Goal: Information Seeking & Learning: Learn about a topic

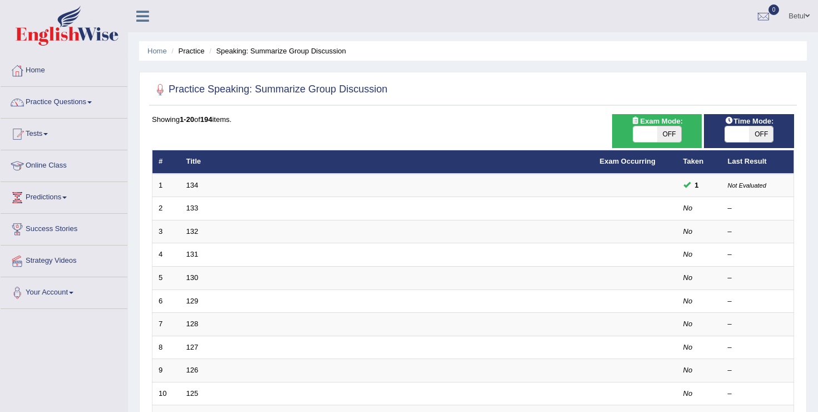
click at [443, 81] on div at bounding box center [473, 89] width 642 height 23
click at [48, 60] on link "Home" at bounding box center [64, 69] width 127 height 28
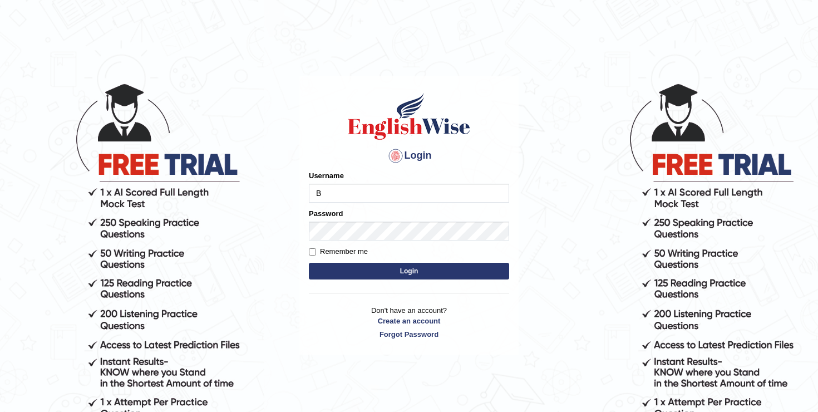
type input "Betul"
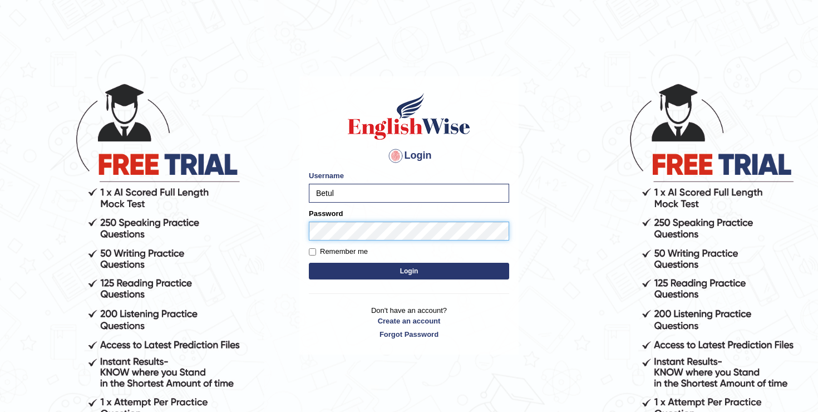
click at [309, 263] on button "Login" at bounding box center [409, 271] width 200 height 17
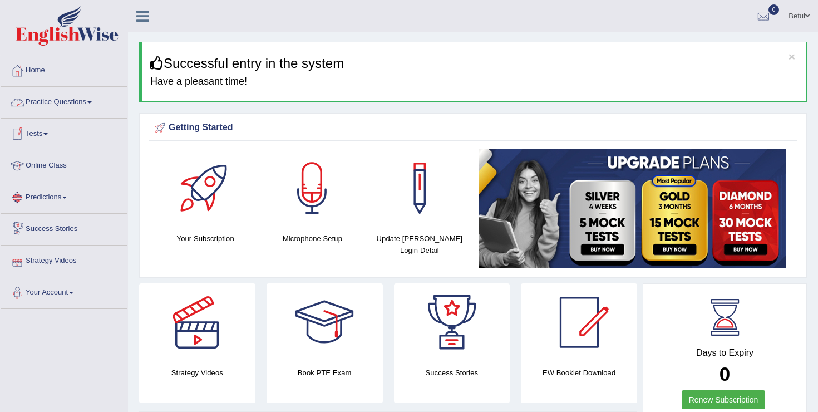
click at [90, 106] on link "Practice Questions" at bounding box center [64, 101] width 127 height 28
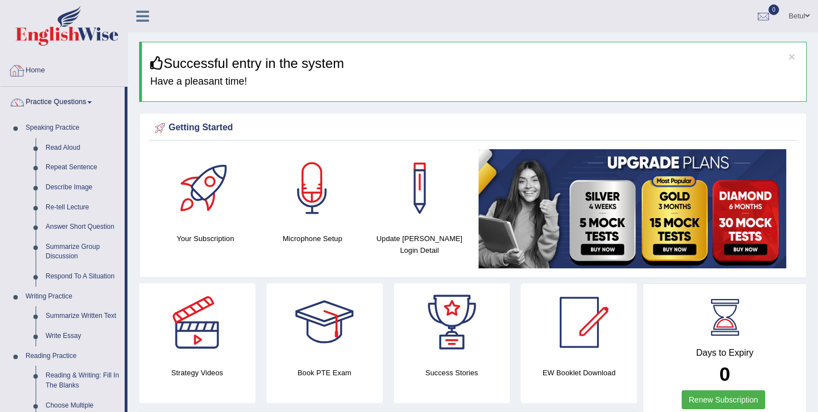
click at [45, 72] on link "Home" at bounding box center [64, 69] width 127 height 28
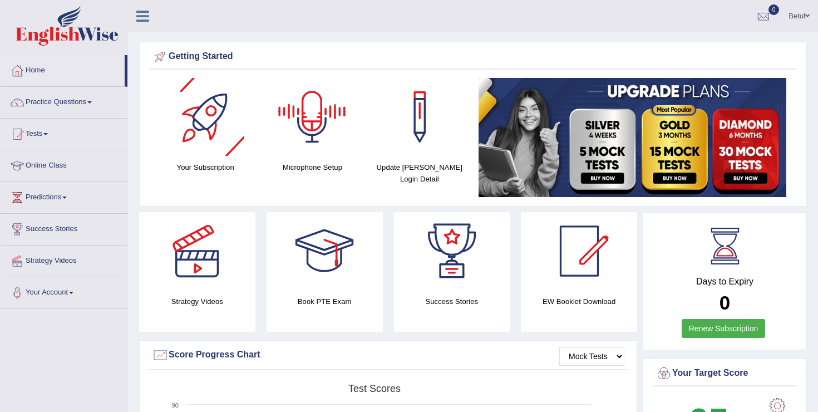
click at [322, 149] on div at bounding box center [312, 117] width 78 height 78
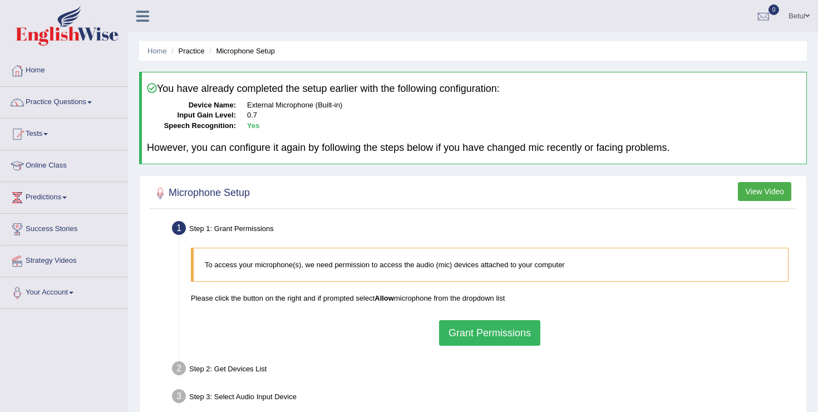
click at [485, 336] on button "Grant Permissions" at bounding box center [489, 333] width 101 height 26
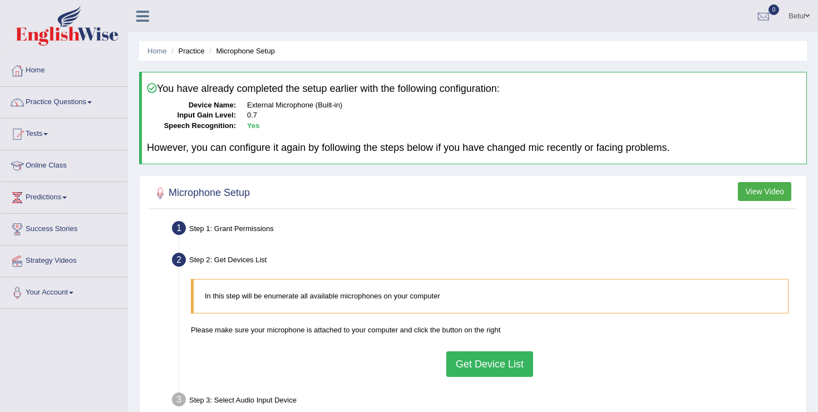
click at [242, 228] on div "Step 1: Grant Permissions" at bounding box center [484, 230] width 634 height 24
click at [466, 365] on button "Get Device List" at bounding box center [489, 364] width 87 height 26
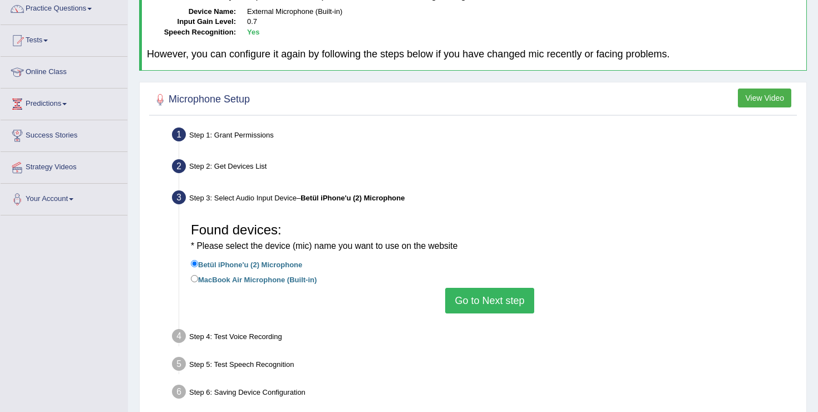
scroll to position [94, 0]
click at [447, 100] on div at bounding box center [473, 99] width 642 height 23
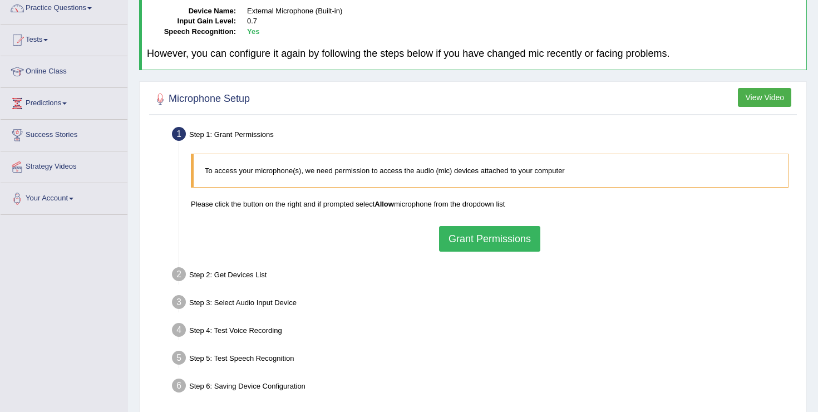
click at [486, 242] on button "Grant Permissions" at bounding box center [489, 239] width 101 height 26
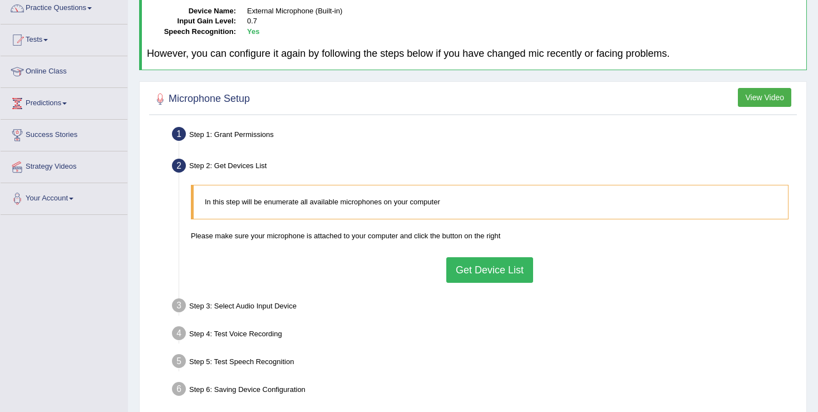
click at [474, 272] on button "Get Device List" at bounding box center [489, 270] width 87 height 26
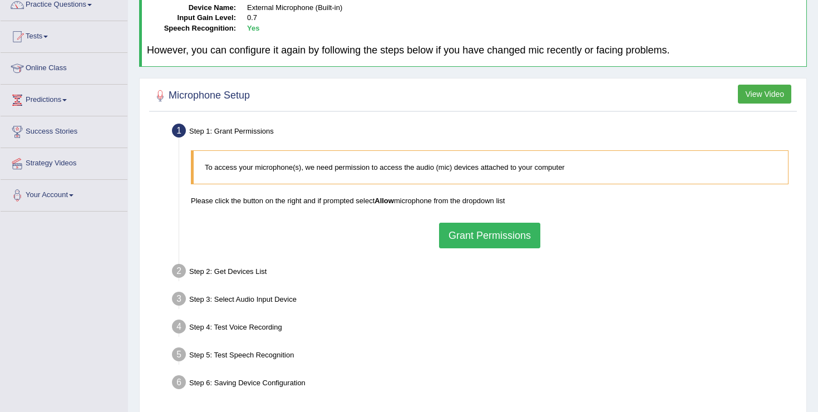
click at [494, 243] on button "Grant Permissions" at bounding box center [489, 236] width 101 height 26
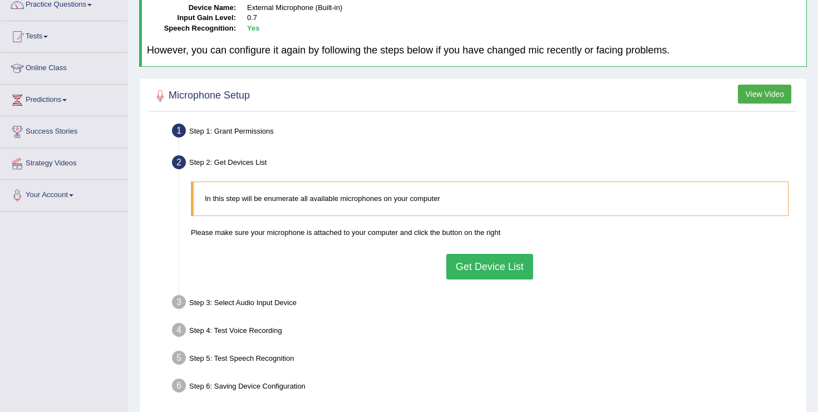
click at [488, 262] on button "Get Device List" at bounding box center [489, 267] width 87 height 26
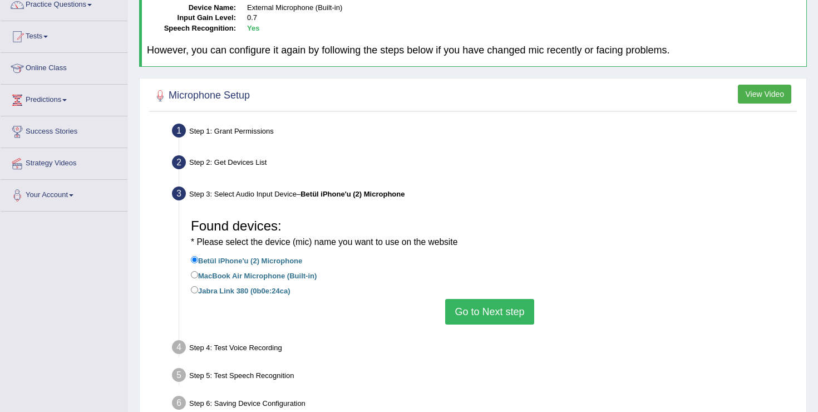
click at [222, 288] on label "Jabra Link 380 (0b0e:24ca)" at bounding box center [240, 290] width 99 height 12
click at [198, 288] on input "Jabra Link 380 (0b0e:24ca)" at bounding box center [194, 289] width 7 height 7
radio input "true"
click at [515, 311] on button "Go to Next step" at bounding box center [489, 312] width 88 height 26
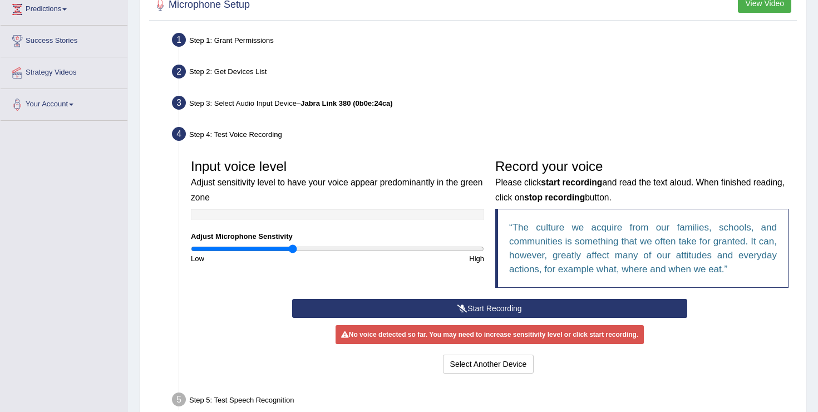
scroll to position [189, 0]
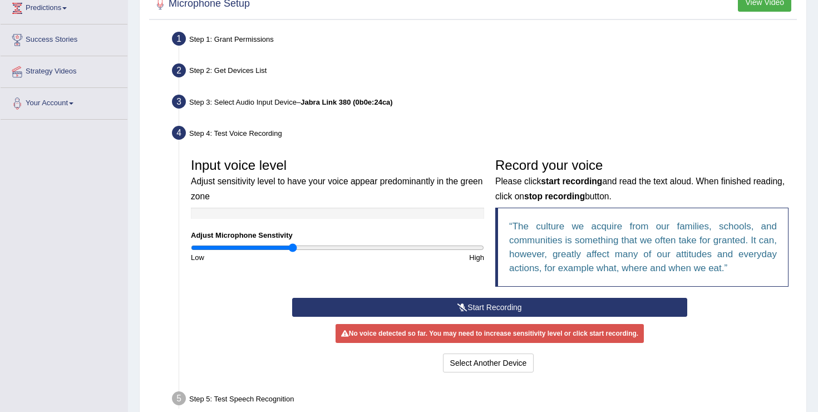
click at [466, 308] on button "Start Recording" at bounding box center [489, 307] width 395 height 19
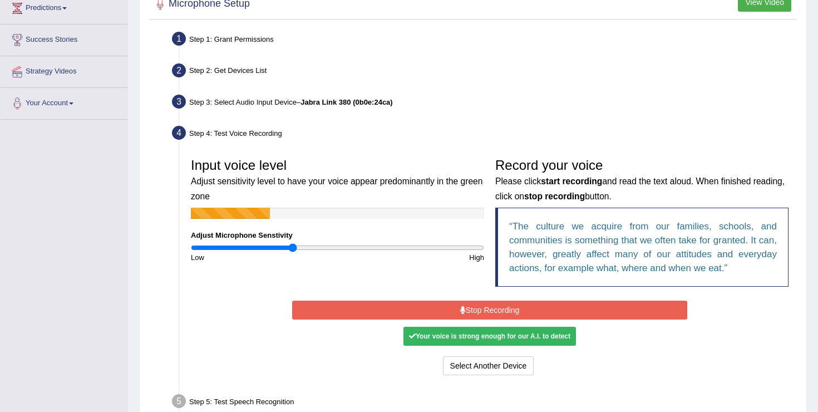
click at [465, 312] on button "Stop Recording" at bounding box center [489, 310] width 395 height 19
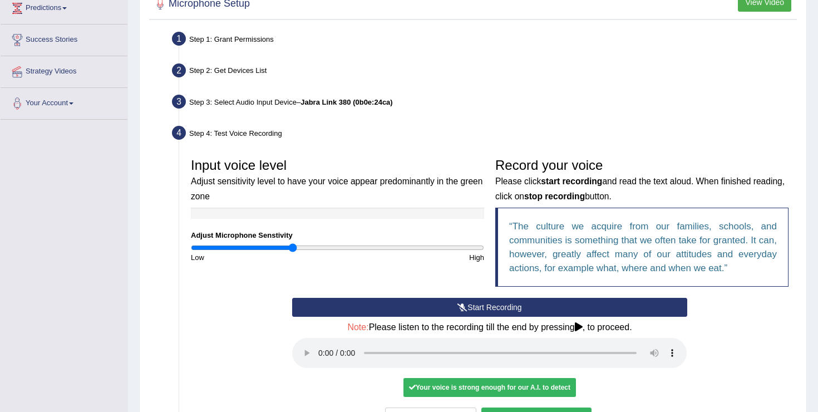
click at [518, 80] on div "Step 2: Get Devices List" at bounding box center [484, 72] width 634 height 24
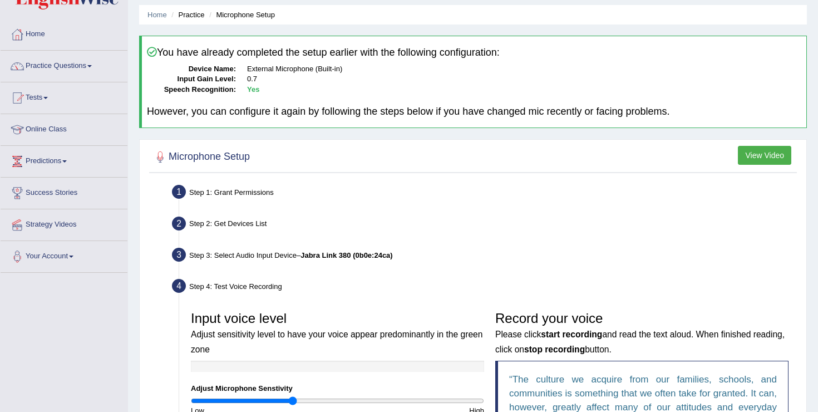
scroll to position [0, 0]
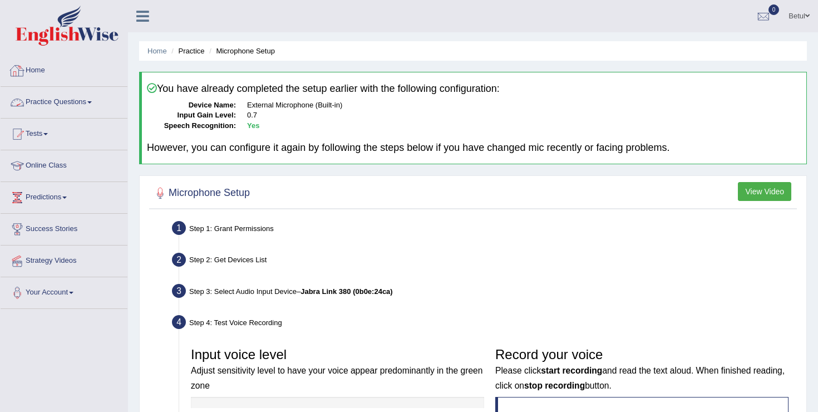
click at [38, 75] on link "Home" at bounding box center [64, 69] width 127 height 28
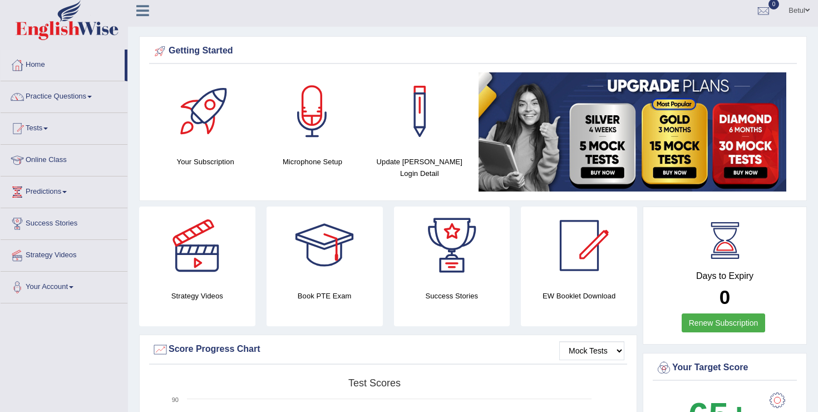
scroll to position [4, 0]
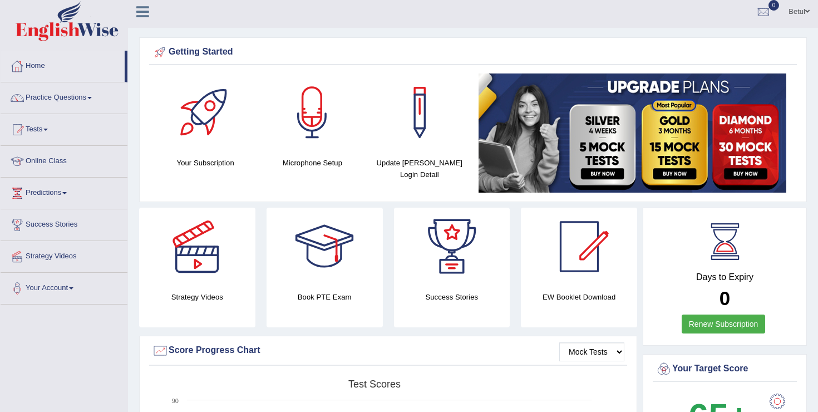
click at [32, 73] on link "Home" at bounding box center [63, 65] width 124 height 28
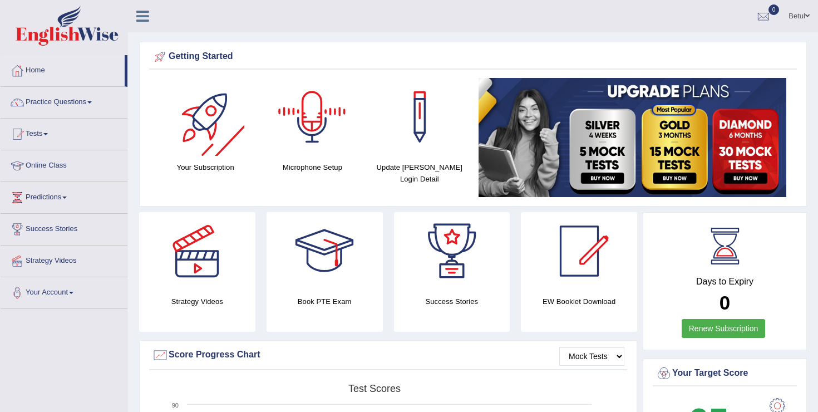
click at [317, 124] on div at bounding box center [312, 117] width 78 height 78
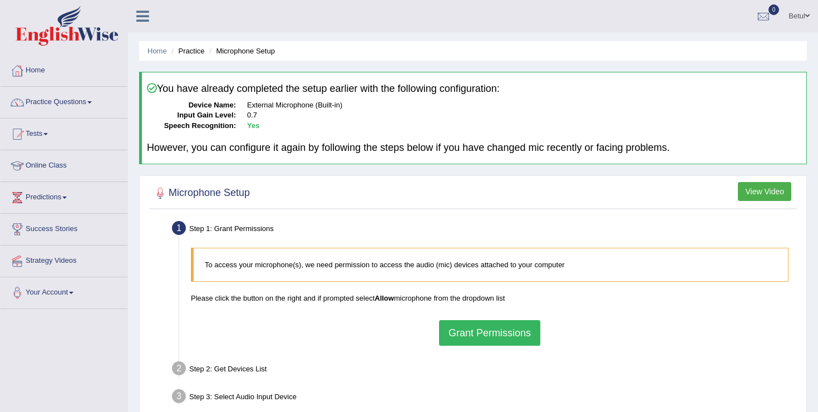
click at [513, 327] on button "Grant Permissions" at bounding box center [489, 333] width 101 height 26
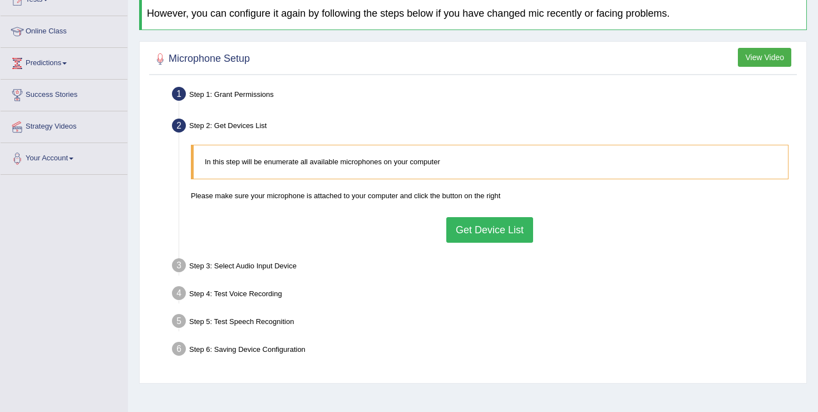
scroll to position [154, 0]
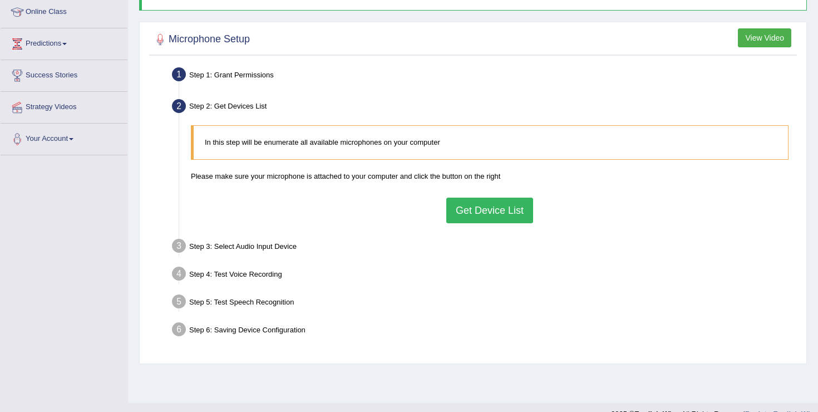
click at [485, 207] on button "Get Device List" at bounding box center [489, 211] width 87 height 26
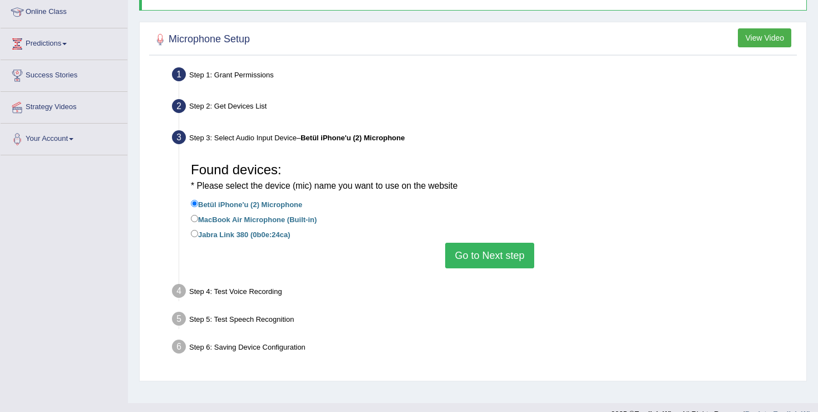
click at [266, 236] on label "Jabra Link 380 (0b0e:24ca)" at bounding box center [240, 234] width 99 height 12
click at [198, 236] on input "Jabra Link 380 (0b0e:24ca)" at bounding box center [194, 233] width 7 height 7
radio input "true"
click at [483, 258] on button "Go to Next step" at bounding box center [489, 256] width 88 height 26
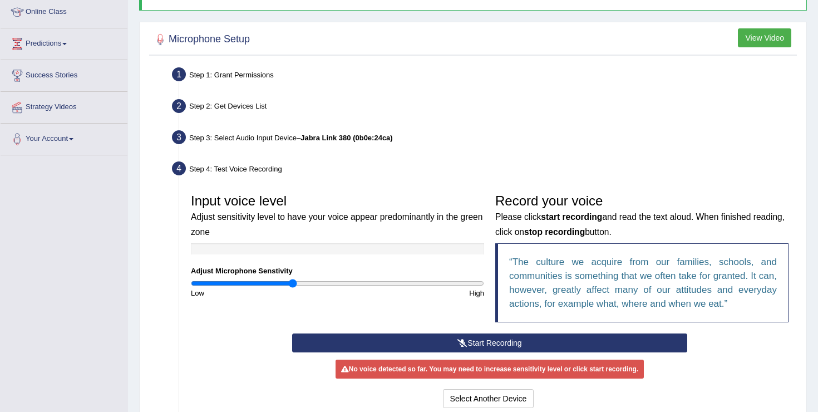
click at [410, 344] on button "Start Recording" at bounding box center [489, 342] width 395 height 19
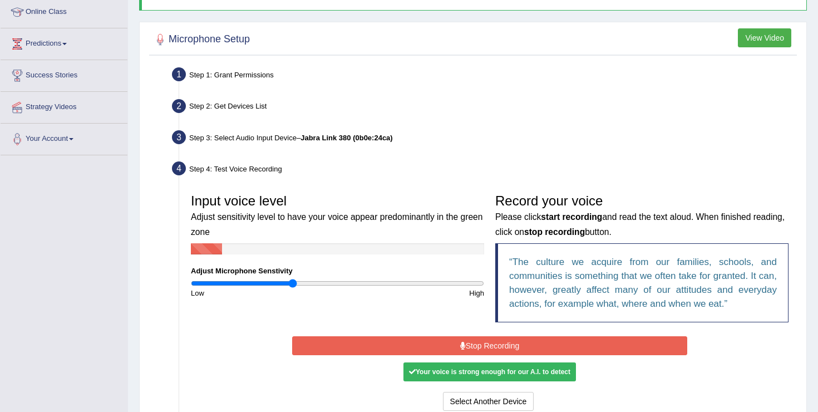
click at [410, 344] on button "Stop Recording" at bounding box center [489, 345] width 395 height 19
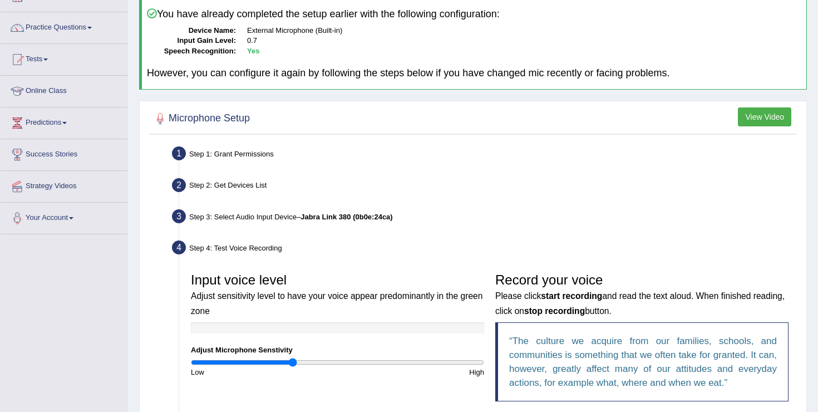
scroll to position [73, 0]
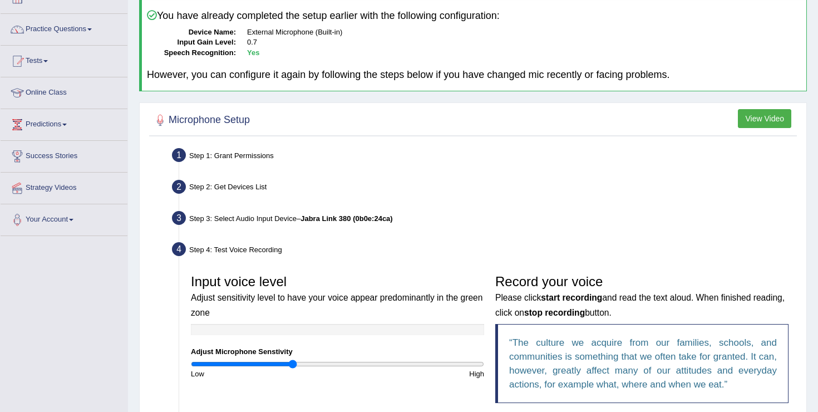
click at [298, 219] on div "Step 3: Select Audio Input Device – Jabra Link 380 (0b0e:24ca)" at bounding box center [484, 220] width 634 height 24
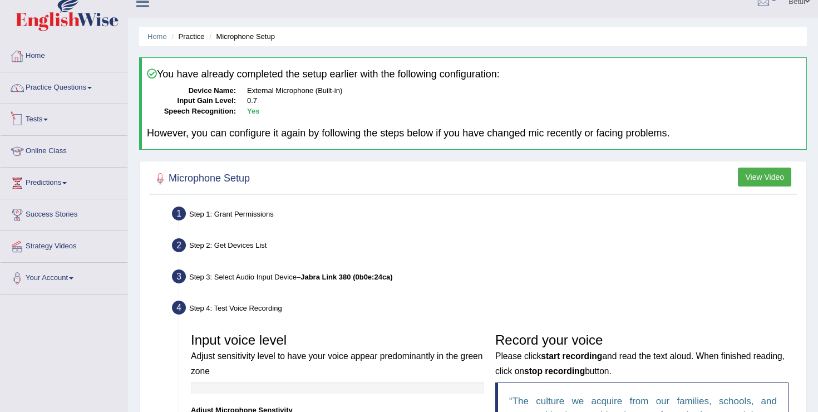
scroll to position [0, 0]
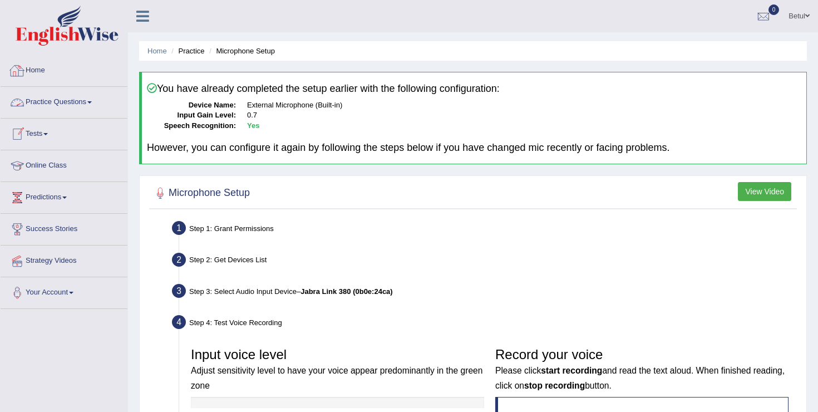
click at [42, 67] on link "Home" at bounding box center [64, 69] width 127 height 28
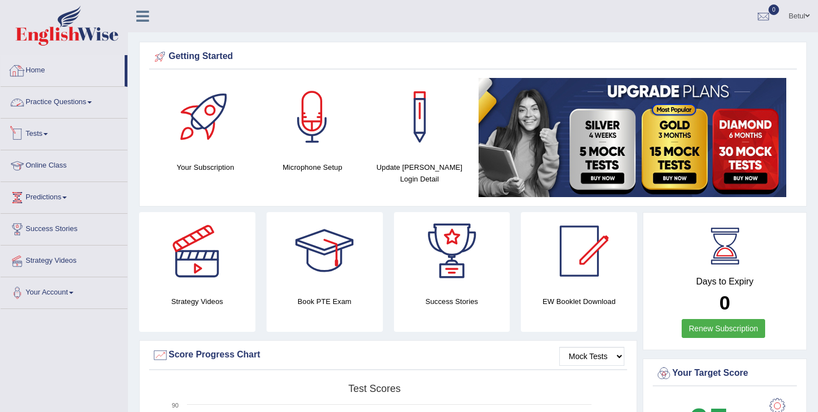
click at [53, 101] on link "Practice Questions" at bounding box center [64, 101] width 127 height 28
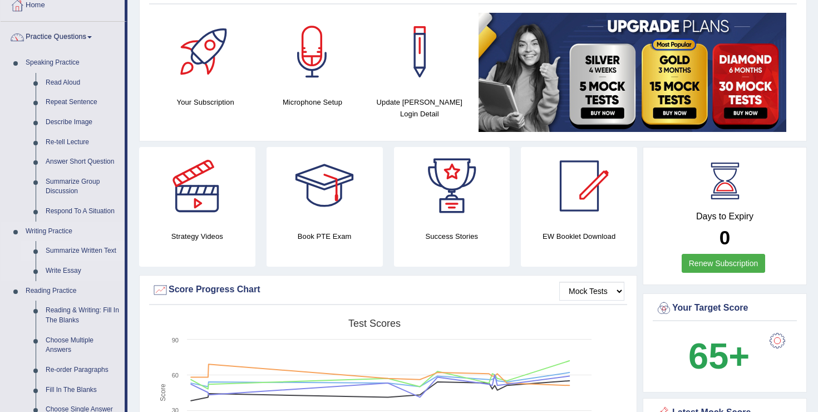
scroll to position [60, 0]
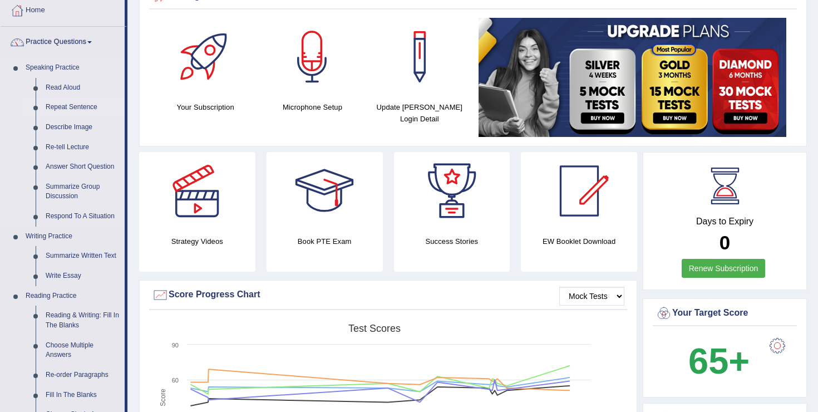
click at [65, 109] on link "Repeat Sentence" at bounding box center [83, 107] width 84 height 20
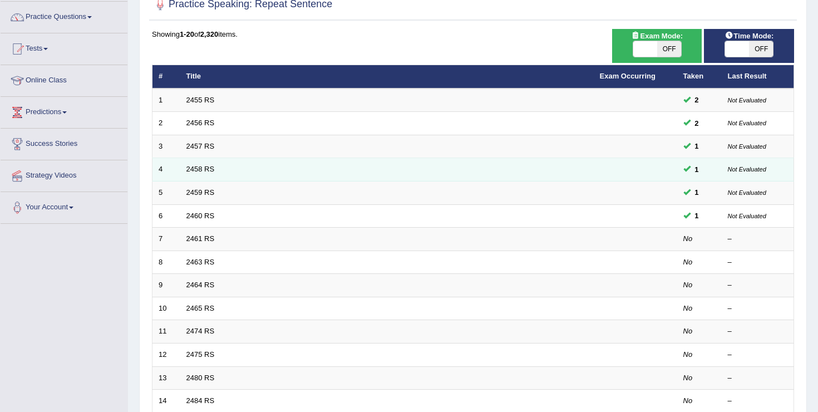
scroll to position [90, 0]
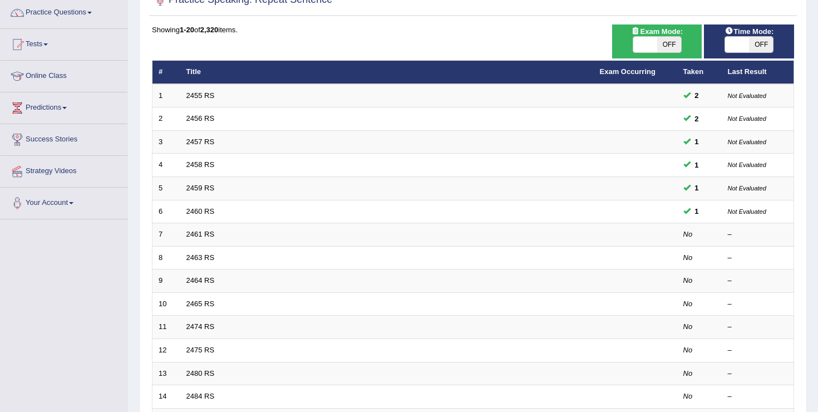
click at [664, 42] on span "OFF" at bounding box center [669, 45] width 24 height 16
checkbox input "true"
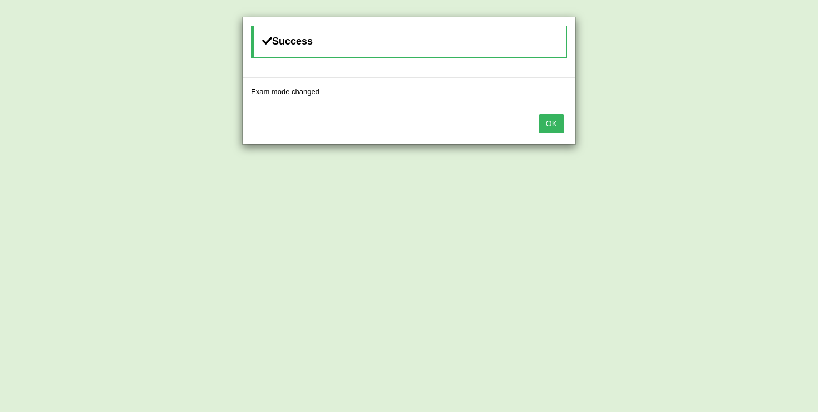
click at [558, 118] on button "OK" at bounding box center [552, 123] width 26 height 19
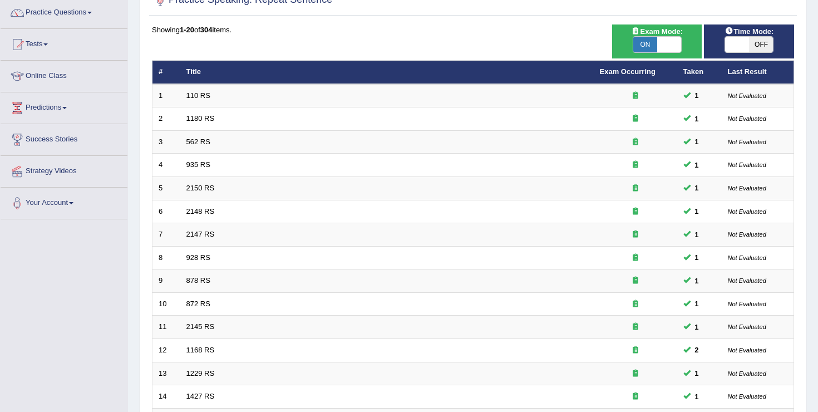
click at [751, 50] on span "OFF" at bounding box center [761, 45] width 24 height 16
checkbox input "true"
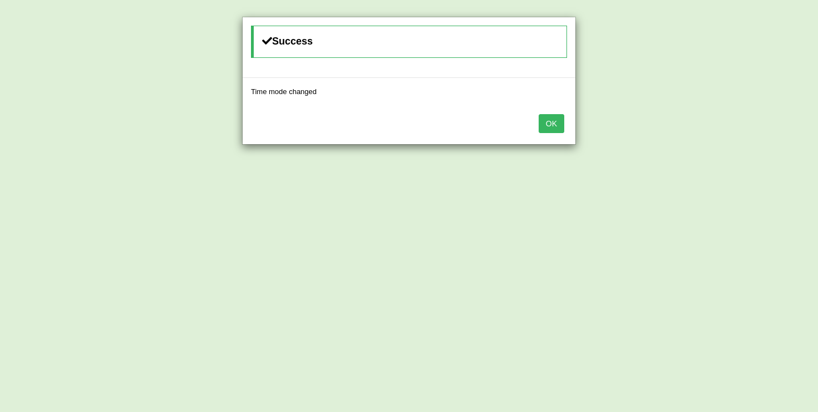
click at [555, 126] on button "OK" at bounding box center [552, 123] width 26 height 19
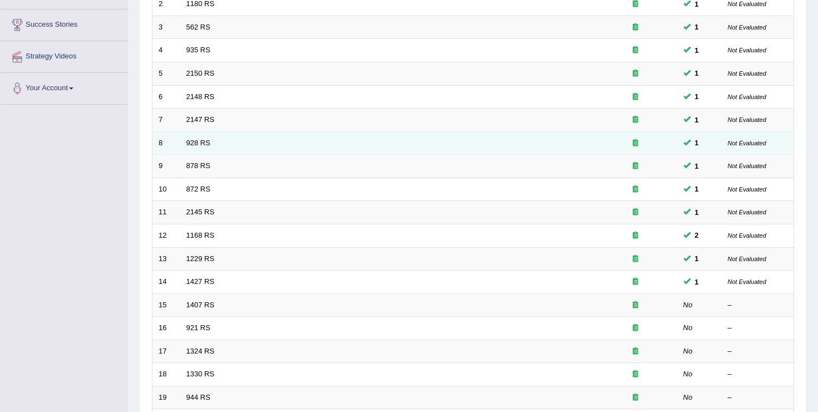
scroll to position [325, 0]
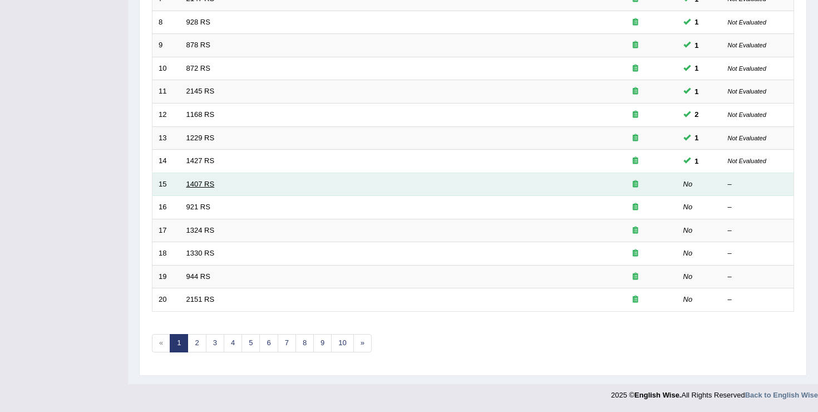
click at [206, 188] on link "1407 RS" at bounding box center [200, 184] width 28 height 8
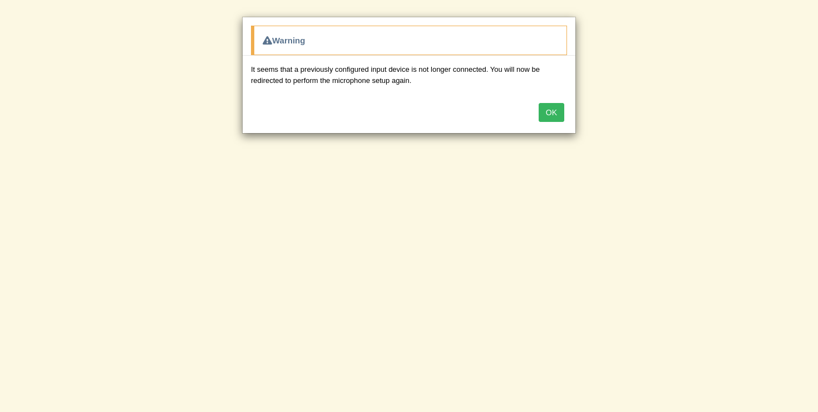
click at [557, 110] on button "OK" at bounding box center [552, 112] width 26 height 19
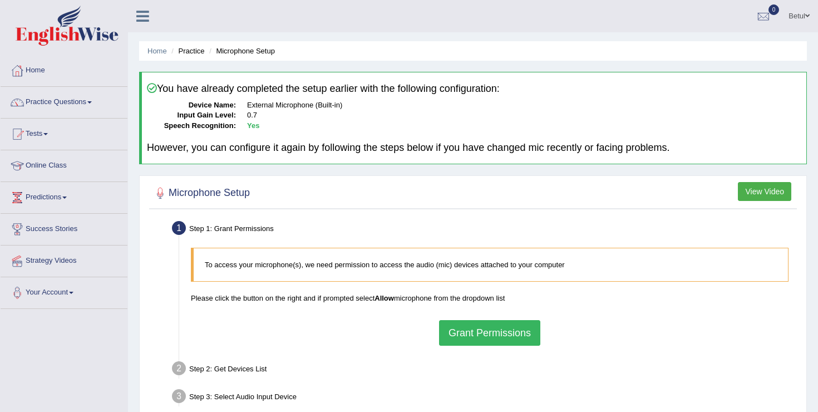
click at [483, 329] on button "Grant Permissions" at bounding box center [489, 333] width 101 height 26
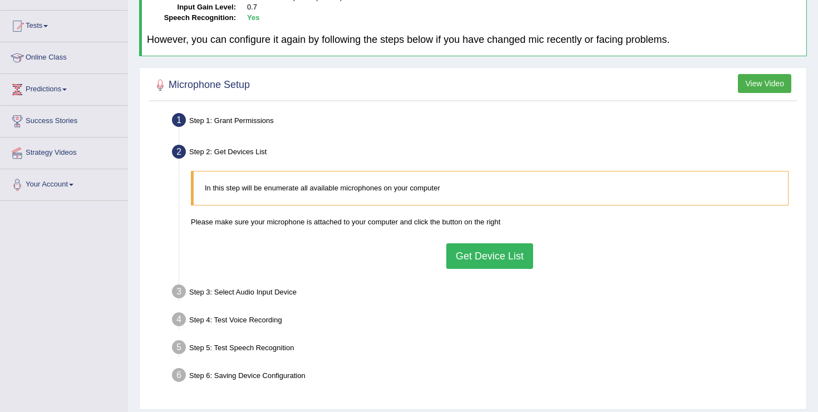
scroll to position [131, 0]
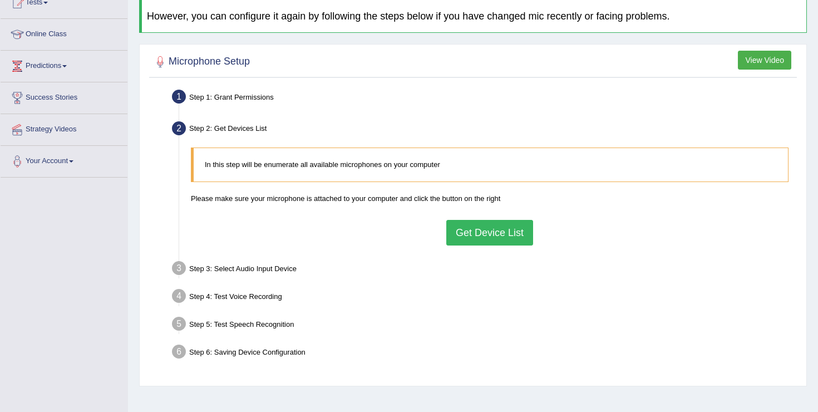
click at [488, 221] on button "Get Device List" at bounding box center [489, 233] width 87 height 26
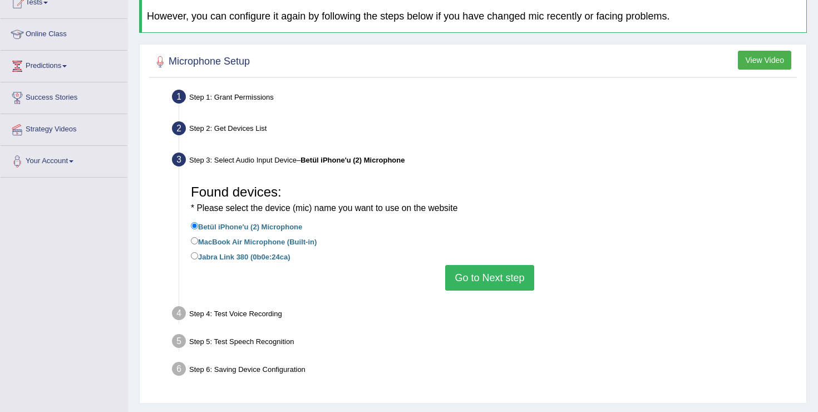
click at [262, 243] on label "MacBook Air Microphone (Built-in)" at bounding box center [254, 241] width 126 height 12
click at [198, 243] on input "MacBook Air Microphone (Built-in)" at bounding box center [194, 240] width 7 height 7
radio input "true"
click at [498, 296] on ul "Step 1: Grant Permissions To access your microphone(s), we need permission to a…" at bounding box center [473, 234] width 642 height 297
click at [497, 278] on button "Go to Next step" at bounding box center [489, 278] width 88 height 26
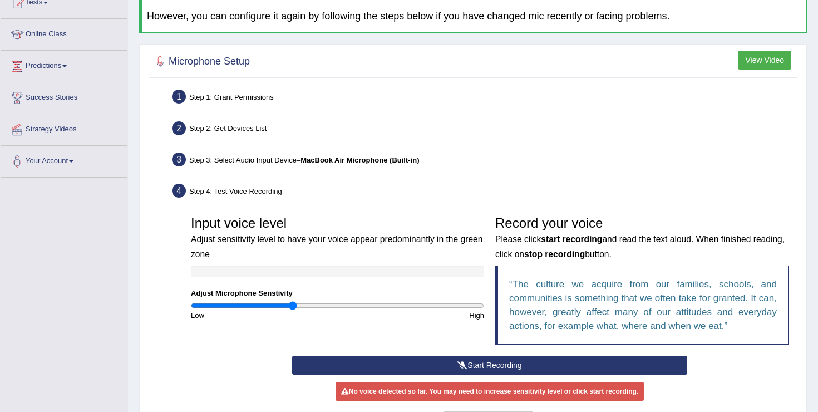
click at [477, 363] on button "Start Recording" at bounding box center [489, 365] width 395 height 19
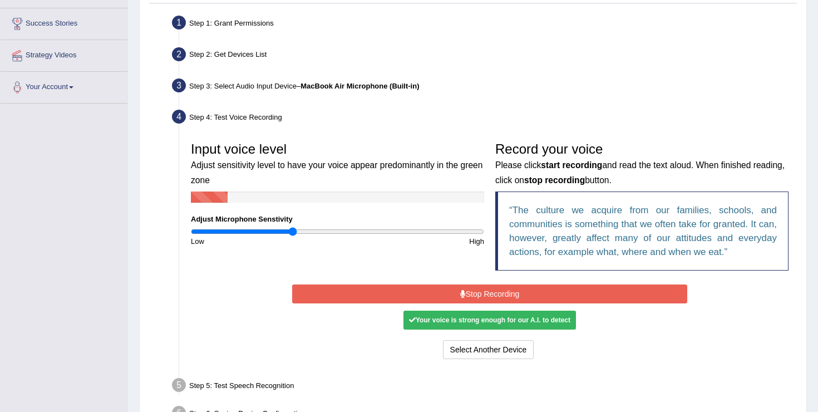
scroll to position [206, 0]
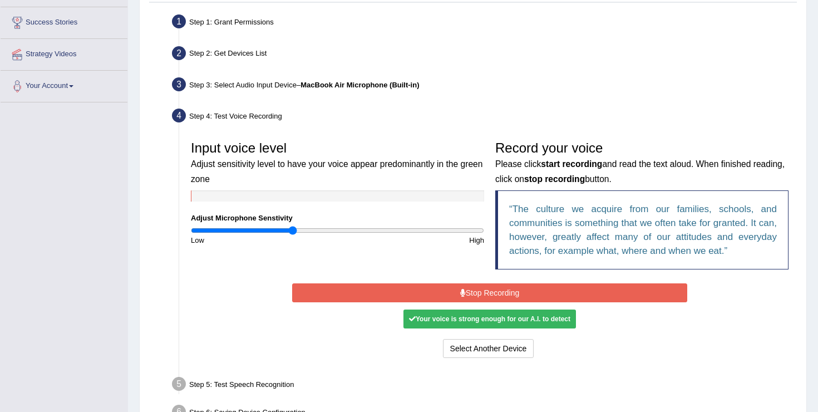
click at [483, 297] on button "Stop Recording" at bounding box center [489, 292] width 395 height 19
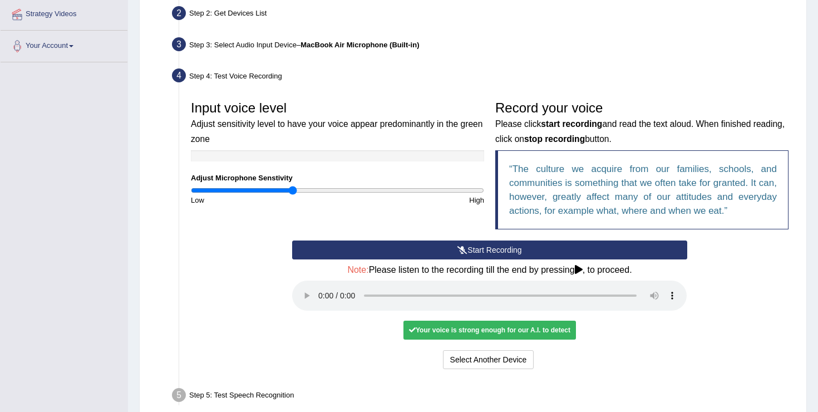
scroll to position [268, 0]
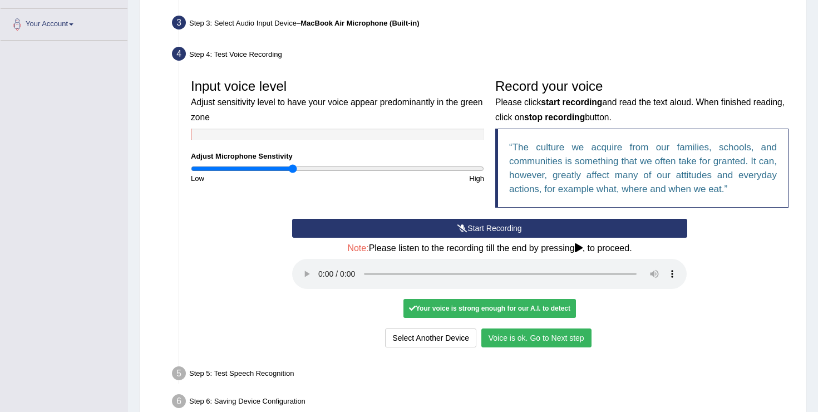
click at [509, 344] on button "Voice is ok. Go to Next step" at bounding box center [536, 337] width 110 height 19
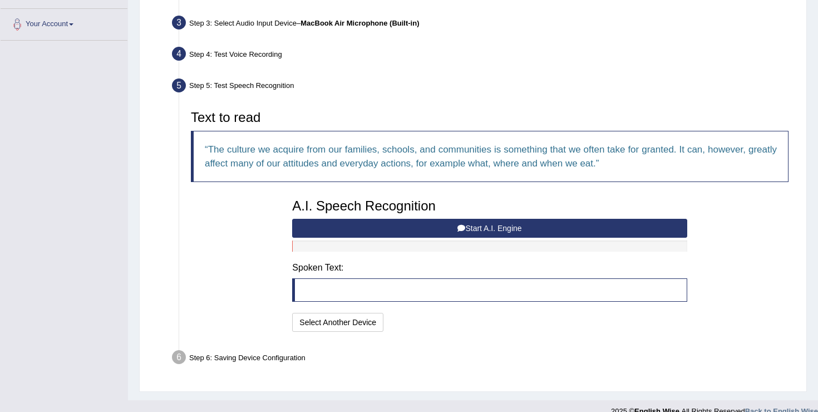
click at [398, 232] on button "Start A.I. Engine" at bounding box center [489, 228] width 395 height 19
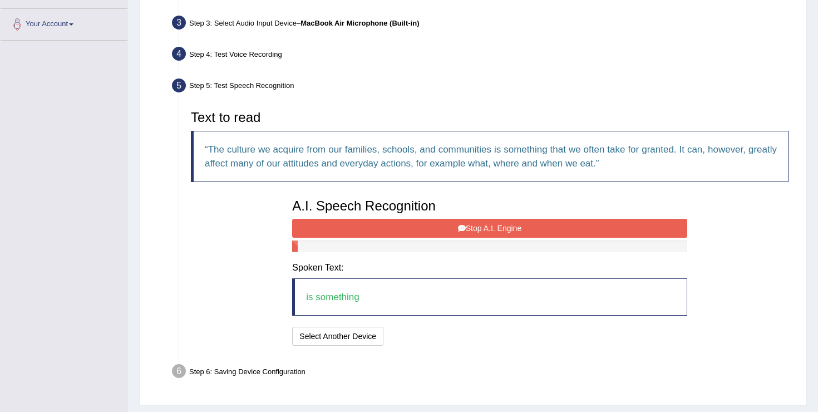
click at [398, 232] on button "Stop A.I. Engine" at bounding box center [489, 228] width 395 height 19
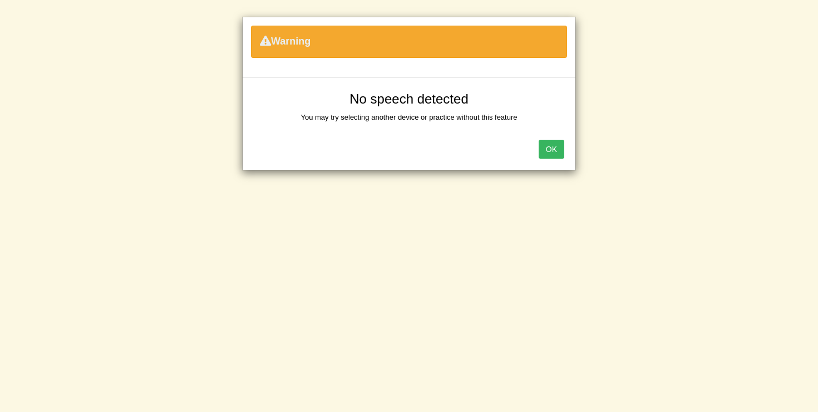
click at [551, 152] on button "OK" at bounding box center [552, 149] width 26 height 19
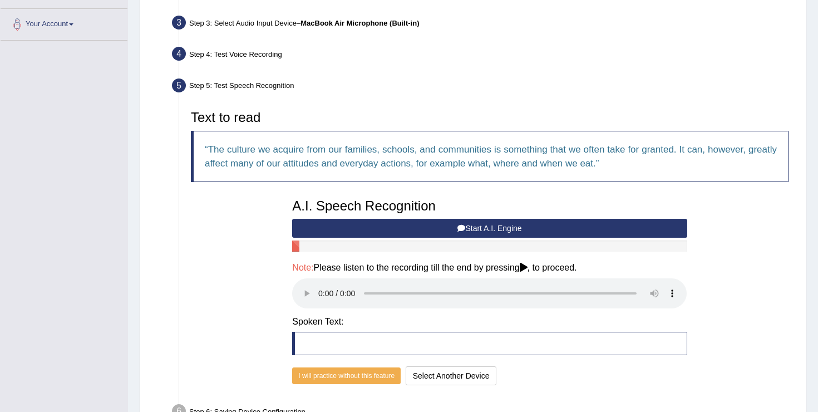
click at [489, 224] on button "Start A.I. Engine" at bounding box center [489, 228] width 395 height 19
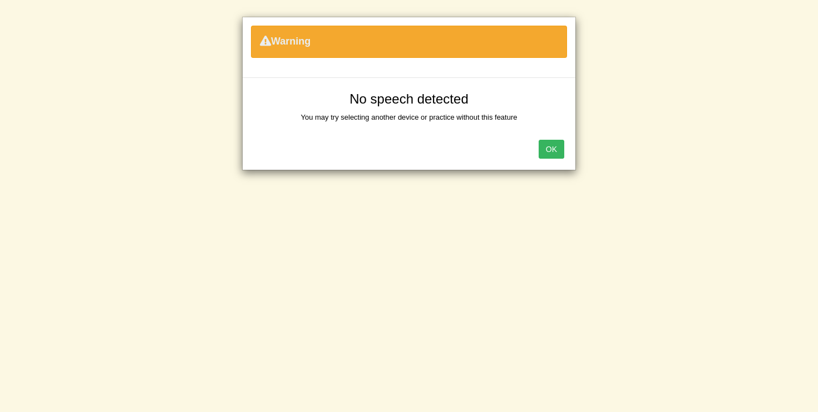
click at [559, 147] on button "OK" at bounding box center [552, 149] width 26 height 19
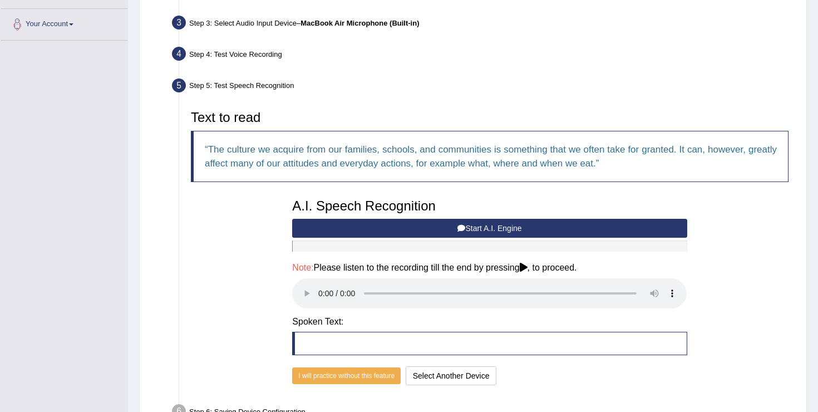
click at [492, 229] on button "Start A.I. Engine" at bounding box center [489, 228] width 395 height 19
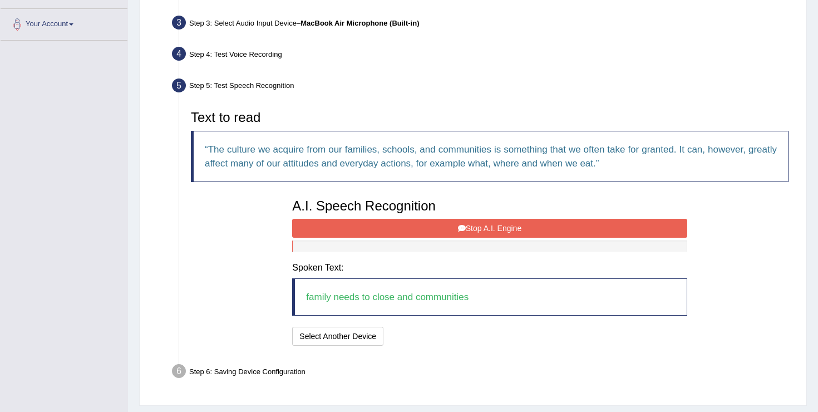
click at [492, 229] on button "Stop A.I. Engine" at bounding box center [489, 228] width 395 height 19
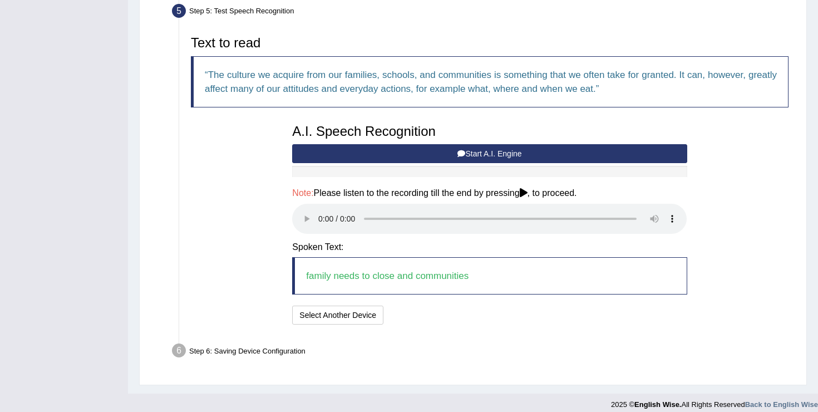
scroll to position [352, 0]
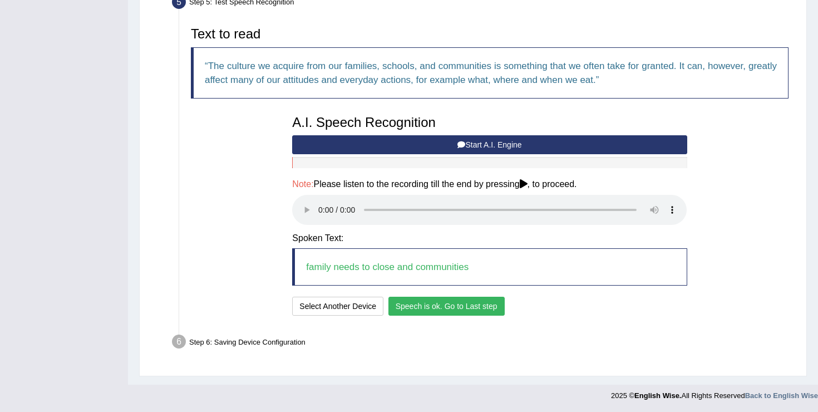
click at [472, 308] on button "Speech is ok. Go to Last step" at bounding box center [446, 306] width 116 height 19
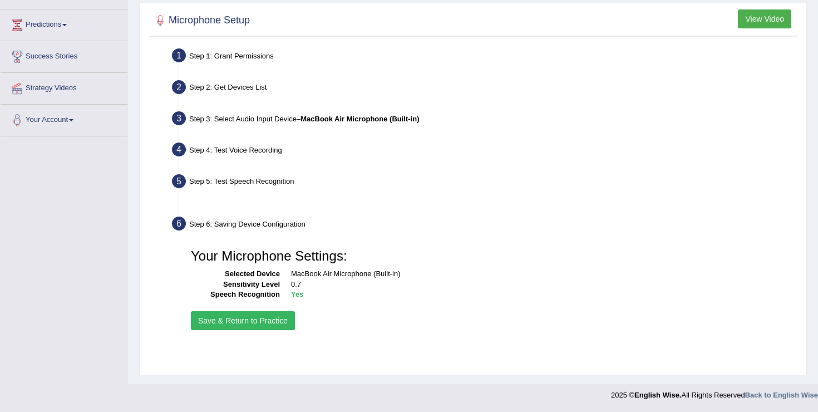
scroll to position [173, 0]
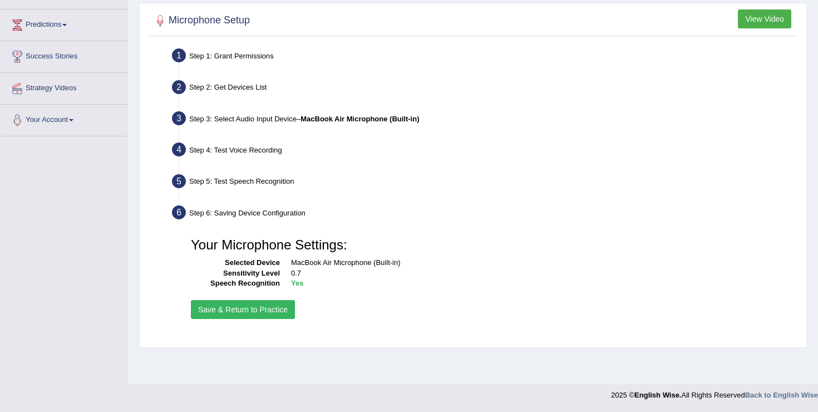
click at [288, 306] on button "Save & Return to Practice" at bounding box center [243, 309] width 104 height 19
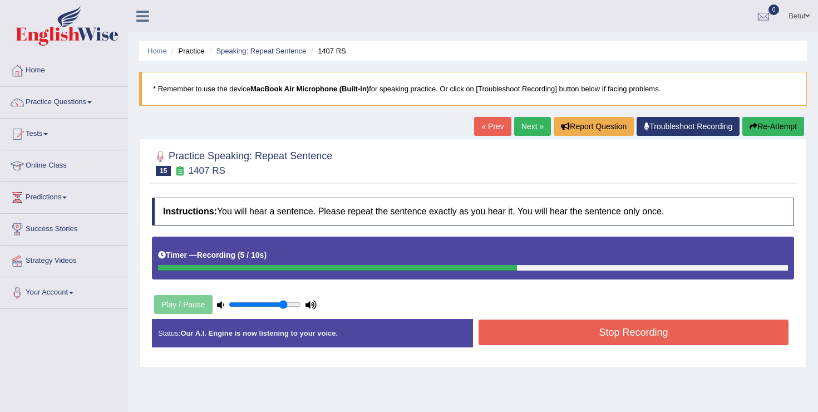
click at [556, 334] on button "Stop Recording" at bounding box center [634, 332] width 310 height 26
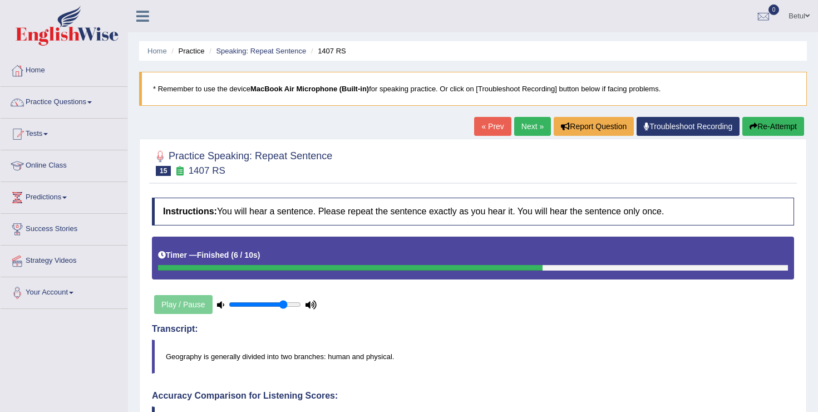
click at [528, 126] on link "Next »" at bounding box center [532, 126] width 37 height 19
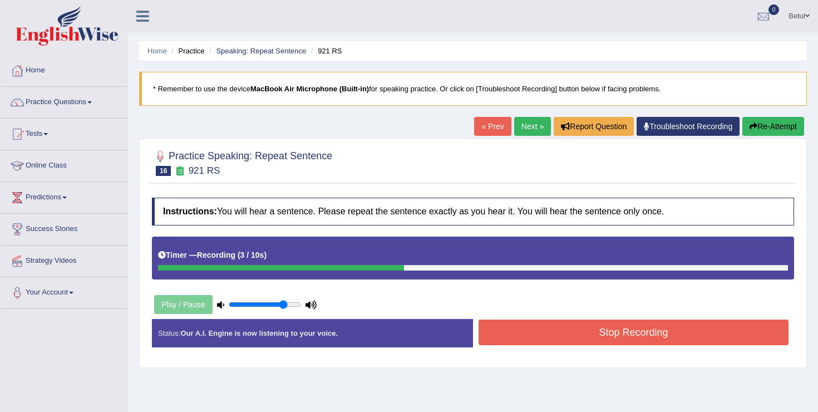
click at [556, 321] on button "Stop Recording" at bounding box center [634, 332] width 310 height 26
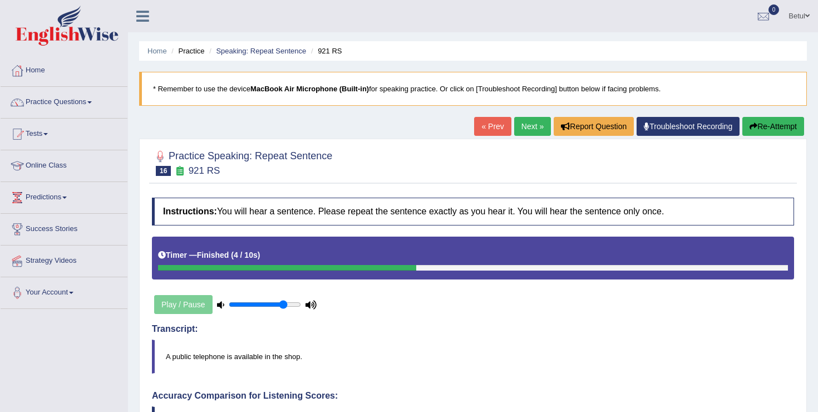
click at [529, 128] on link "Next »" at bounding box center [532, 126] width 37 height 19
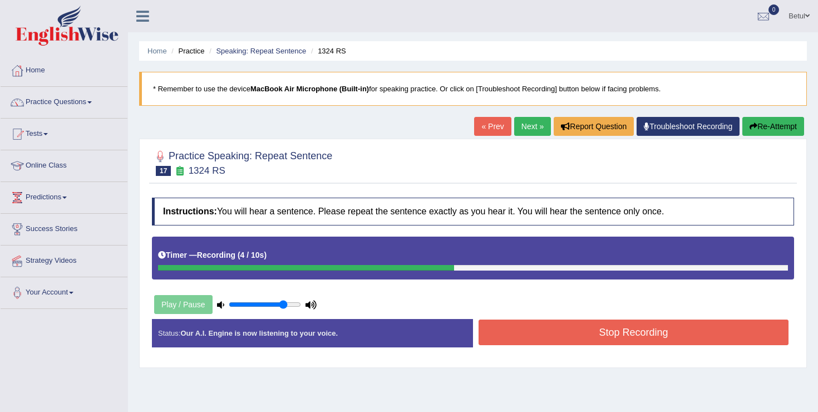
click at [501, 334] on button "Stop Recording" at bounding box center [634, 332] width 310 height 26
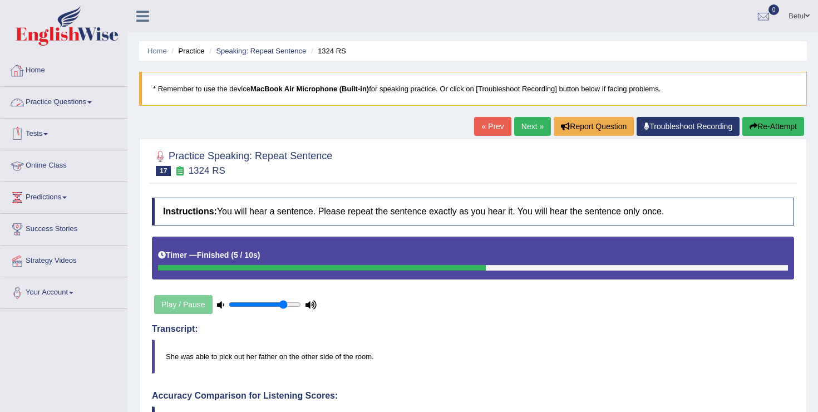
click at [69, 104] on link "Practice Questions" at bounding box center [64, 101] width 127 height 28
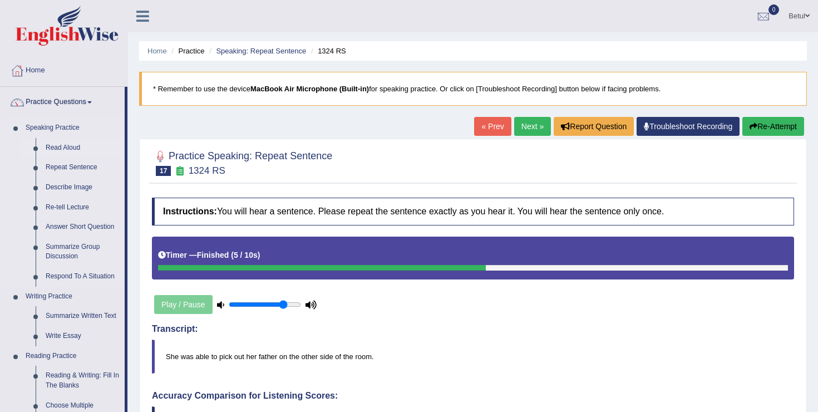
click at [62, 147] on link "Read Aloud" at bounding box center [83, 148] width 84 height 20
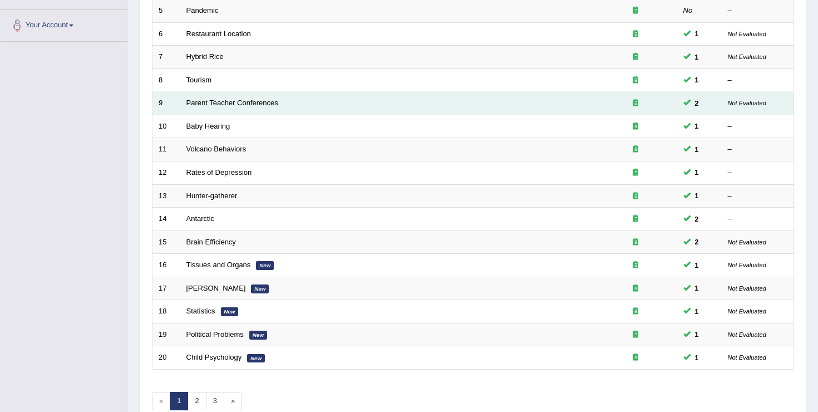
scroll to position [325, 0]
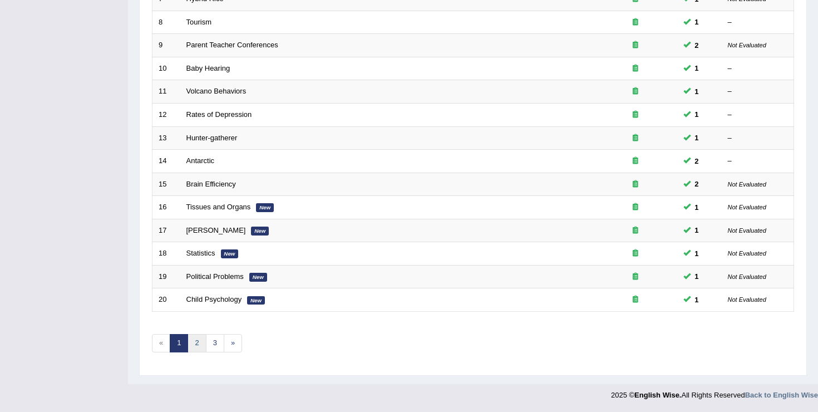
click at [196, 342] on link "2" at bounding box center [197, 343] width 18 height 18
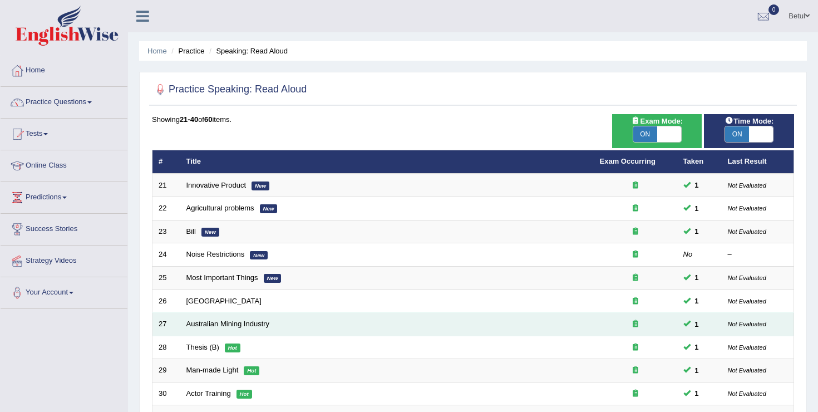
scroll to position [325, 0]
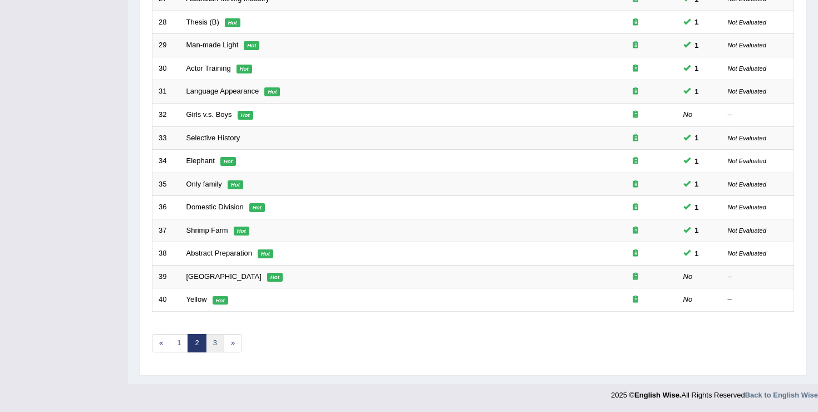
click at [216, 341] on link "3" at bounding box center [215, 343] width 18 height 18
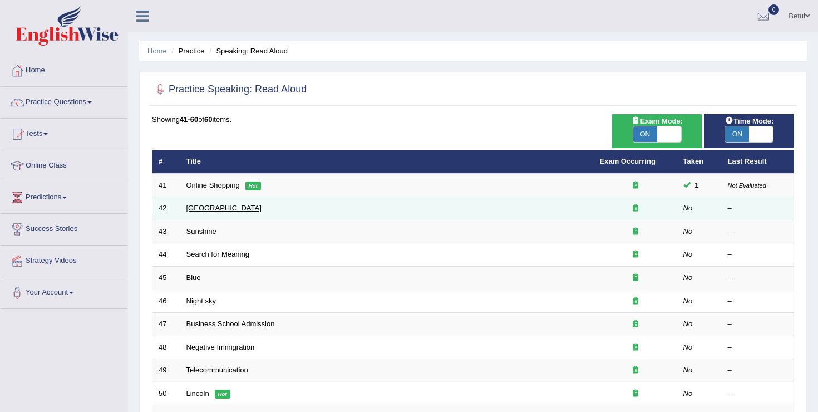
click at [203, 211] on link "Summerhill School" at bounding box center [223, 208] width 75 height 8
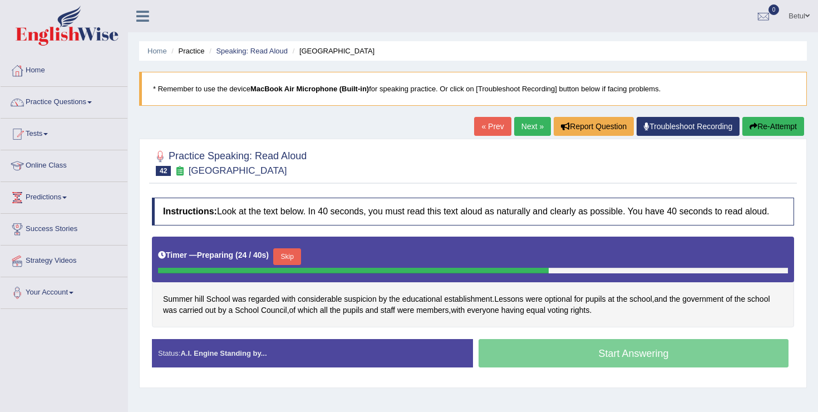
click at [301, 265] on button "Skip" at bounding box center [287, 256] width 28 height 17
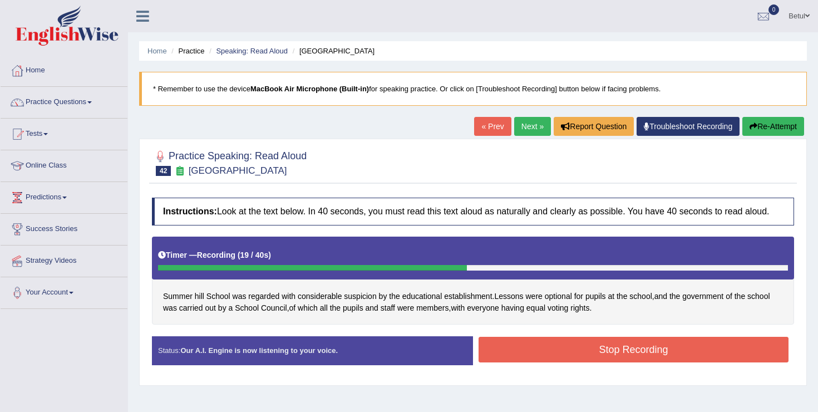
click at [574, 362] on button "Stop Recording" at bounding box center [634, 350] width 310 height 26
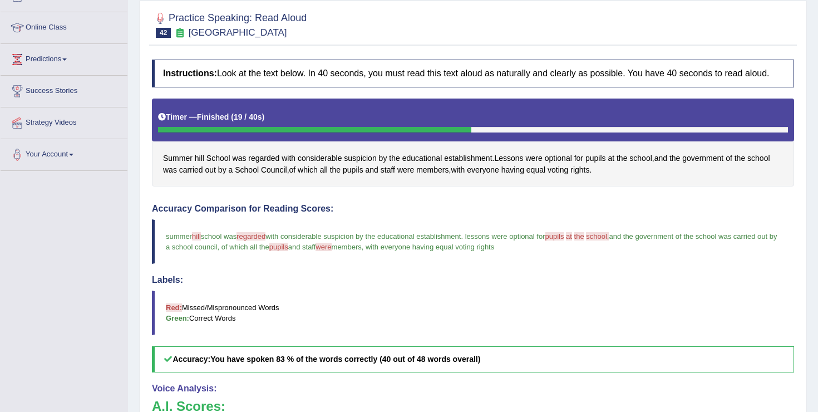
scroll to position [109, 0]
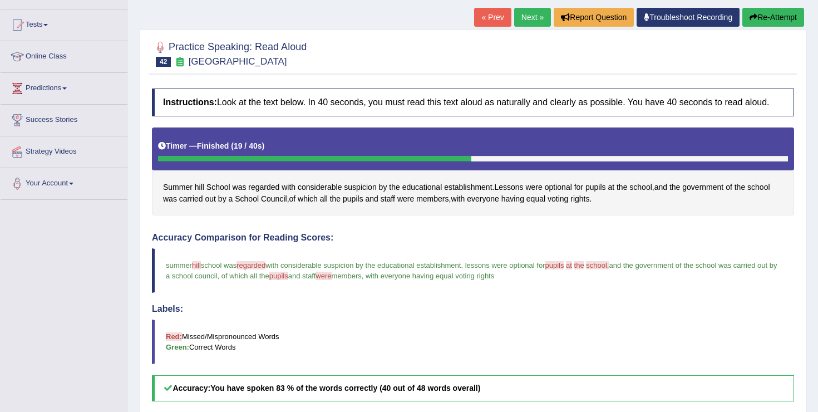
click at [528, 22] on link "Next »" at bounding box center [532, 17] width 37 height 19
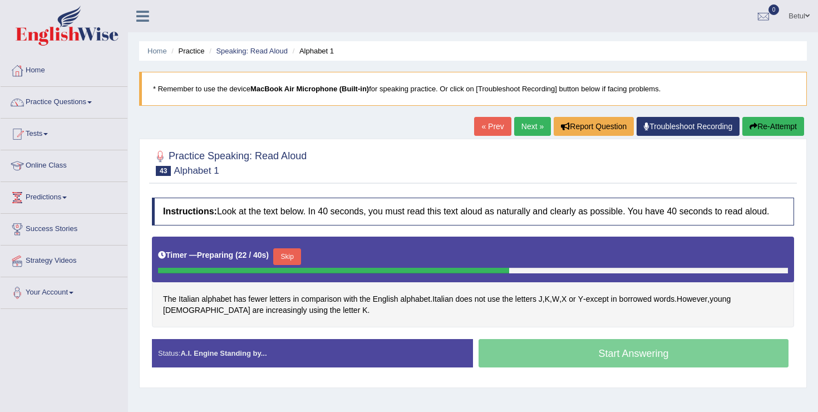
click at [292, 265] on button "Skip" at bounding box center [287, 256] width 28 height 17
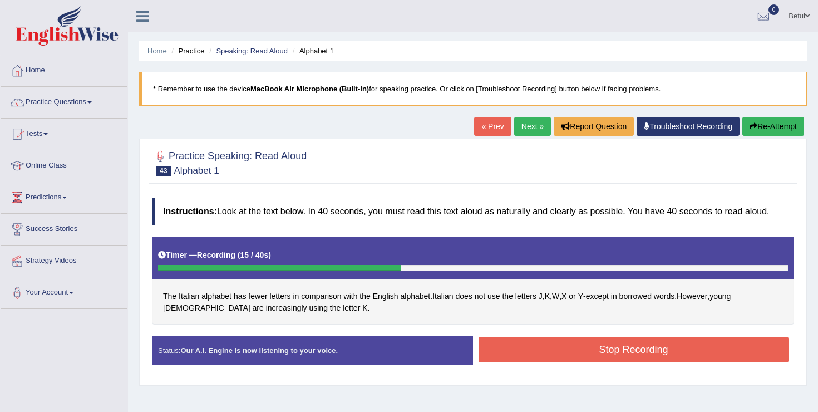
click at [546, 360] on button "Stop Recording" at bounding box center [634, 350] width 310 height 26
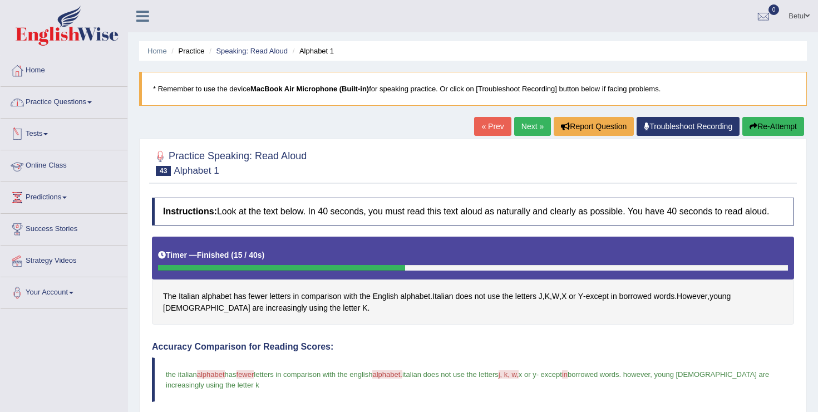
click at [45, 96] on link "Practice Questions" at bounding box center [64, 101] width 127 height 28
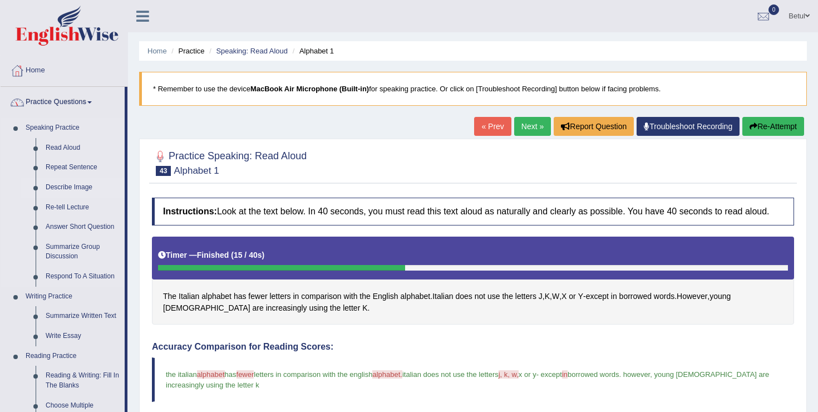
click at [87, 186] on link "Describe Image" at bounding box center [83, 188] width 84 height 20
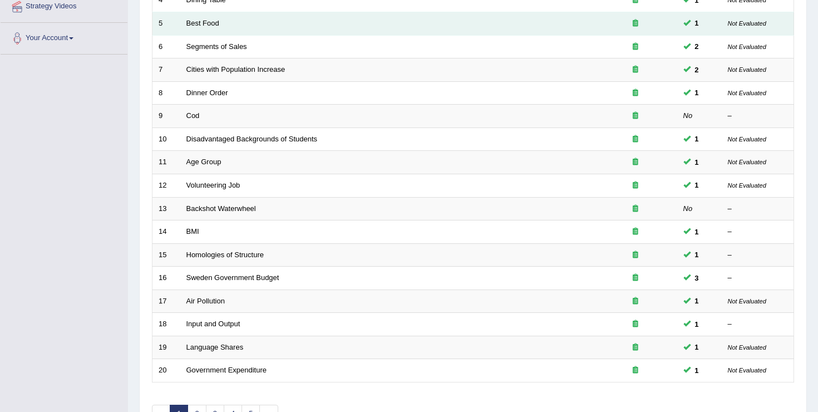
scroll to position [325, 0]
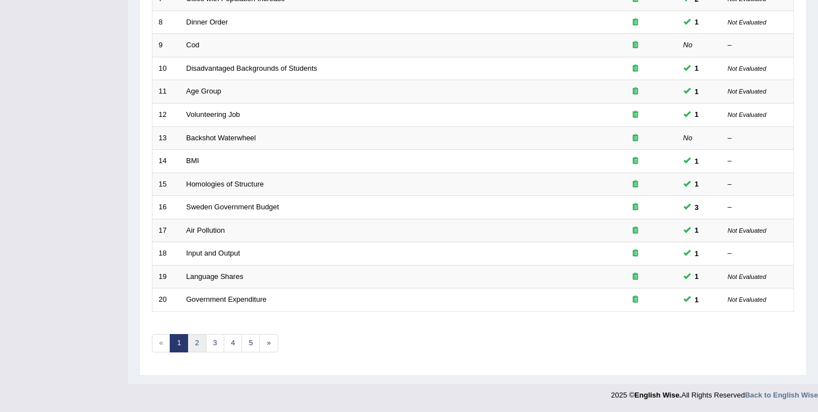
click at [198, 344] on link "2" at bounding box center [197, 343] width 18 height 18
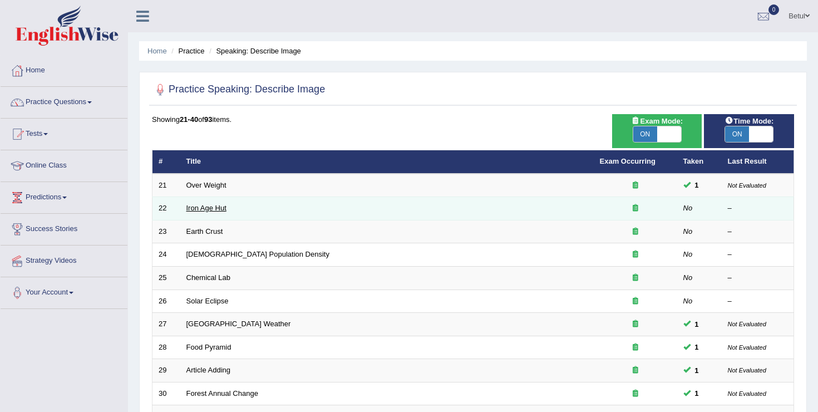
click at [215, 209] on link "Iron Age Hut" at bounding box center [206, 208] width 40 height 8
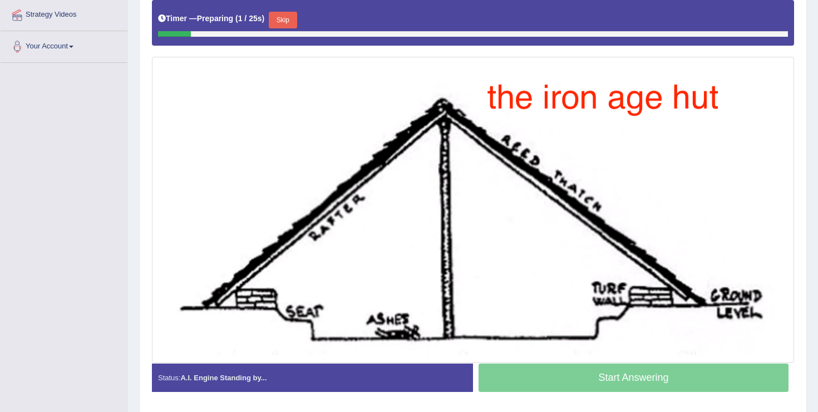
scroll to position [247, 0]
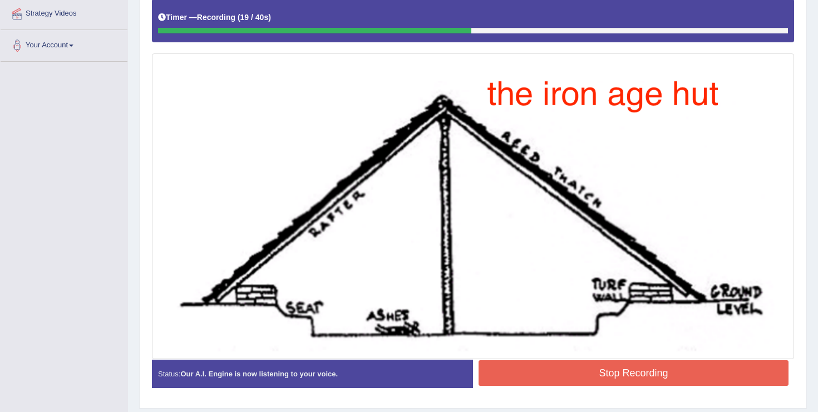
click at [557, 372] on button "Stop Recording" at bounding box center [634, 373] width 310 height 26
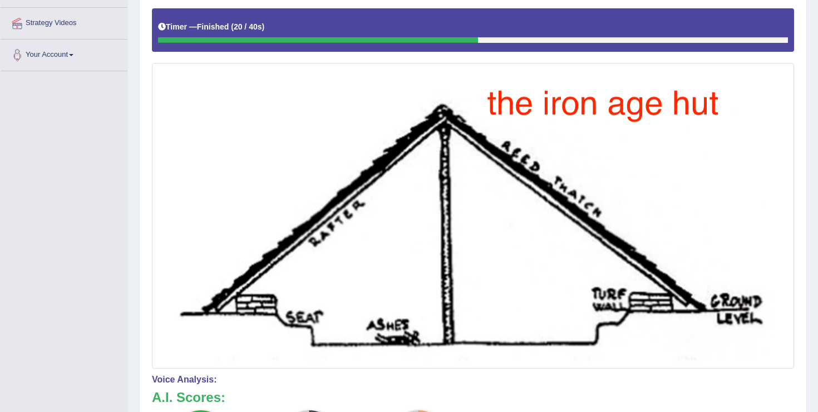
scroll to position [0, 0]
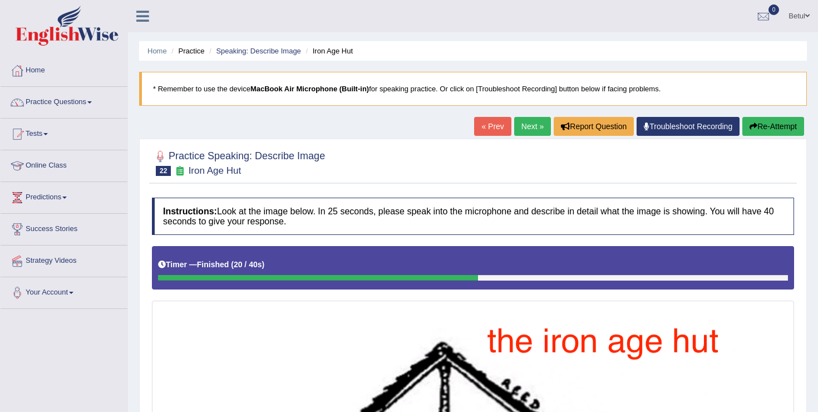
click at [520, 128] on link "Next »" at bounding box center [532, 126] width 37 height 19
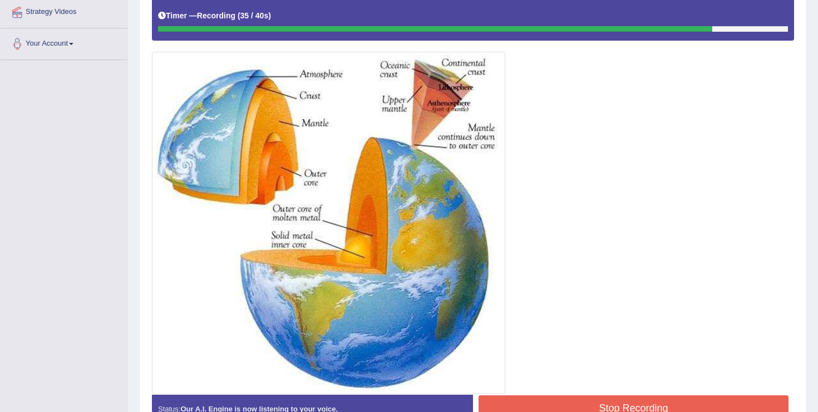
scroll to position [286, 0]
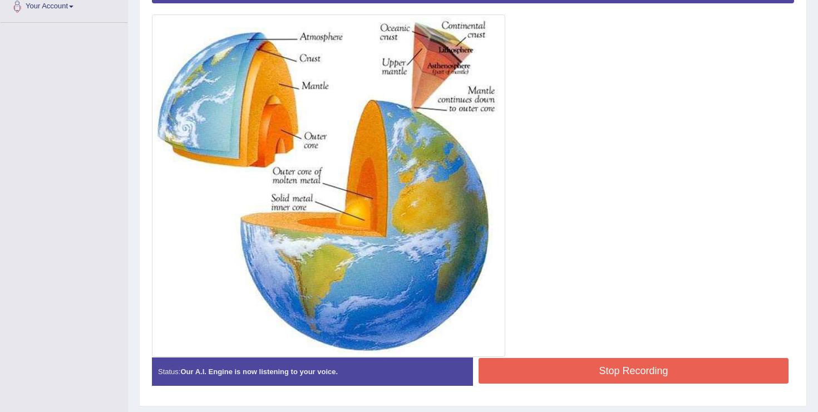
click at [604, 365] on button "Stop Recording" at bounding box center [634, 371] width 310 height 26
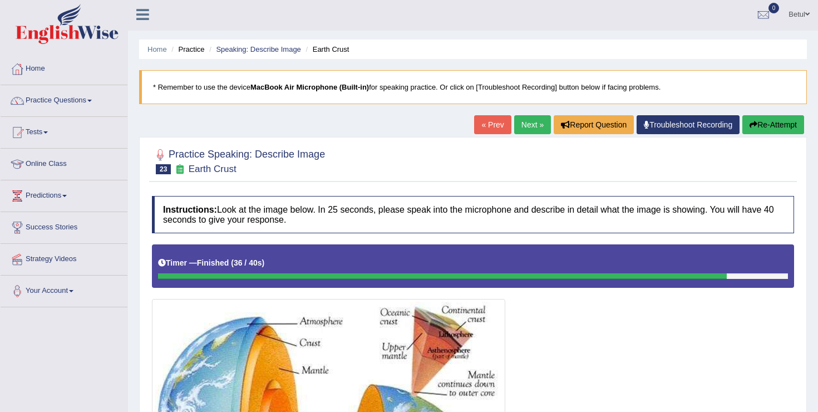
scroll to position [0, 0]
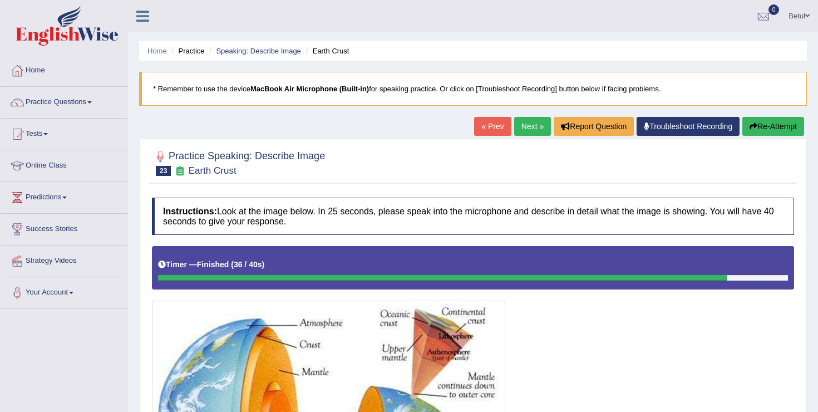
click at [525, 125] on link "Next »" at bounding box center [532, 126] width 37 height 19
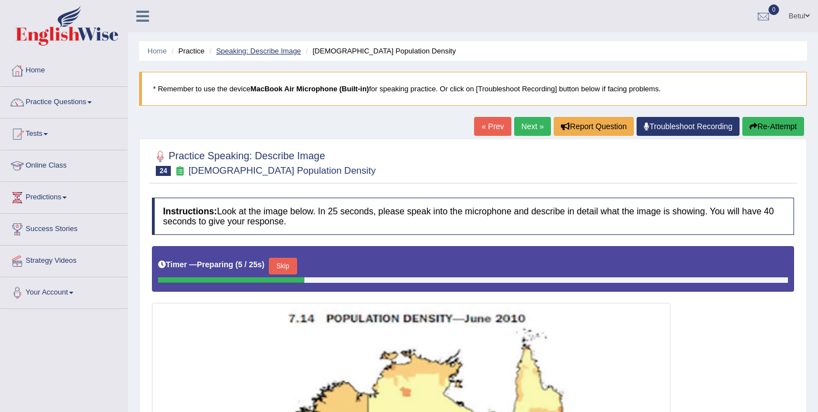
click at [255, 50] on link "Speaking: Describe Image" at bounding box center [258, 51] width 85 height 8
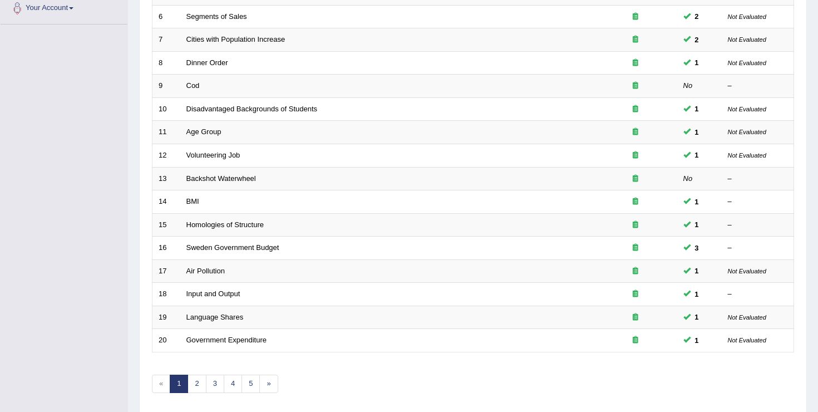
scroll to position [325, 0]
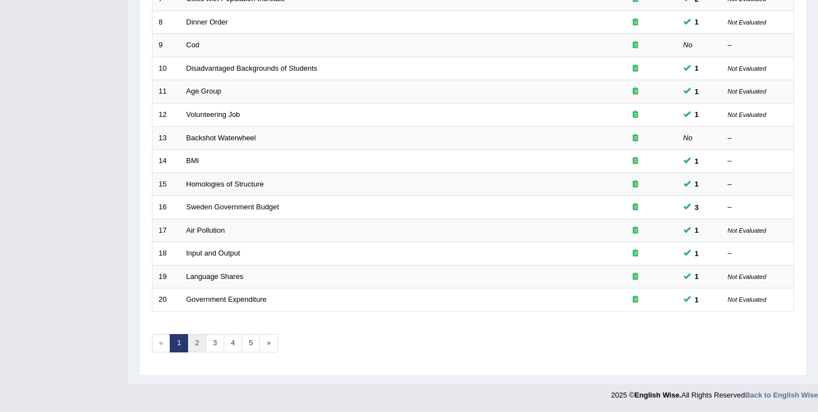
click at [198, 344] on link "2" at bounding box center [197, 343] width 18 height 18
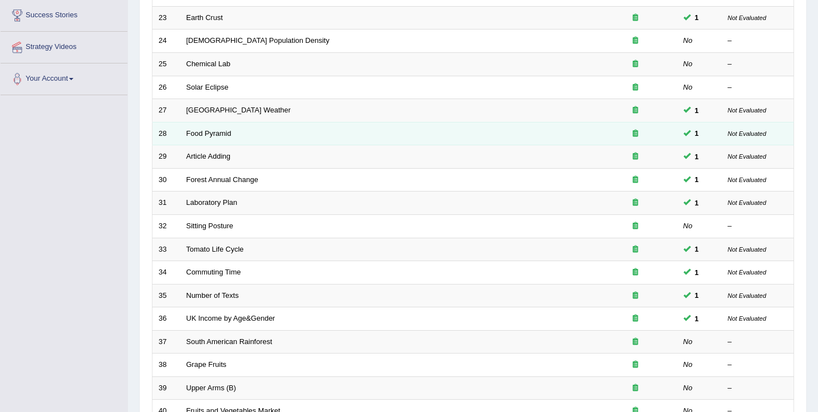
scroll to position [325, 0]
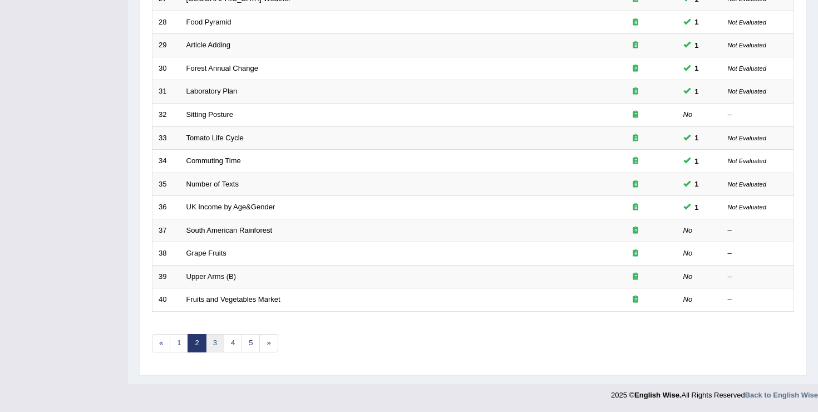
click at [215, 341] on link "3" at bounding box center [215, 343] width 18 height 18
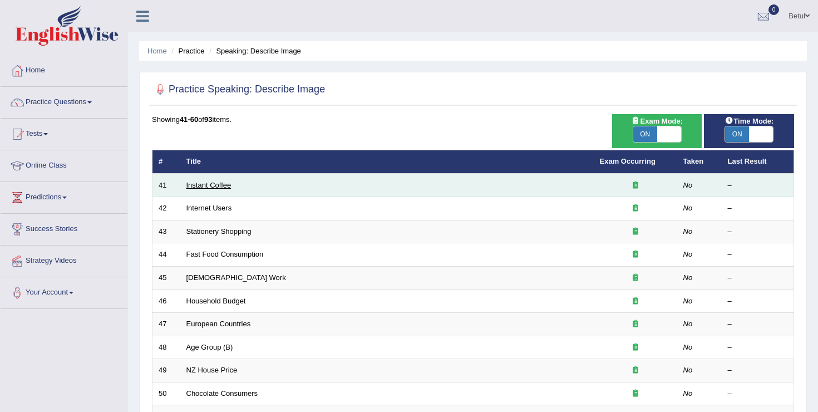
click at [214, 189] on link "Instant Coffee" at bounding box center [208, 185] width 45 height 8
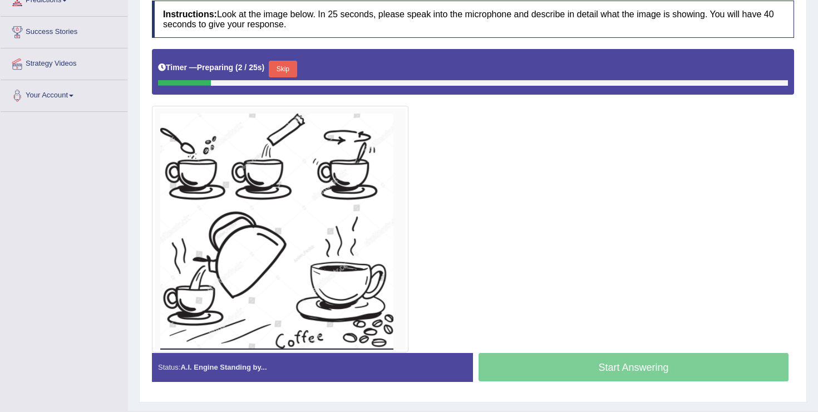
scroll to position [198, 0]
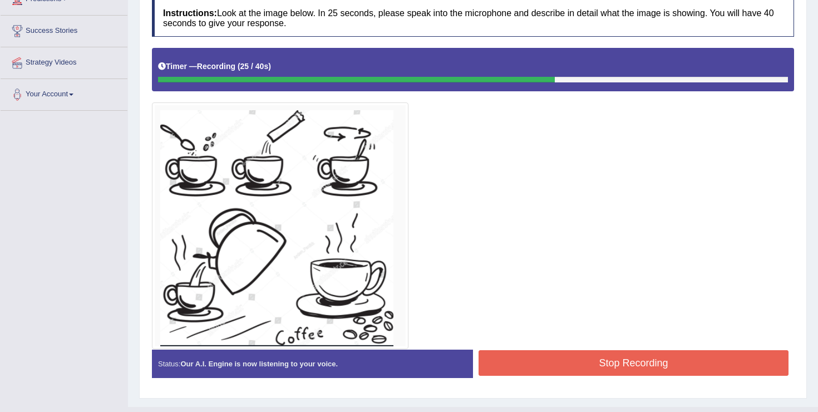
click at [599, 376] on div "Stop Recording" at bounding box center [633, 364] width 321 height 28
click at [590, 367] on button "Stop Recording" at bounding box center [634, 363] width 310 height 26
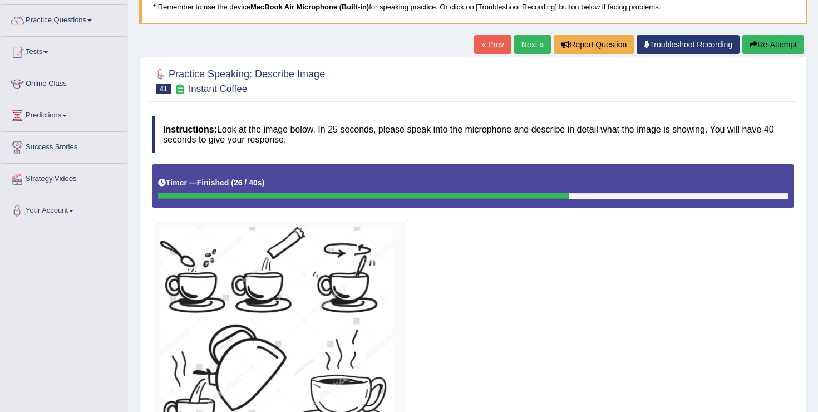
scroll to position [80, 0]
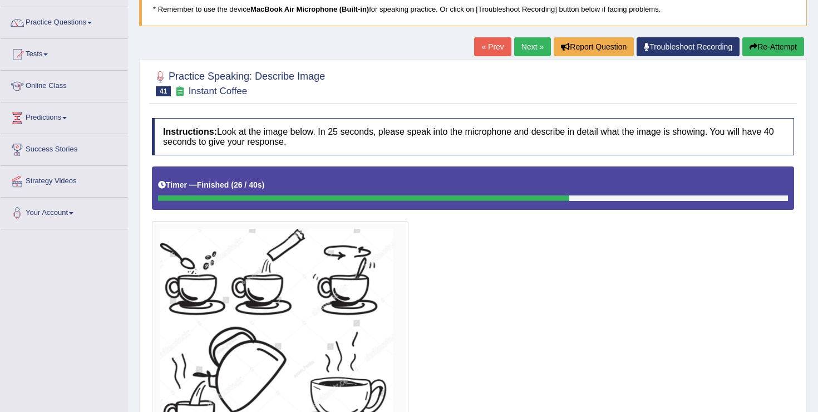
click at [529, 48] on link "Next »" at bounding box center [532, 46] width 37 height 19
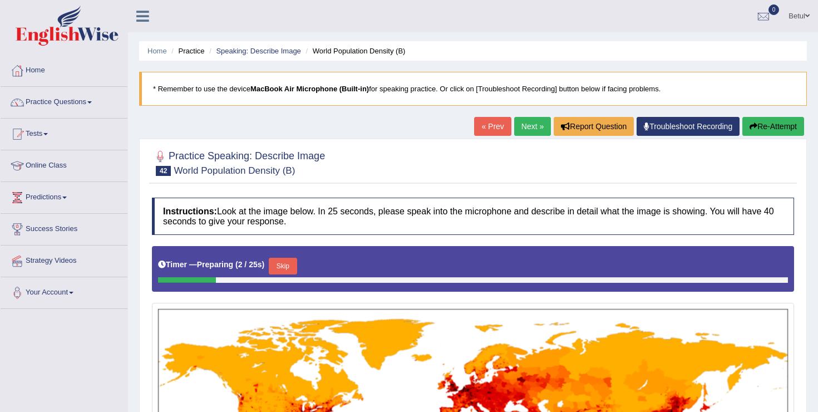
click at [516, 125] on link "Next »" at bounding box center [532, 126] width 37 height 19
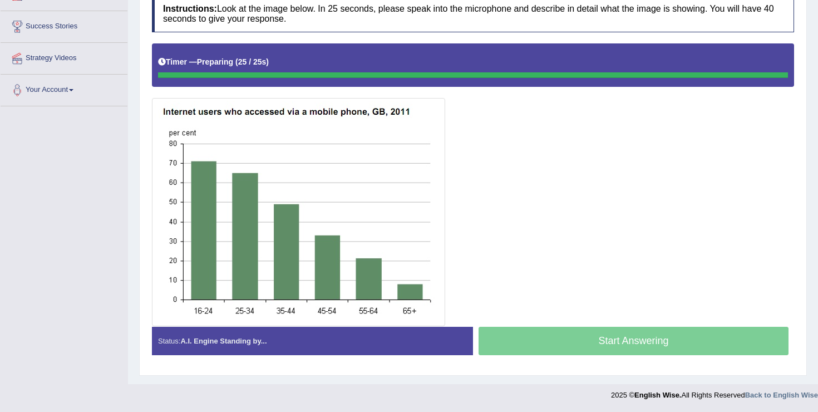
scroll to position [203, 0]
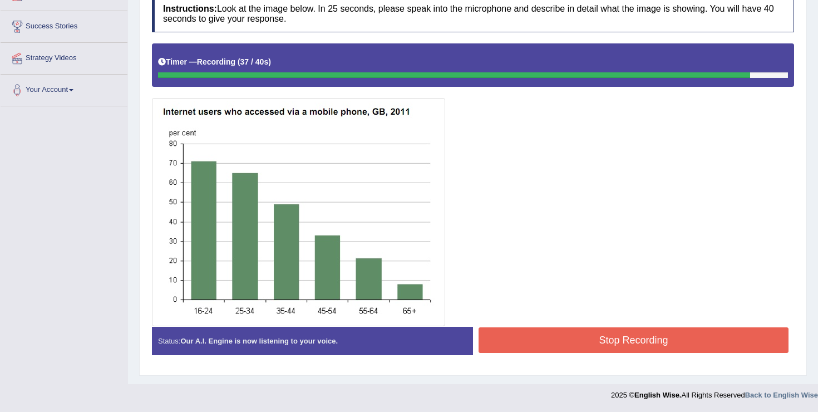
click at [589, 344] on button "Stop Recording" at bounding box center [634, 340] width 310 height 26
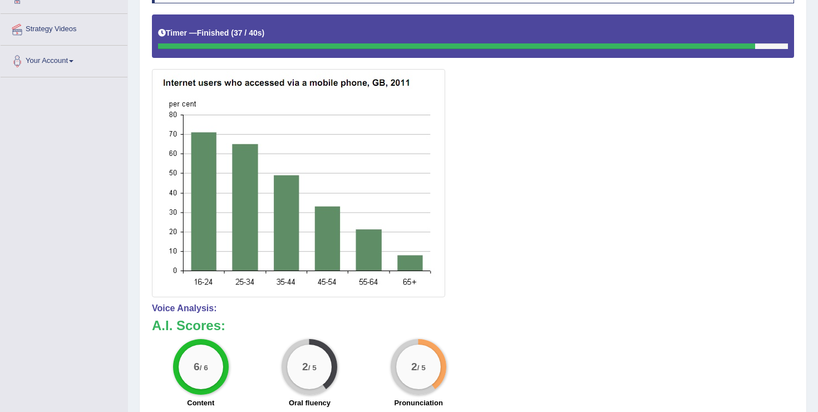
scroll to position [0, 0]
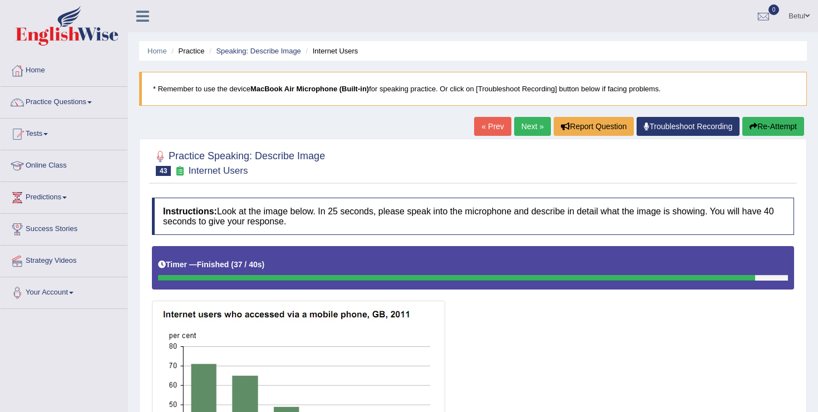
click at [531, 125] on link "Next »" at bounding box center [532, 126] width 37 height 19
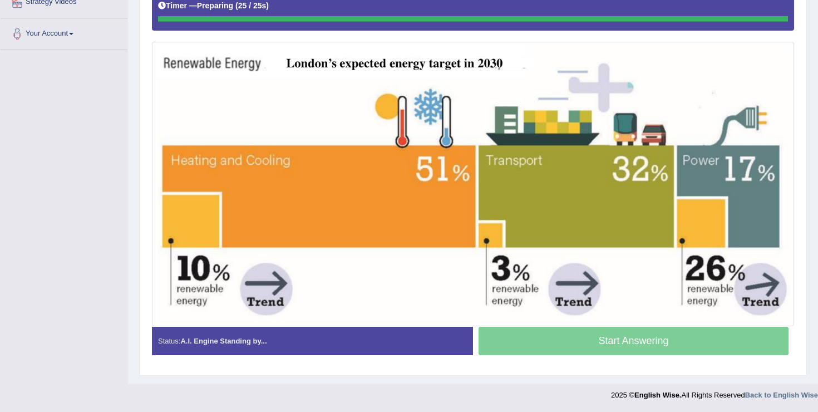
scroll to position [259, 0]
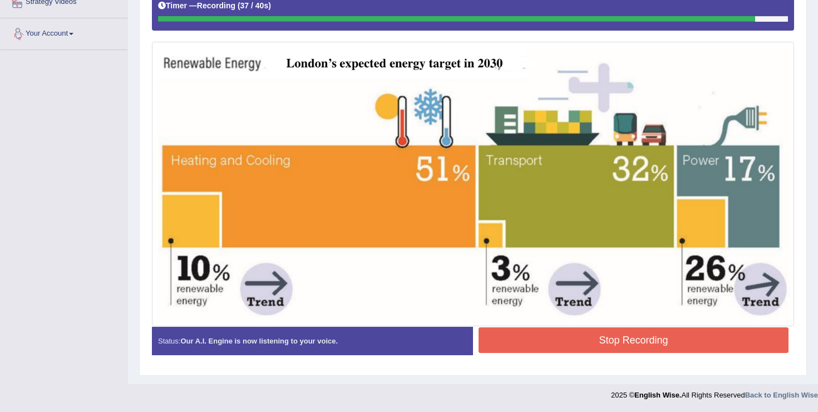
click at [546, 341] on button "Stop Recording" at bounding box center [634, 340] width 310 height 26
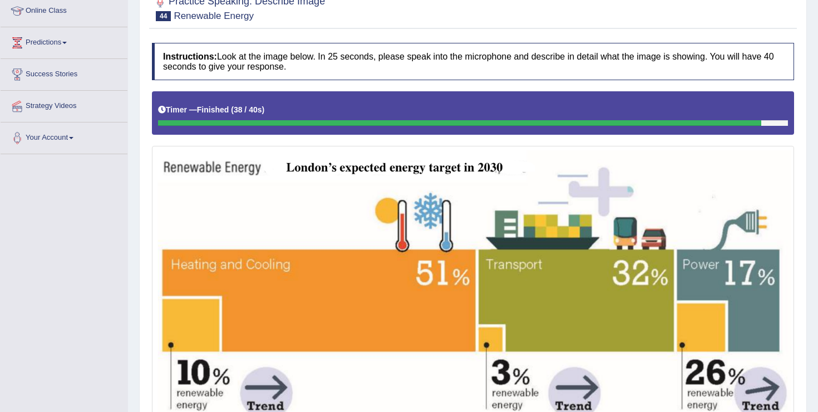
scroll to position [0, 0]
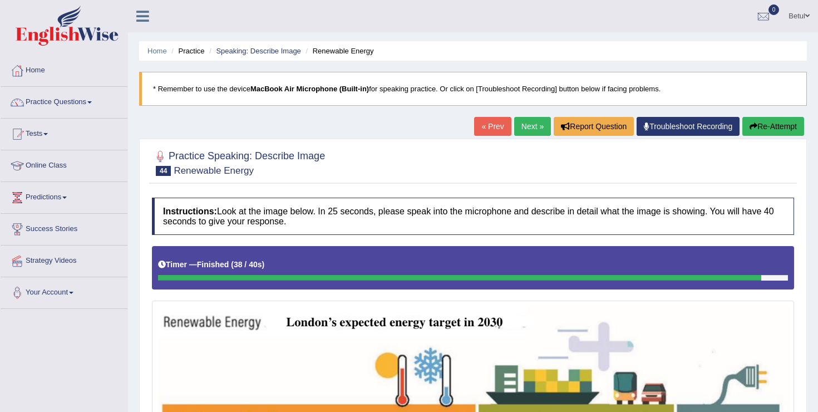
click at [519, 126] on link "Next »" at bounding box center [532, 126] width 37 height 19
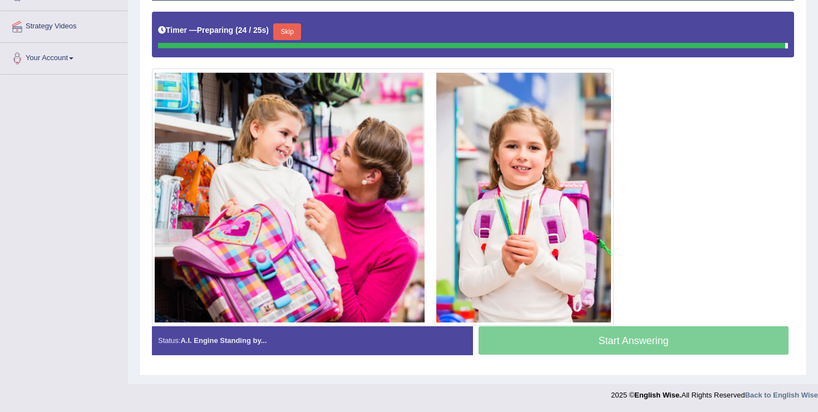
scroll to position [232, 0]
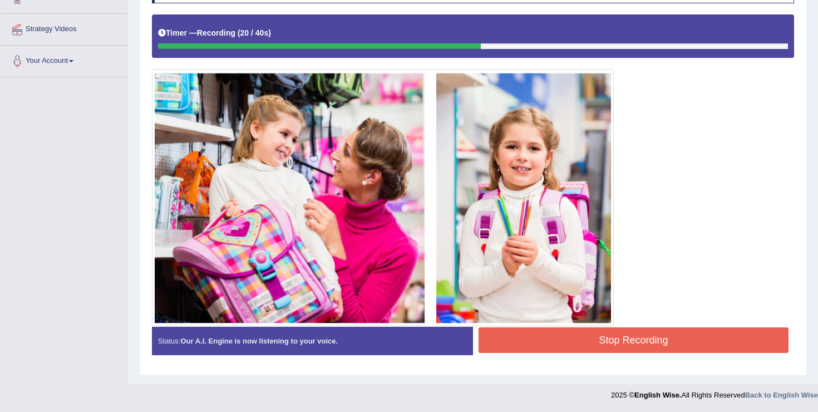
click at [632, 327] on div "Start Answering" at bounding box center [633, 327] width 321 height 1
click at [632, 332] on button "Stop Recording" at bounding box center [634, 340] width 310 height 26
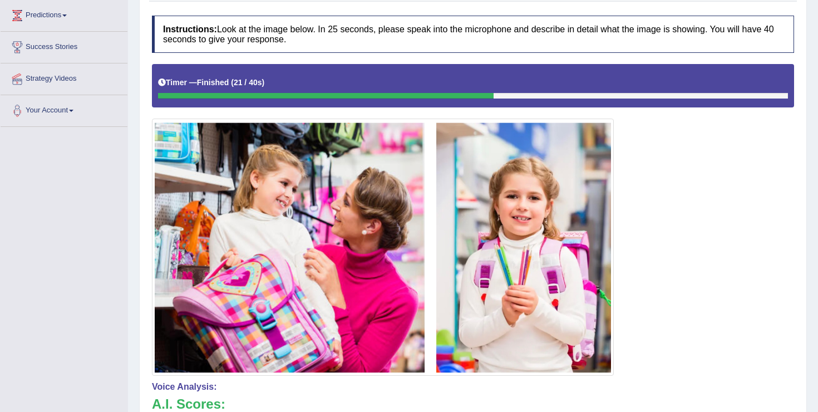
scroll to position [0, 0]
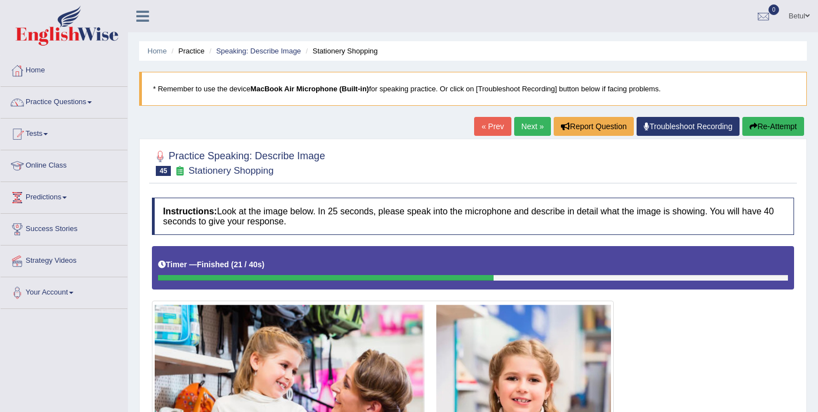
click at [534, 126] on link "Next »" at bounding box center [532, 126] width 37 height 19
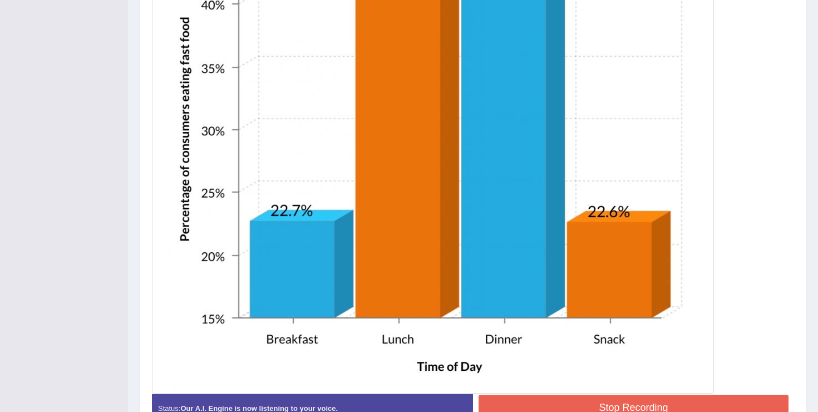
scroll to position [536, 0]
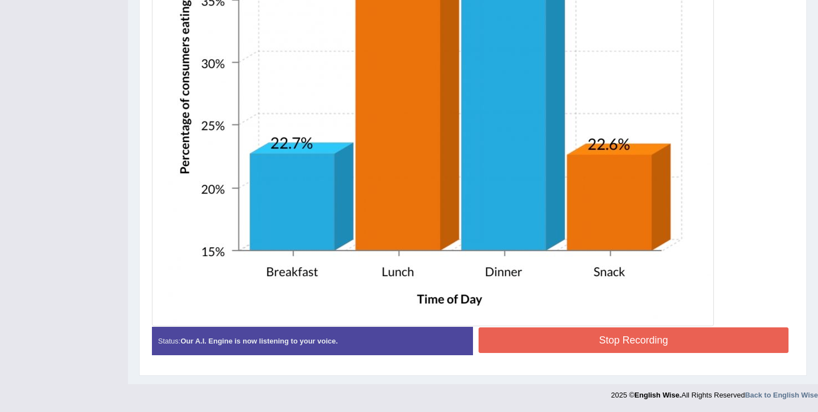
click at [589, 339] on button "Stop Recording" at bounding box center [634, 340] width 310 height 26
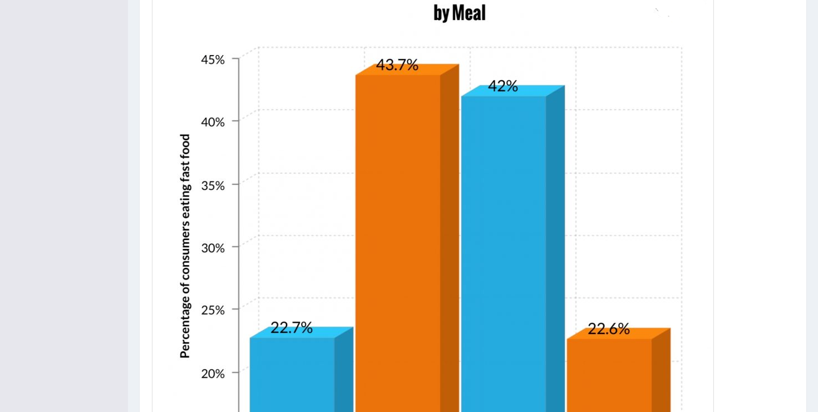
scroll to position [113, 0]
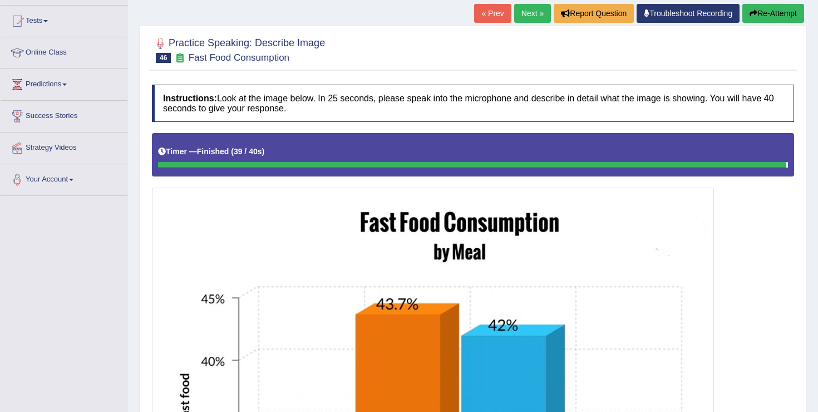
click at [522, 11] on link "Next »" at bounding box center [532, 13] width 37 height 19
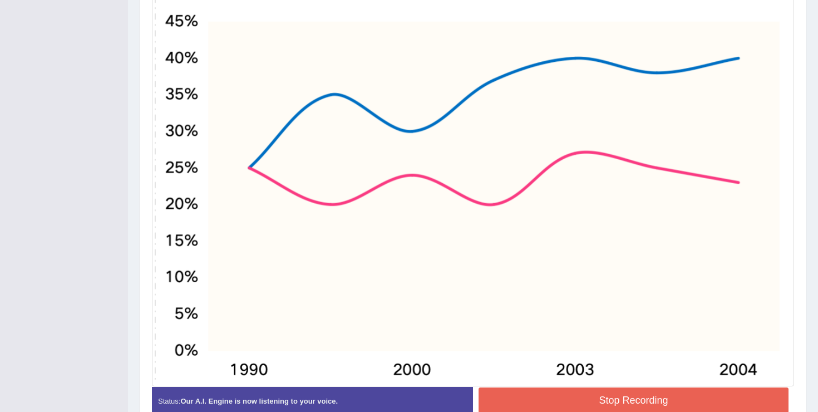
scroll to position [394, 0]
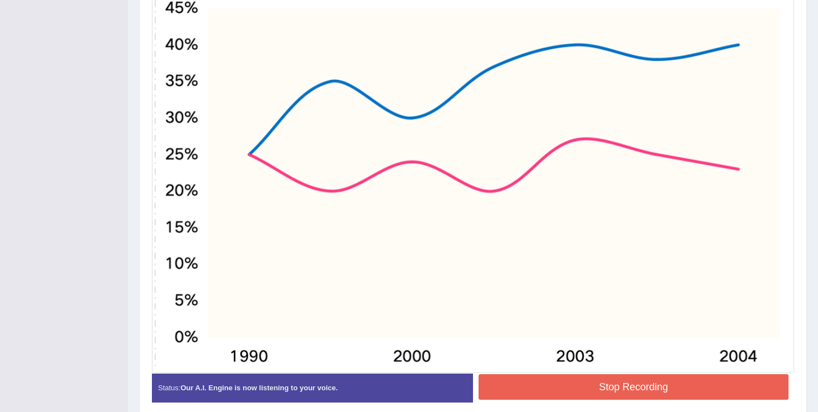
click at [554, 387] on button "Stop Recording" at bounding box center [634, 387] width 310 height 26
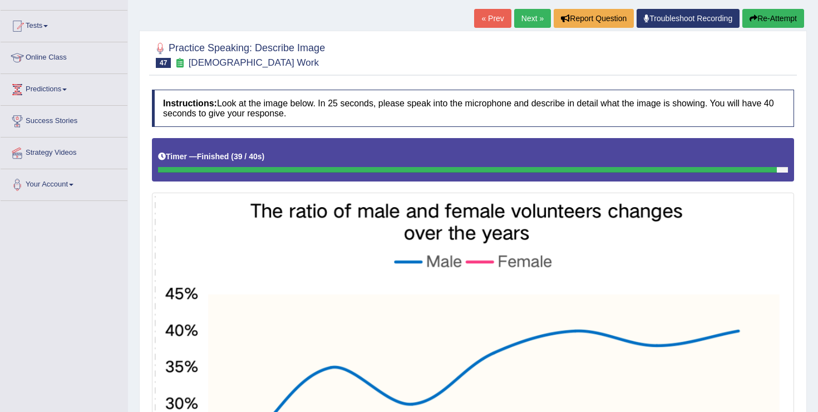
scroll to position [0, 0]
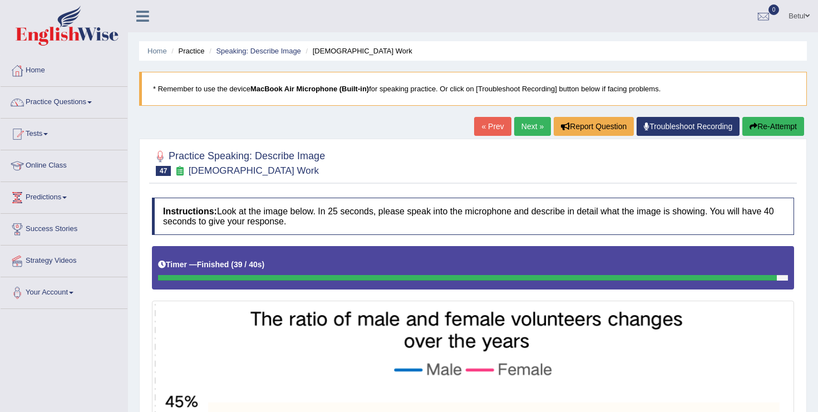
click at [526, 130] on link "Next »" at bounding box center [532, 126] width 37 height 19
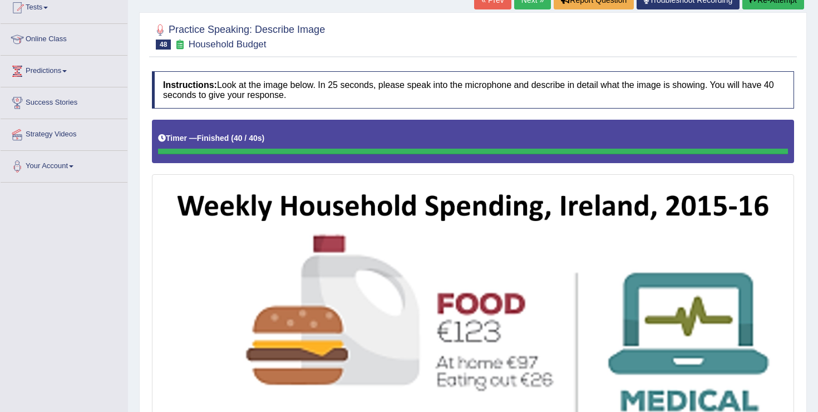
scroll to position [15, 0]
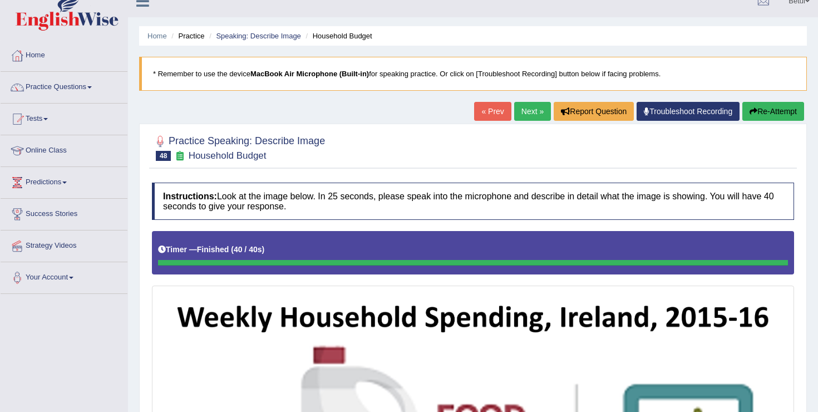
click at [530, 107] on link "Next »" at bounding box center [532, 111] width 37 height 19
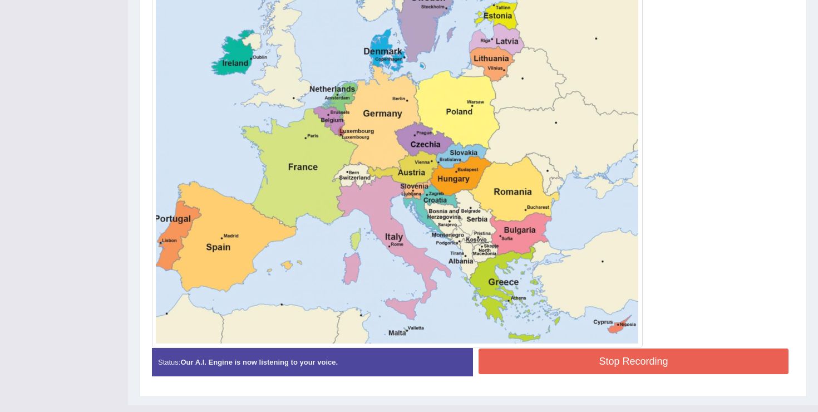
scroll to position [469, 0]
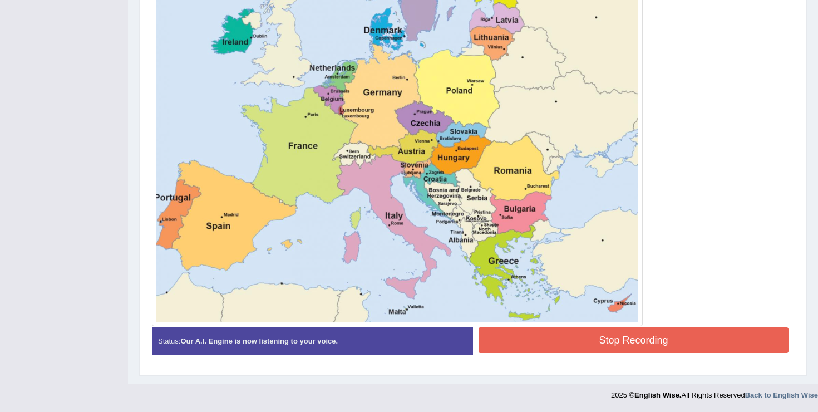
click at [644, 336] on button "Stop Recording" at bounding box center [634, 340] width 310 height 26
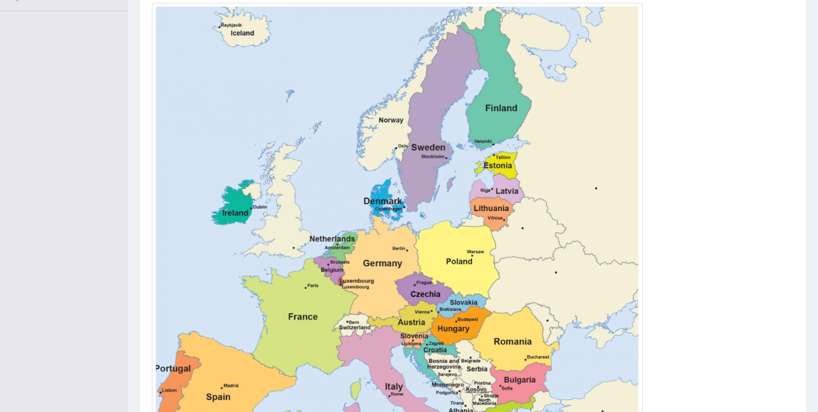
scroll to position [0, 0]
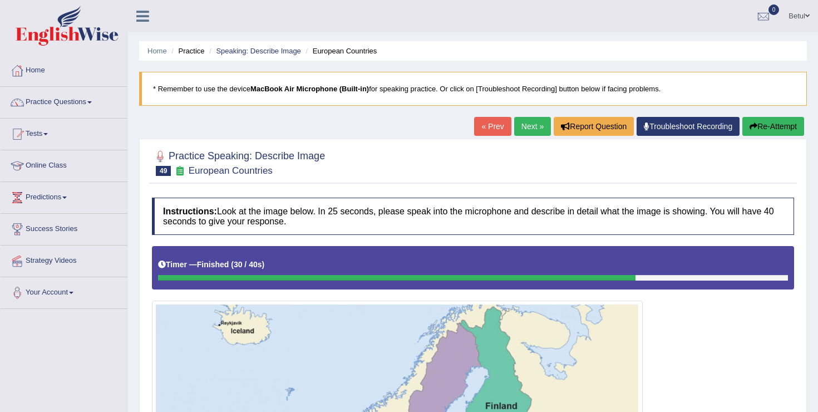
click at [525, 121] on link "Next »" at bounding box center [532, 126] width 37 height 19
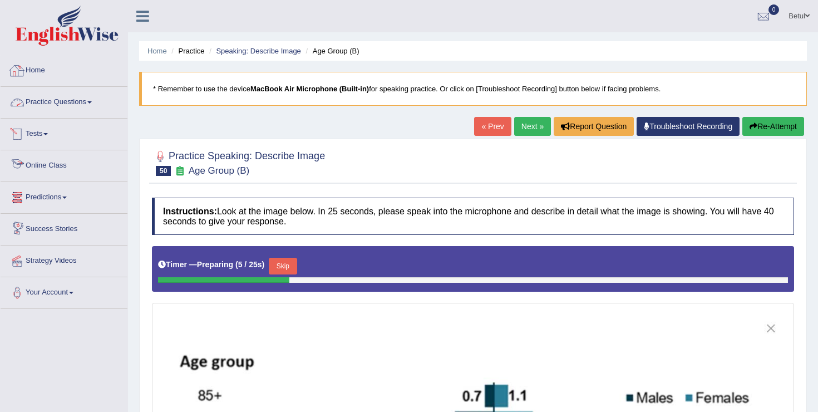
click at [57, 103] on link "Practice Questions" at bounding box center [64, 101] width 127 height 28
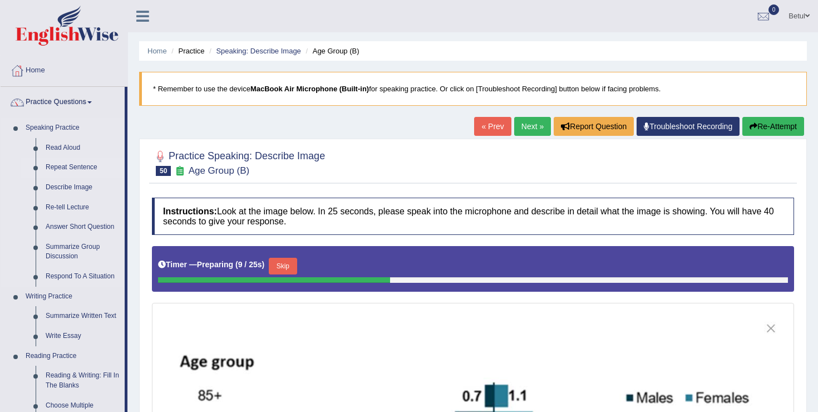
click at [71, 169] on link "Repeat Sentence" at bounding box center [83, 167] width 84 height 20
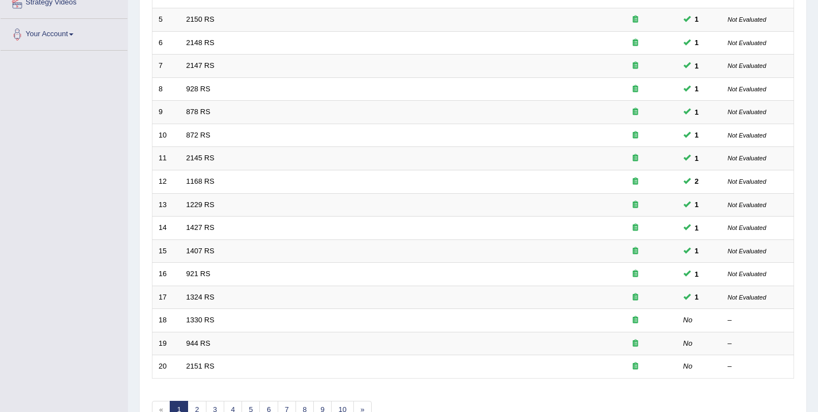
scroll to position [325, 0]
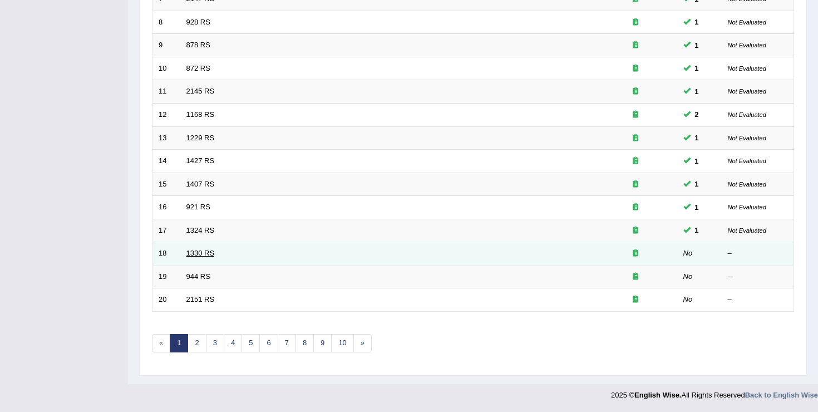
click at [197, 253] on link "1330 RS" at bounding box center [200, 253] width 28 height 8
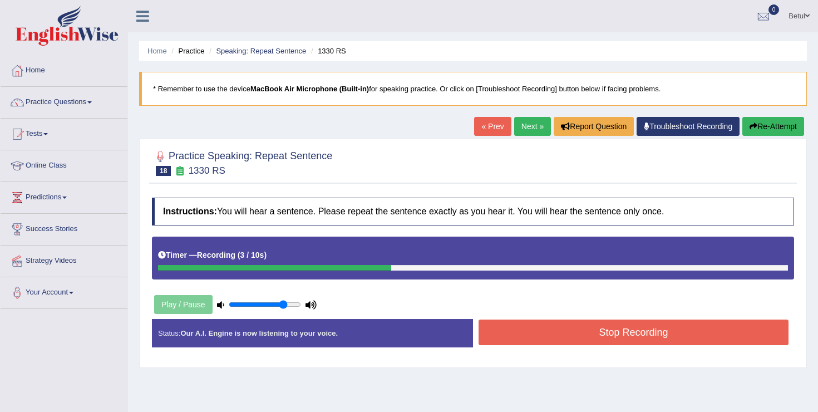
click at [583, 334] on button "Stop Recording" at bounding box center [634, 332] width 310 height 26
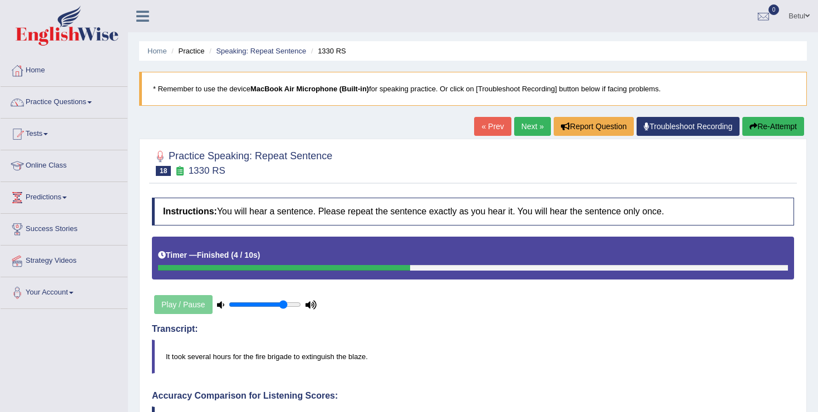
click at [527, 127] on link "Next »" at bounding box center [532, 126] width 37 height 19
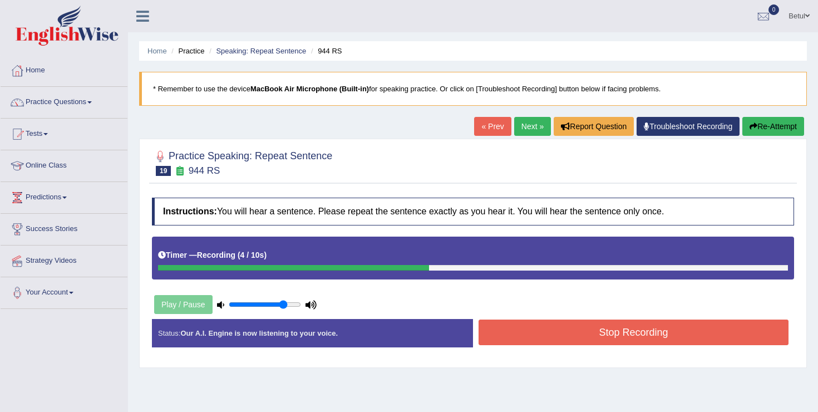
click at [592, 341] on button "Stop Recording" at bounding box center [634, 332] width 310 height 26
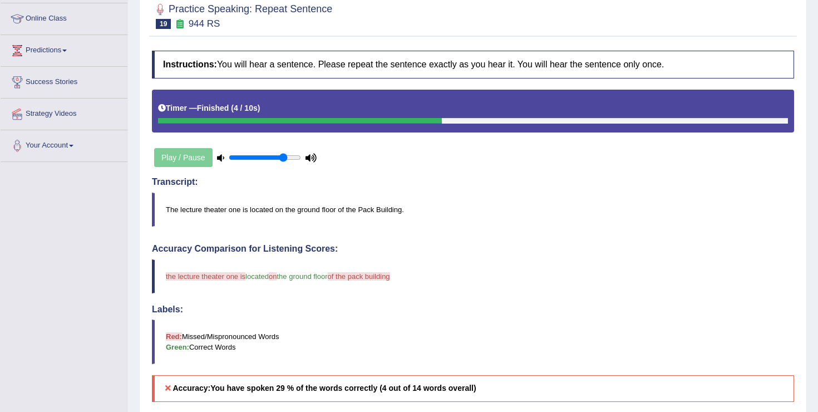
scroll to position [38, 0]
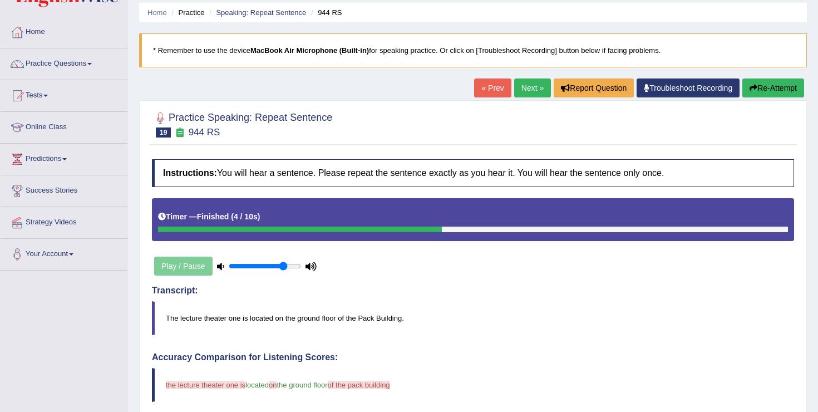
click at [530, 90] on link "Next »" at bounding box center [532, 87] width 37 height 19
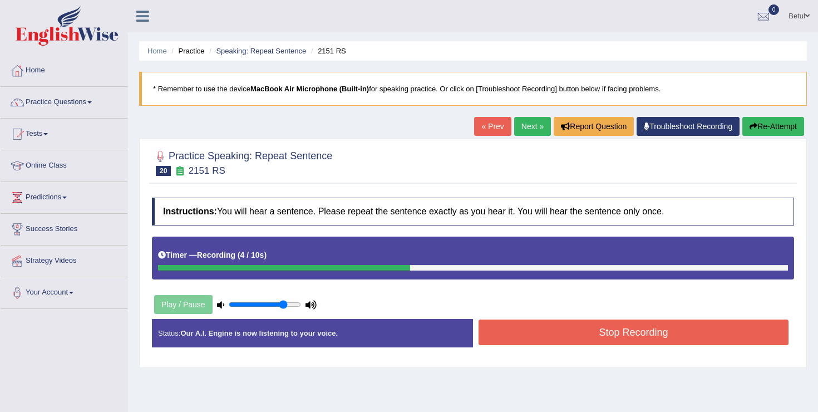
click at [570, 336] on button "Stop Recording" at bounding box center [634, 332] width 310 height 26
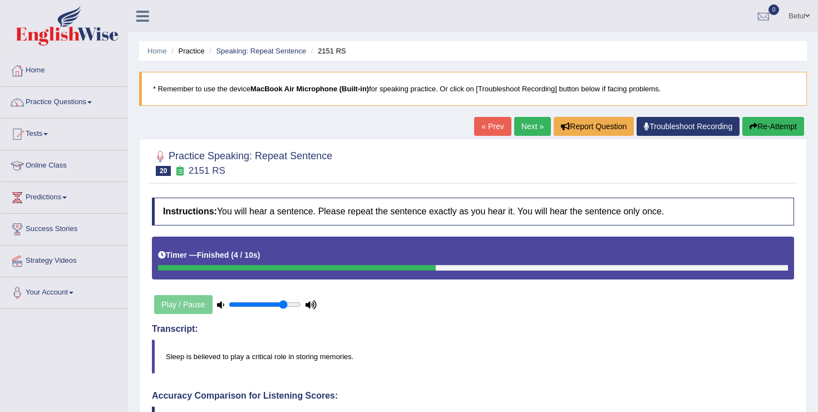
click at [528, 124] on link "Next »" at bounding box center [532, 126] width 37 height 19
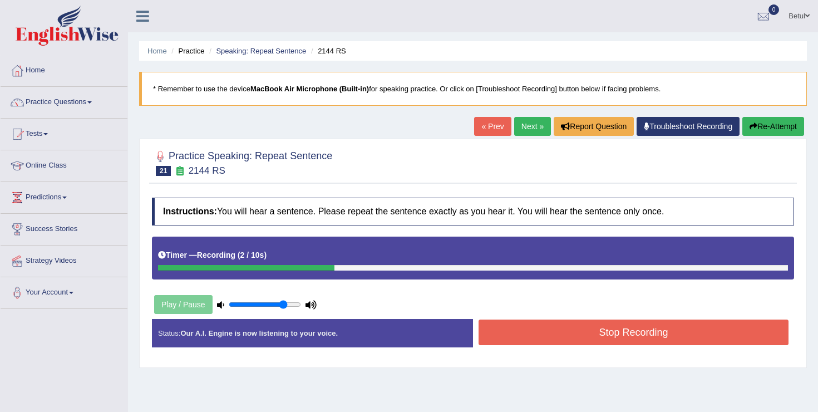
click at [597, 332] on button "Stop Recording" at bounding box center [634, 332] width 310 height 26
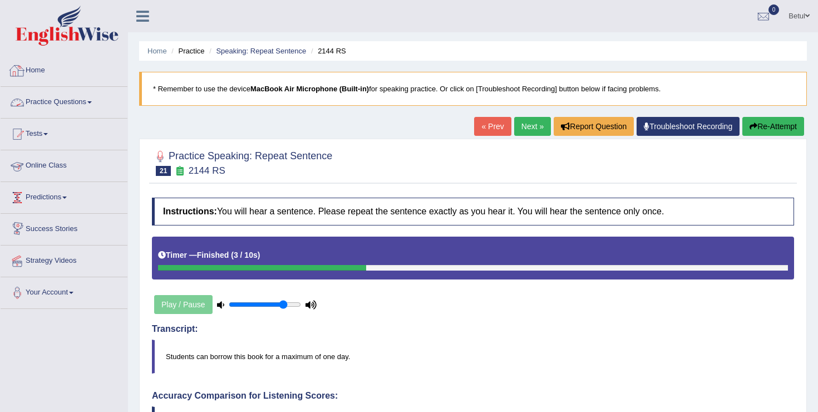
click at [61, 104] on link "Practice Questions" at bounding box center [64, 101] width 127 height 28
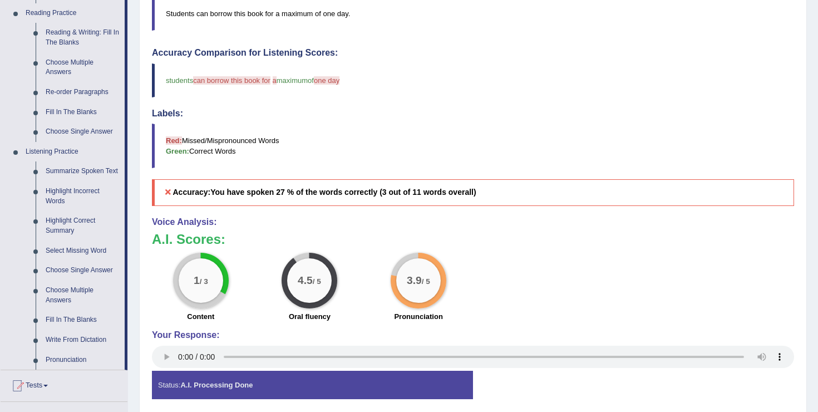
scroll to position [346, 0]
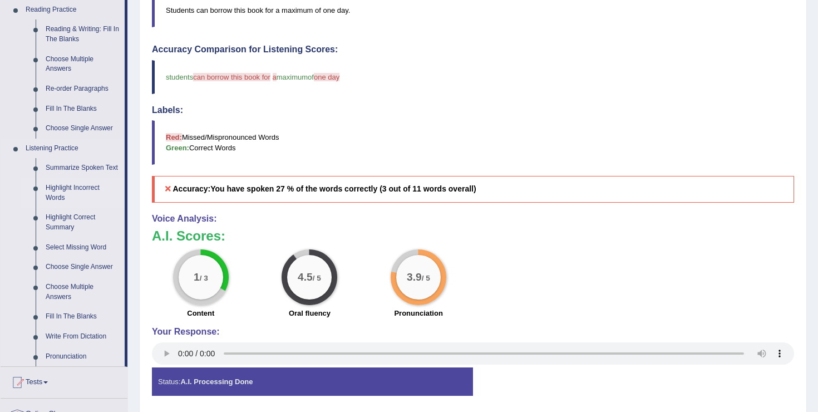
click at [65, 200] on link "Highlight Incorrect Words" at bounding box center [83, 192] width 84 height 29
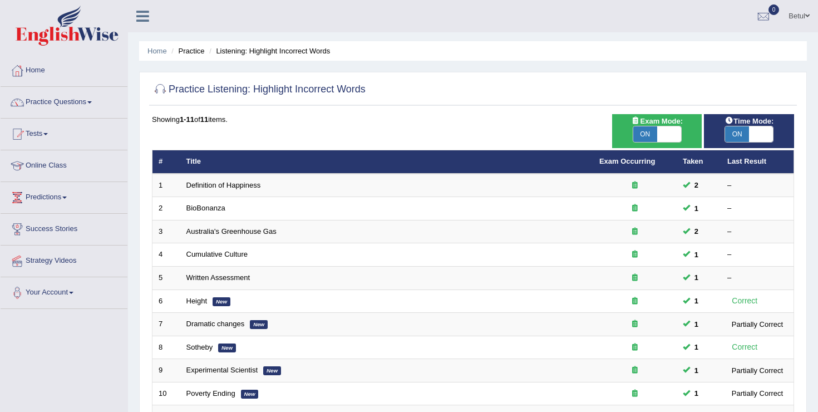
click at [671, 129] on span at bounding box center [669, 134] width 24 height 16
checkbox input "false"
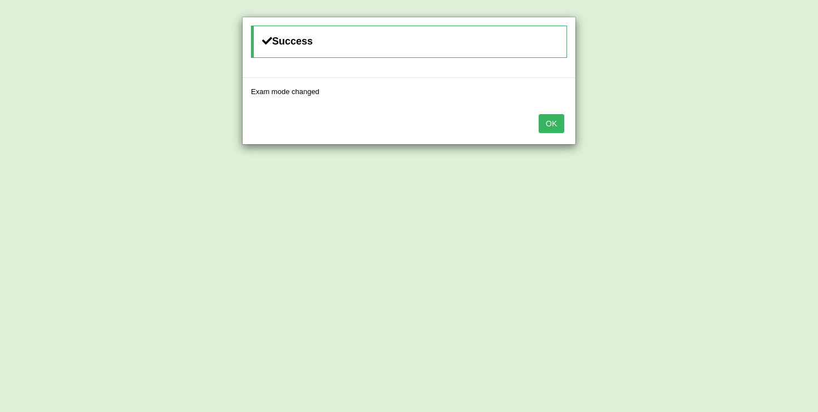
click at [554, 122] on button "OK" at bounding box center [552, 123] width 26 height 19
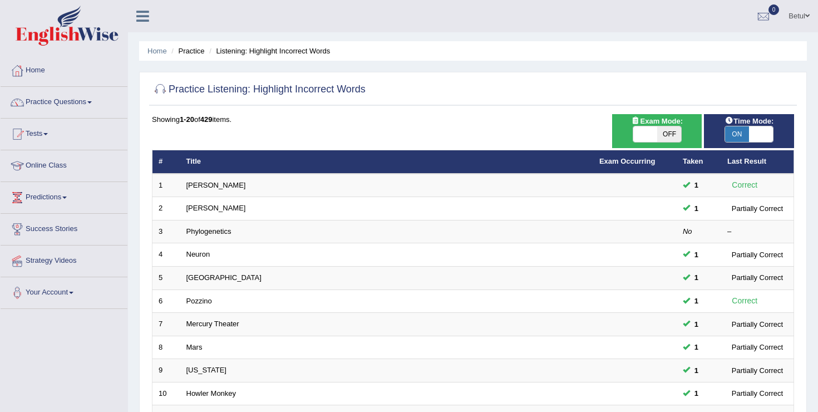
click at [726, 138] on span "ON" at bounding box center [737, 134] width 24 height 16
checkbox input "false"
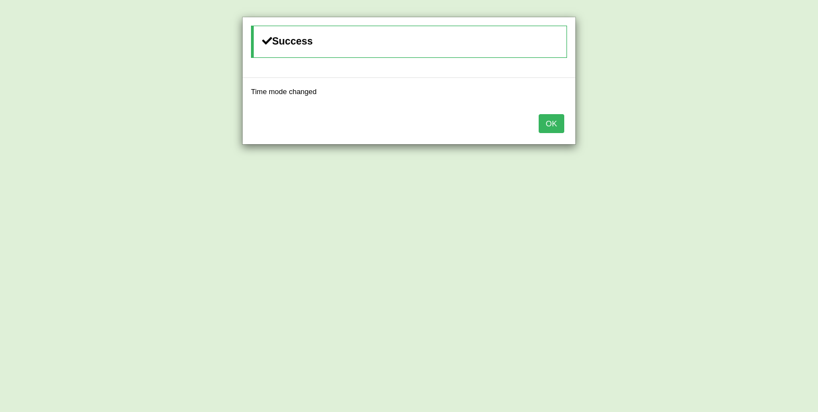
click at [550, 122] on button "OK" at bounding box center [552, 123] width 26 height 19
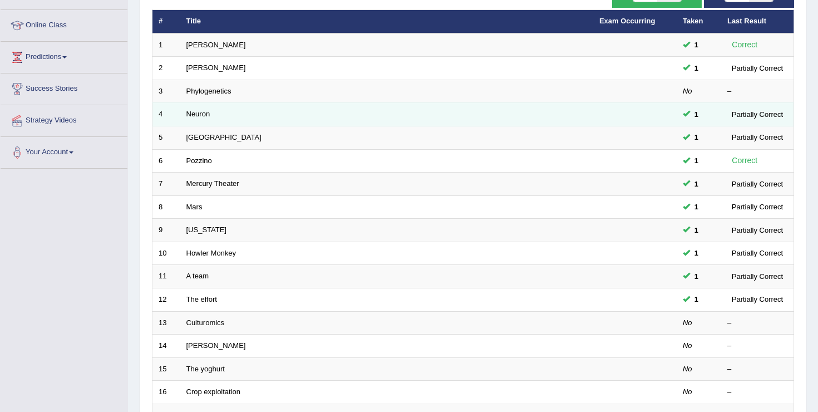
scroll to position [325, 0]
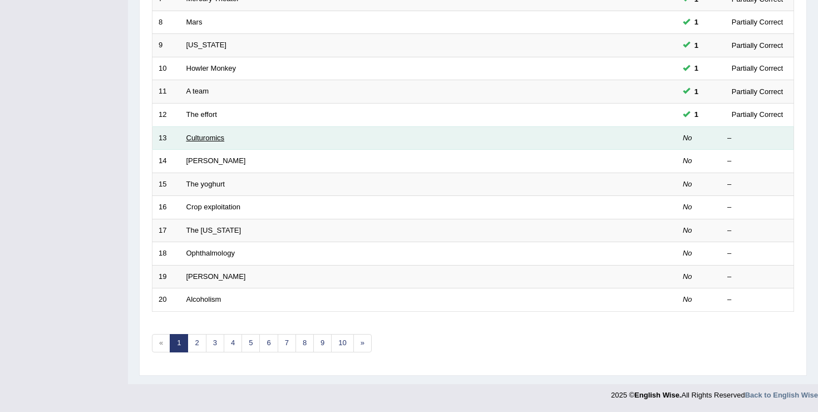
click at [202, 141] on link "Culturomics" at bounding box center [205, 138] width 38 height 8
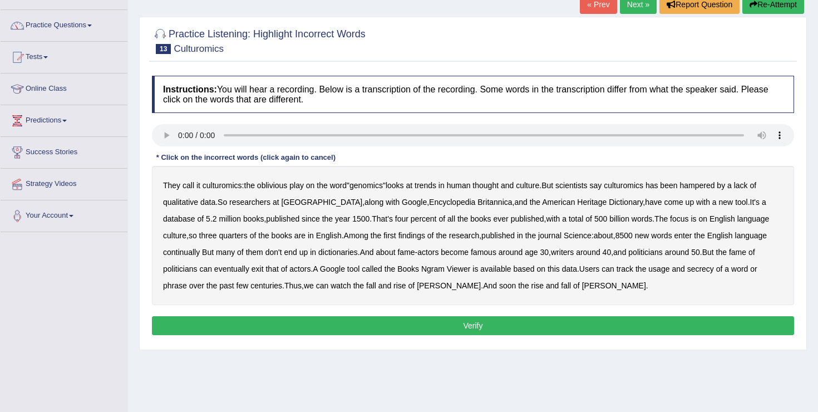
scroll to position [78, 0]
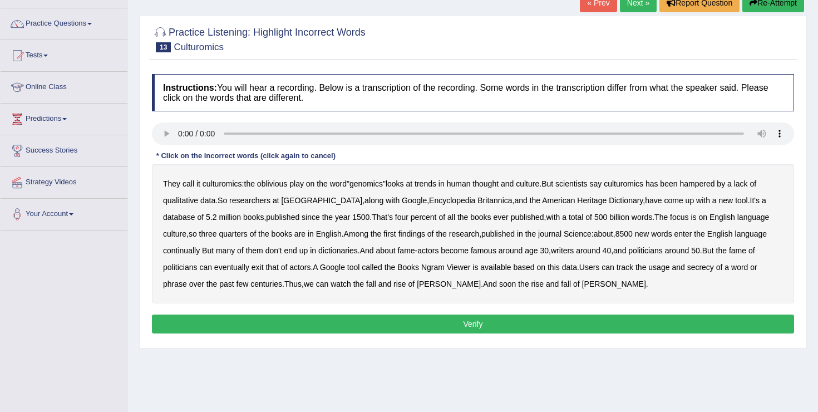
click at [429, 203] on b "Encyclopedia" at bounding box center [452, 200] width 46 height 9
click at [195, 213] on b "database" at bounding box center [179, 217] width 32 height 9
click at [172, 251] on b "continually" at bounding box center [181, 250] width 37 height 9
click at [712, 263] on b "secrecy" at bounding box center [700, 267] width 27 height 9
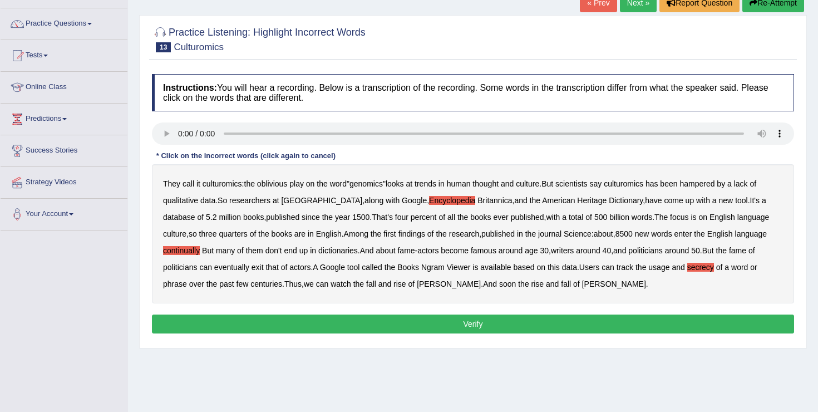
click at [464, 325] on button "Verify" at bounding box center [473, 323] width 642 height 19
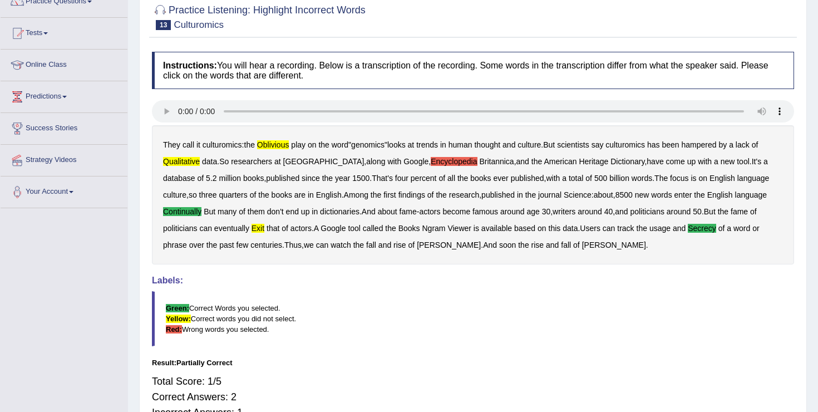
scroll to position [0, 0]
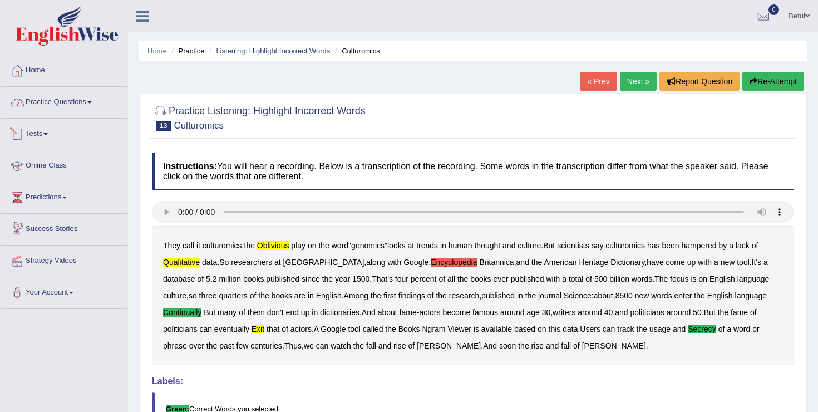
click at [52, 103] on link "Practice Questions" at bounding box center [64, 101] width 127 height 28
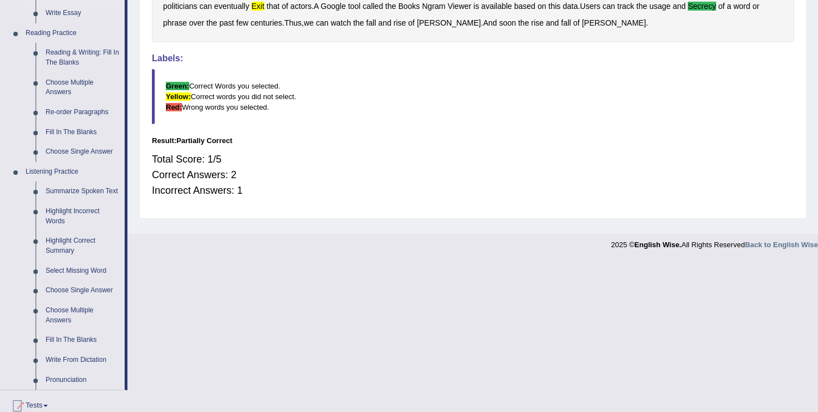
scroll to position [328, 0]
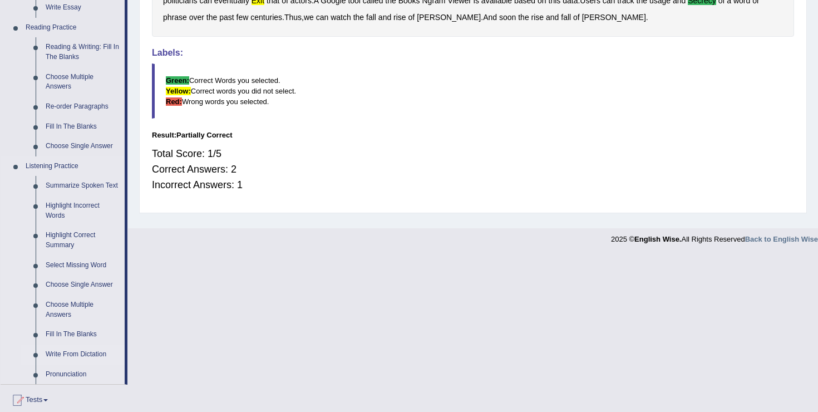
click at [78, 365] on link "Write From Dictation" at bounding box center [83, 354] width 84 height 20
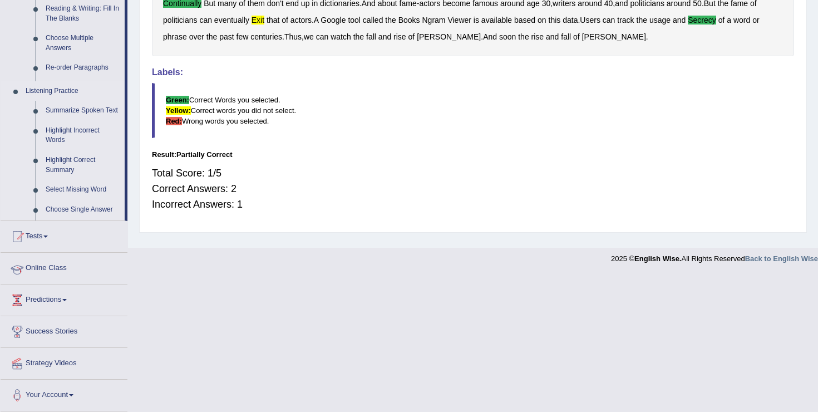
scroll to position [193, 0]
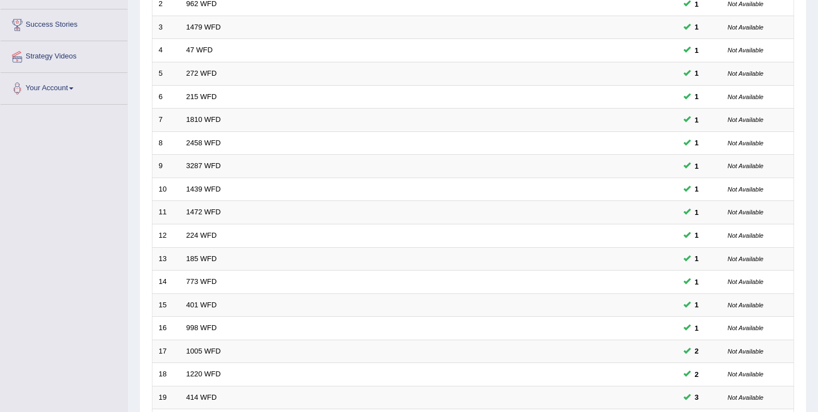
scroll to position [325, 0]
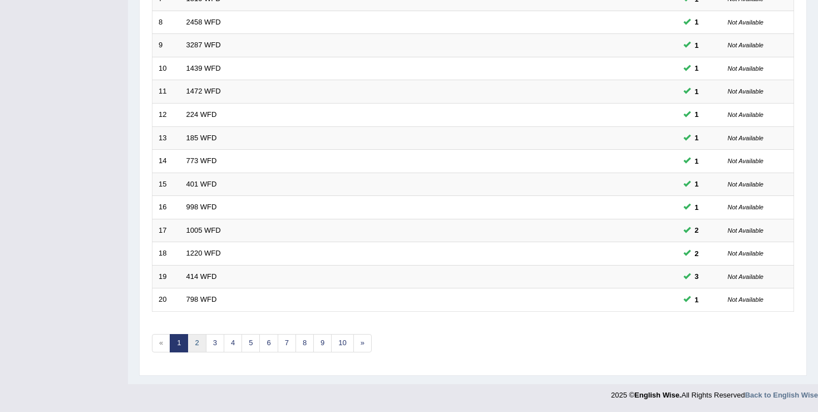
click at [199, 344] on link "2" at bounding box center [197, 343] width 18 height 18
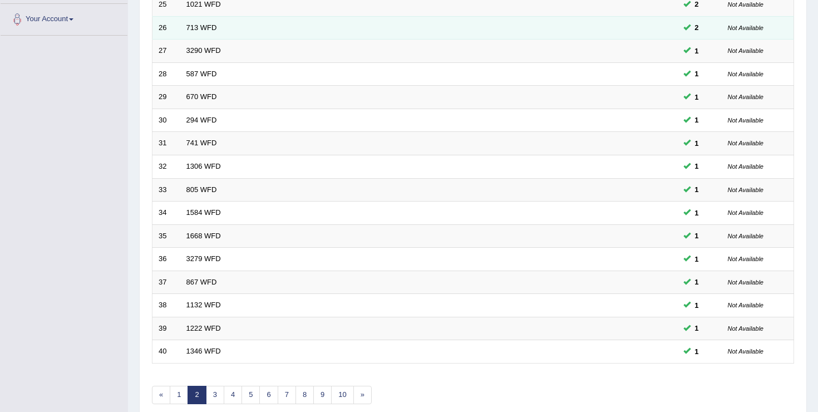
scroll to position [325, 0]
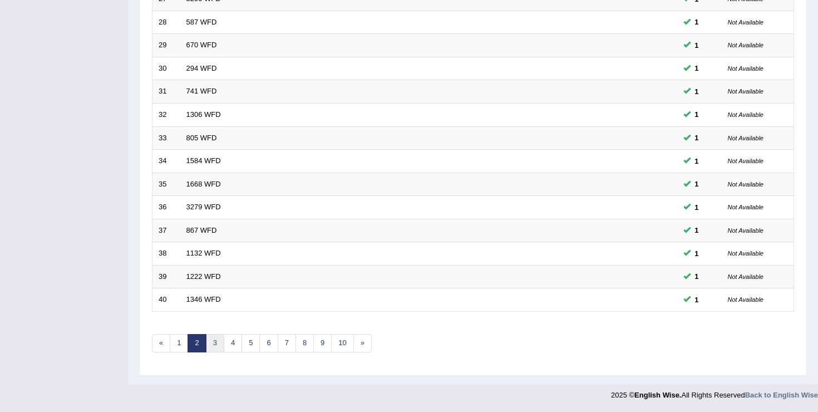
click at [213, 344] on link "3" at bounding box center [215, 343] width 18 height 18
click at [233, 346] on link "4" at bounding box center [233, 343] width 18 height 18
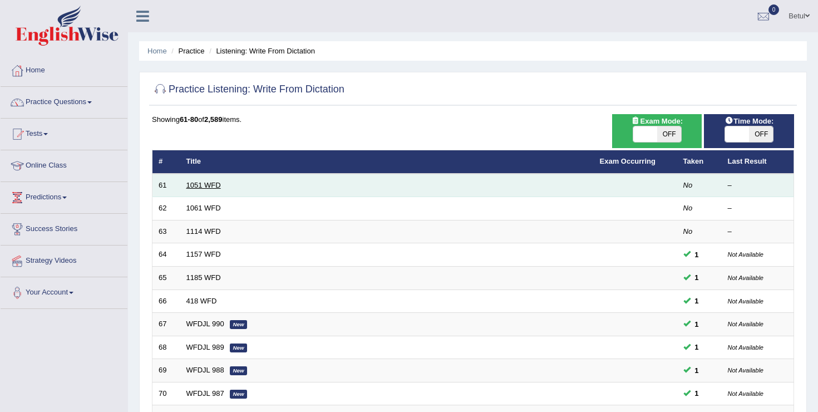
click at [206, 185] on link "1051 WFD" at bounding box center [203, 185] width 35 height 8
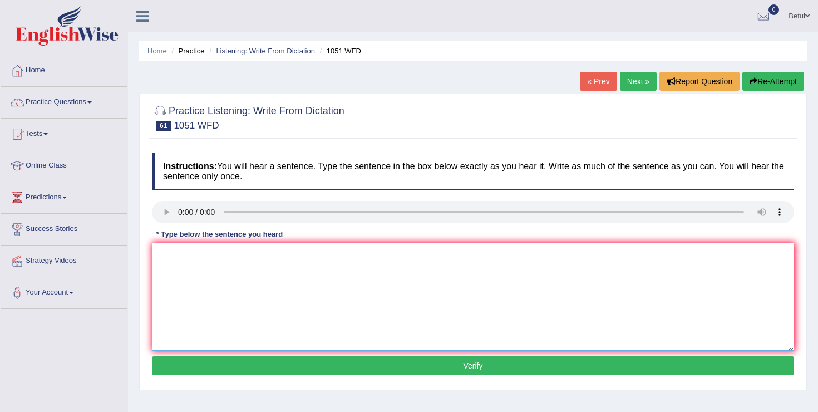
click at [285, 252] on textarea at bounding box center [473, 297] width 642 height 108
type textarea "Open days for graduate students can visit."
click at [381, 375] on button "Verify" at bounding box center [473, 365] width 642 height 19
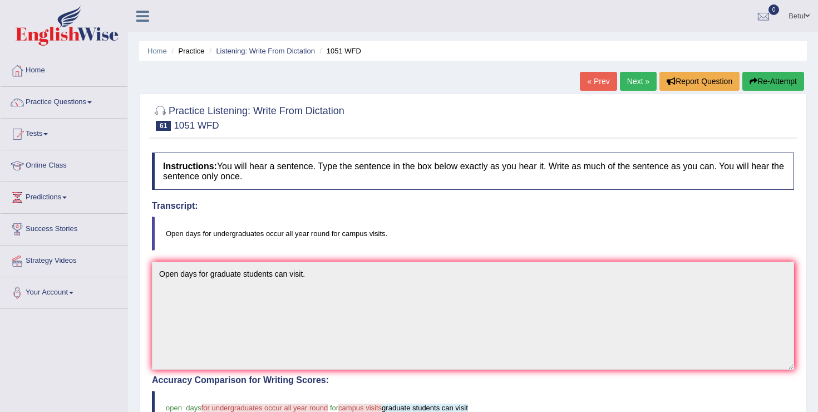
click at [633, 86] on link "Next »" at bounding box center [638, 81] width 37 height 19
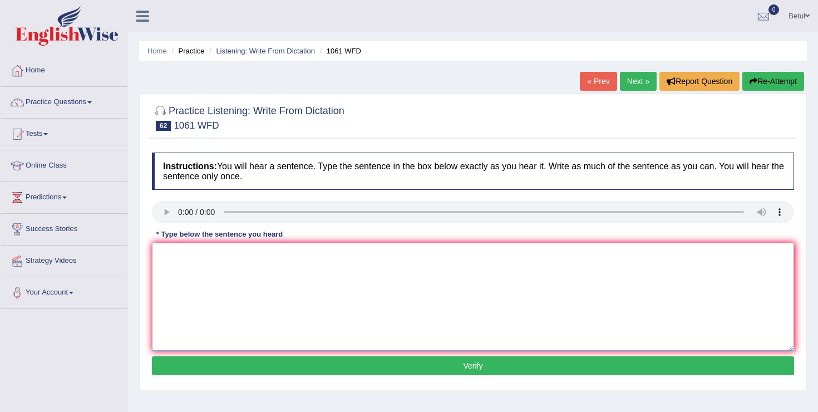
click at [242, 273] on textarea at bounding box center [473, 297] width 642 height 108
type textarea "It is argued that students can learn more from collaboration rather than indivi…"
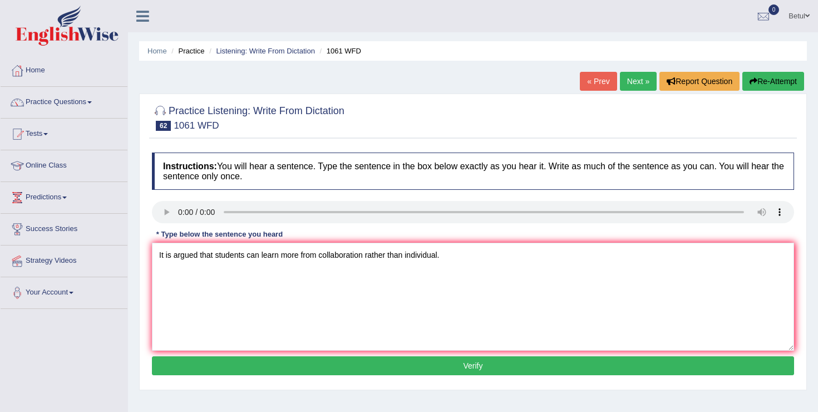
click at [465, 366] on button "Verify" at bounding box center [473, 365] width 642 height 19
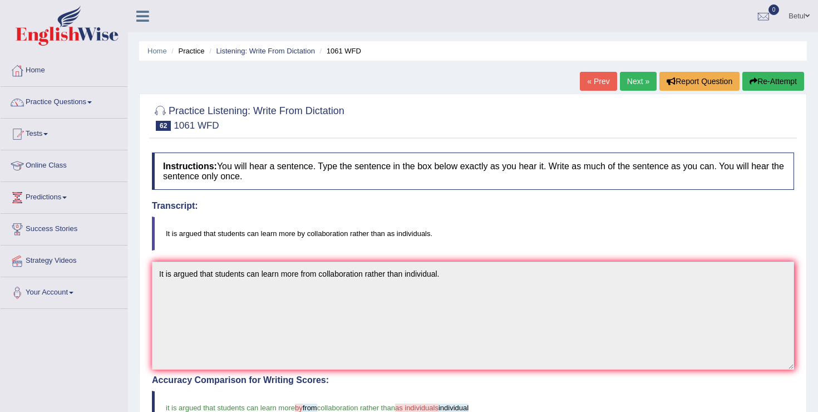
click at [631, 83] on link "Next »" at bounding box center [638, 81] width 37 height 19
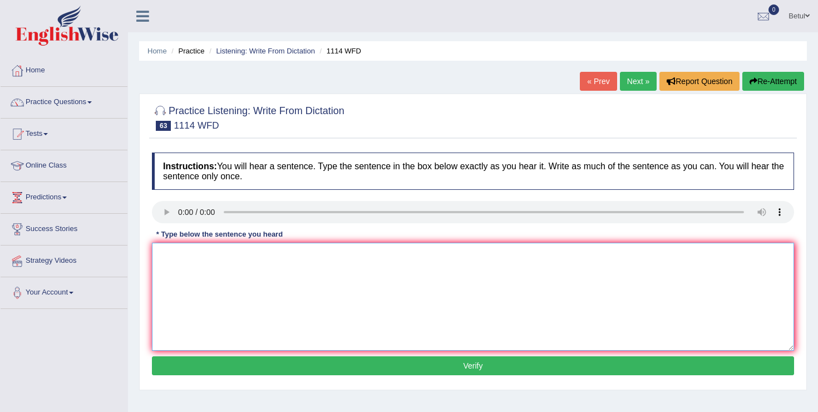
click at [227, 281] on textarea at bounding box center [473, 297] width 642 height 108
type textarea "Creativity is more important for undergraduates."
click at [470, 365] on button "Verify" at bounding box center [473, 365] width 642 height 19
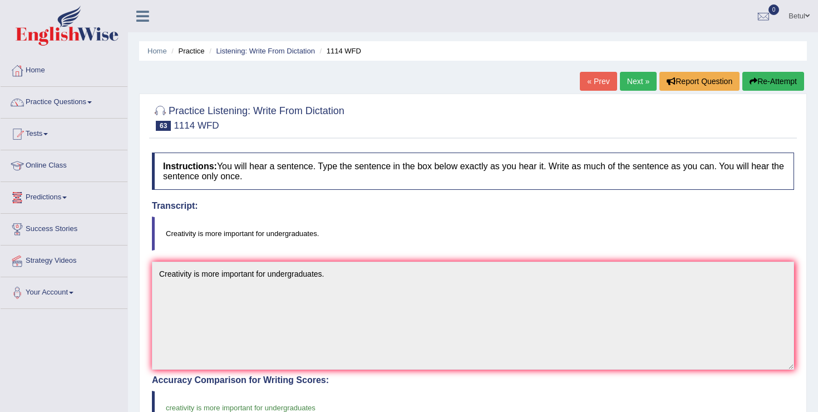
click at [48, 168] on link "Online Class" at bounding box center [64, 164] width 127 height 28
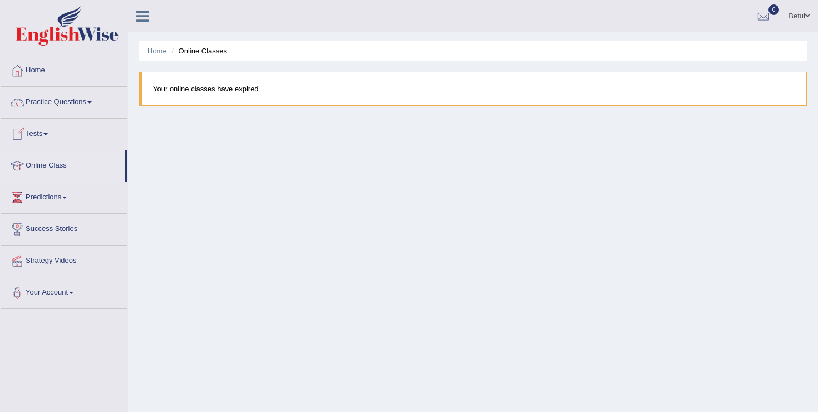
click at [43, 131] on link "Tests" at bounding box center [64, 133] width 127 height 28
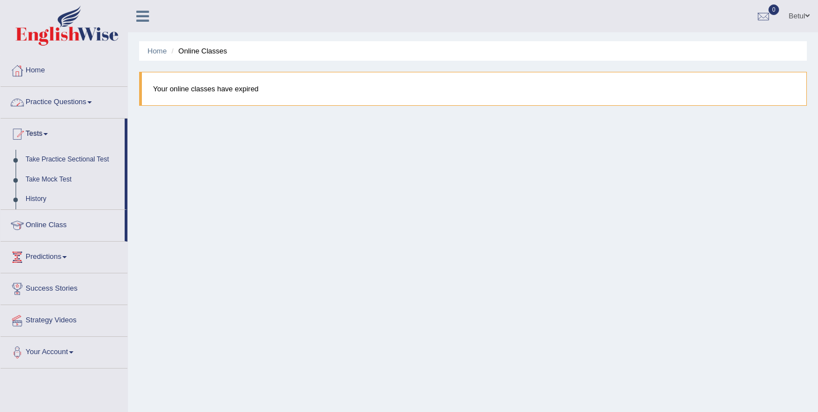
click at [43, 102] on link "Practice Questions" at bounding box center [64, 101] width 127 height 28
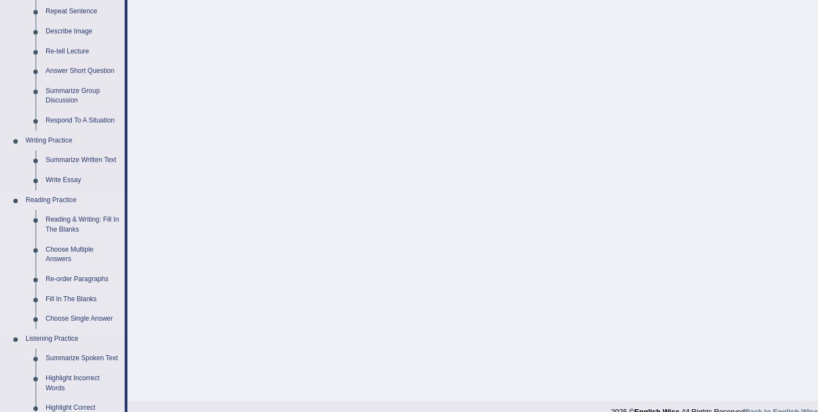
scroll to position [167, 0]
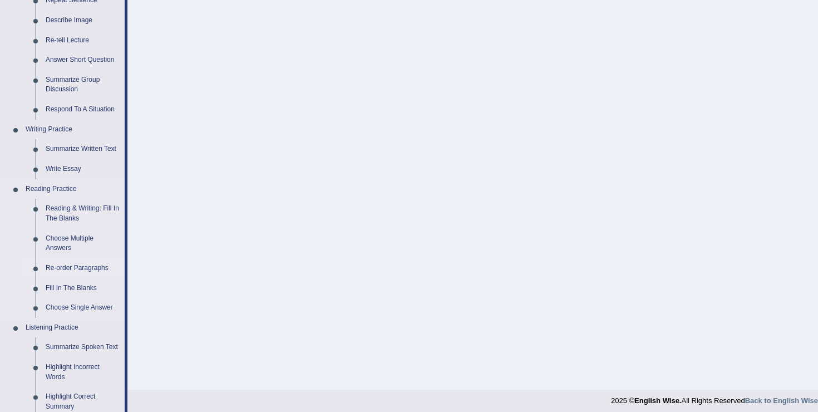
click at [62, 268] on link "Re-order Paragraphs" at bounding box center [83, 268] width 84 height 20
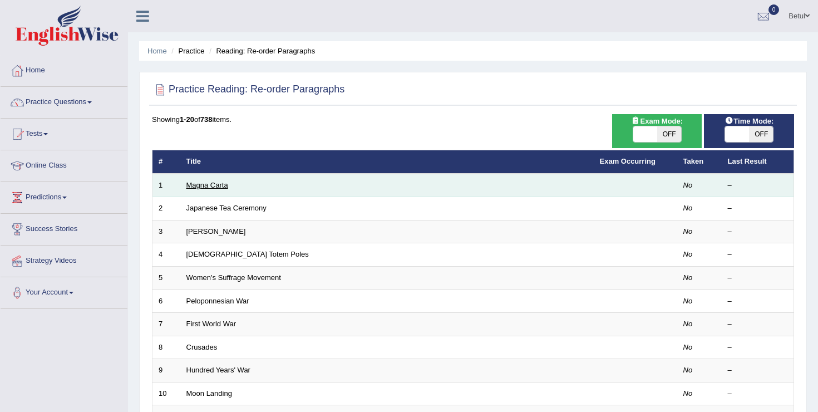
click at [199, 184] on link "Magna Carta" at bounding box center [207, 185] width 42 height 8
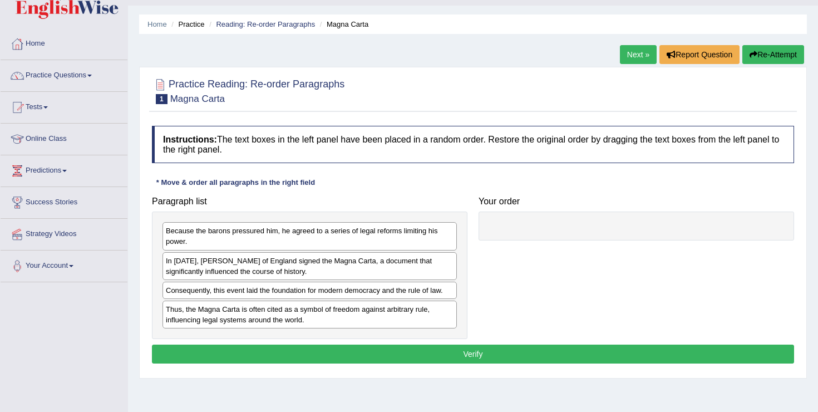
scroll to position [28, 0]
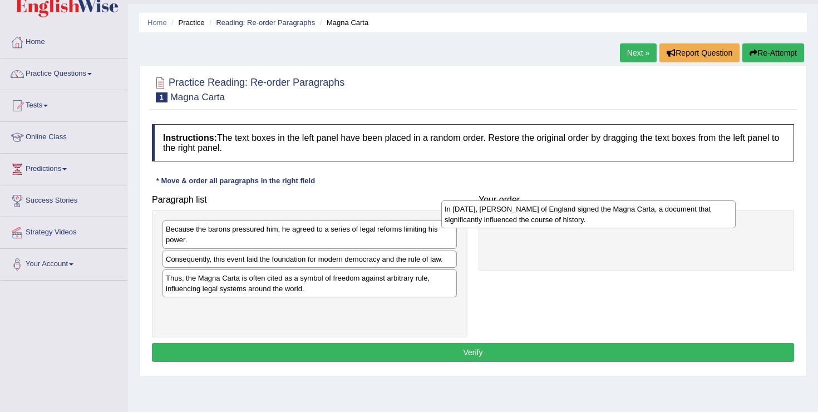
drag, startPoint x: 265, startPoint y: 262, endPoint x: 544, endPoint y: 211, distance: 283.4
click at [544, 211] on div "In [DATE], [PERSON_NAME] of England signed the Magna Carta, a document that sig…" at bounding box center [588, 214] width 294 height 28
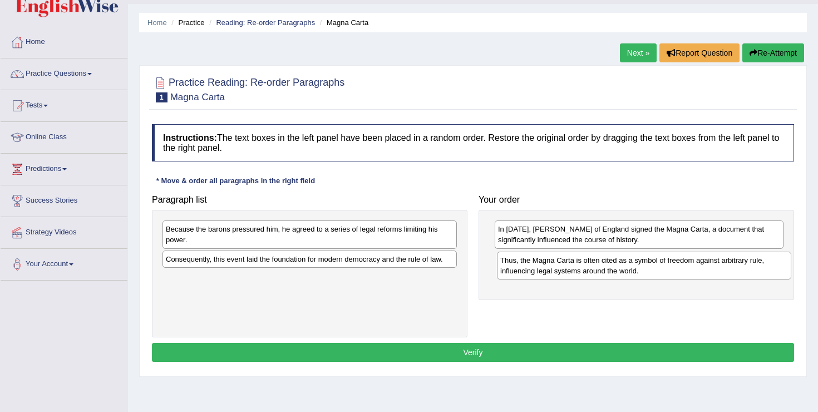
drag, startPoint x: 228, startPoint y: 291, endPoint x: 563, endPoint y: 273, distance: 334.9
click at [563, 273] on div "Thus, the Magna Carta is often cited as a symbol of freedom against arbitrary r…" at bounding box center [644, 266] width 294 height 28
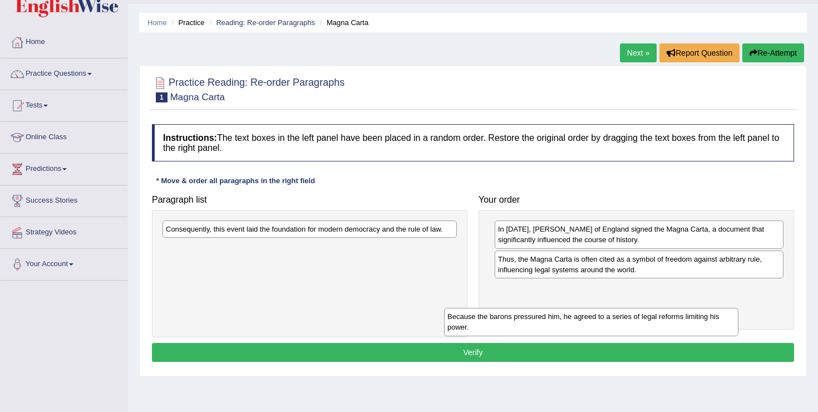
drag, startPoint x: 262, startPoint y: 233, endPoint x: 555, endPoint y: 307, distance: 302.3
click at [555, 308] on div "Because the barons pressured him, he agreed to a series of legal reforms limiti…" at bounding box center [591, 322] width 294 height 28
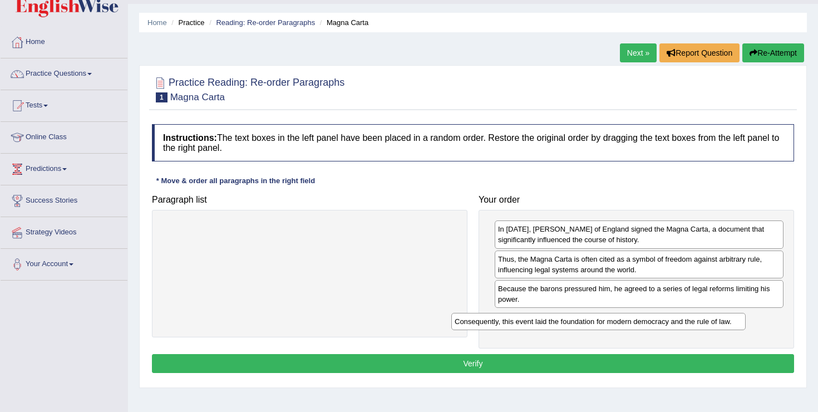
drag, startPoint x: 308, startPoint y: 229, endPoint x: 607, endPoint y: 304, distance: 308.1
click at [607, 313] on div "Consequently, this event laid the foundation for modern democracy and the rule …" at bounding box center [598, 321] width 294 height 17
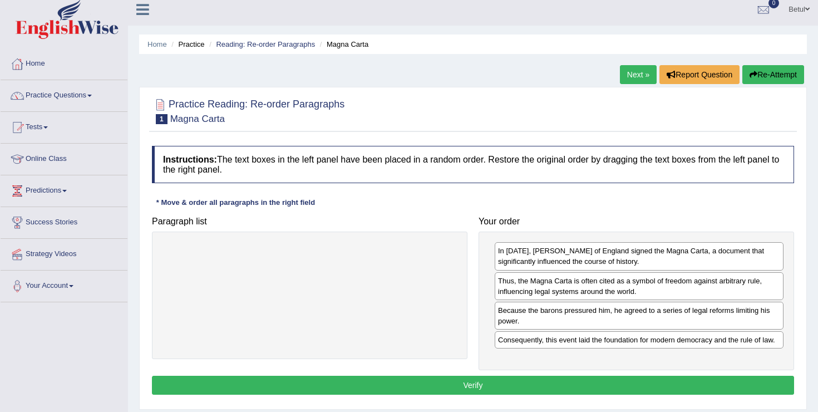
scroll to position [7, 0]
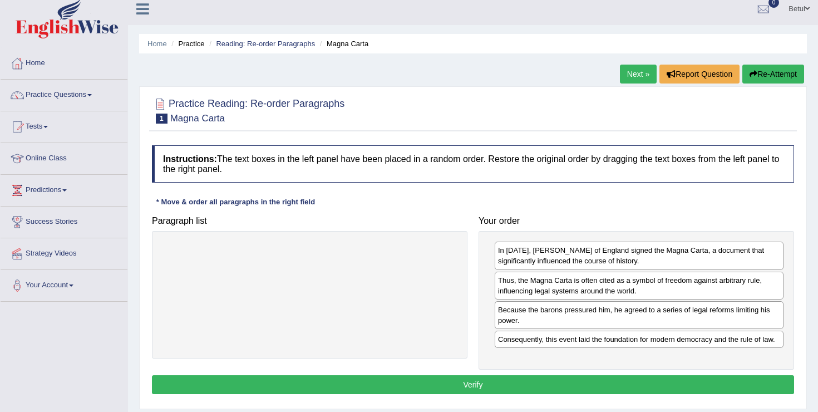
click at [496, 388] on button "Verify" at bounding box center [473, 384] width 642 height 19
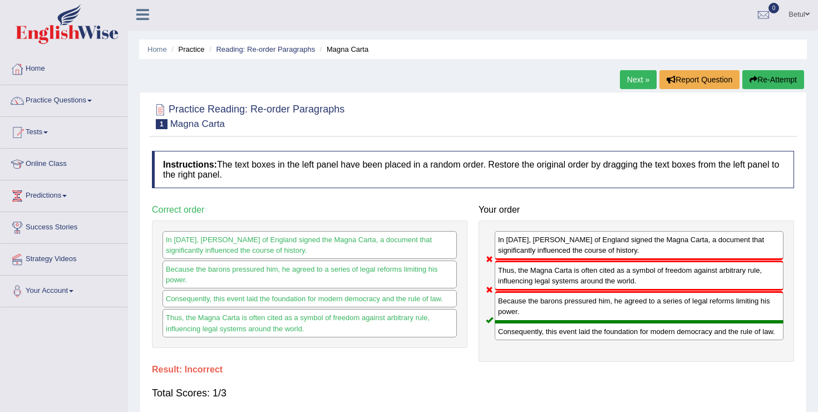
scroll to position [1, 0]
click at [633, 83] on link "Next »" at bounding box center [638, 80] width 37 height 19
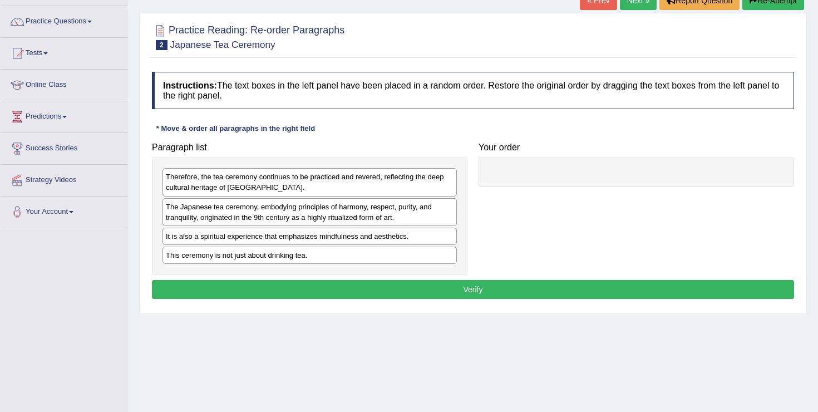
scroll to position [82, 0]
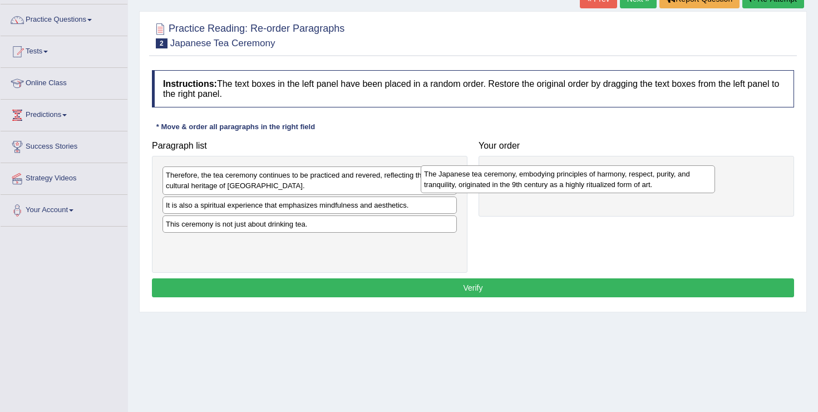
drag, startPoint x: 267, startPoint y: 210, endPoint x: 526, endPoint y: 180, distance: 260.5
click at [526, 180] on div "The Japanese tea ceremony, embodying principles of harmony, respect, purity, an…" at bounding box center [568, 179] width 294 height 28
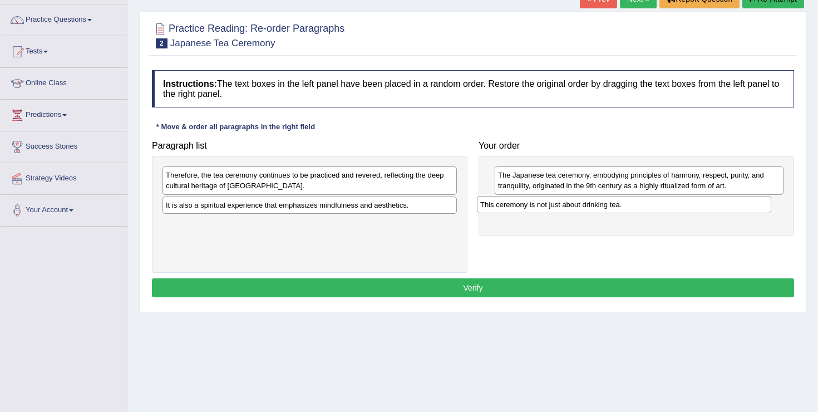
drag, startPoint x: 268, startPoint y: 228, endPoint x: 583, endPoint y: 208, distance: 315.0
click at [583, 208] on div "This ceremony is not just about drinking tea." at bounding box center [624, 204] width 294 height 17
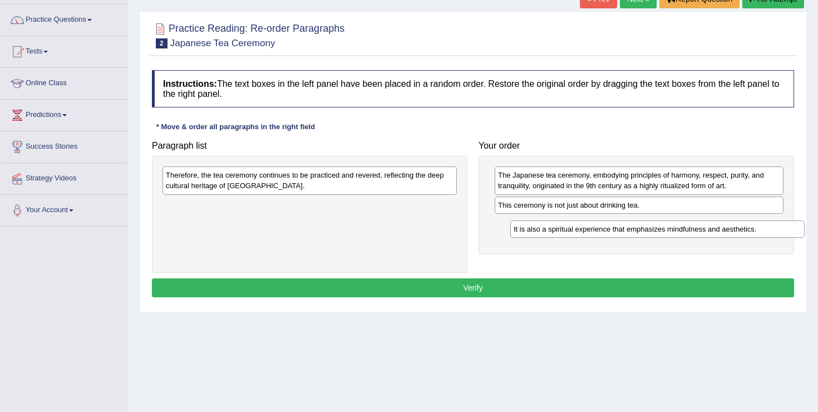
drag, startPoint x: 250, startPoint y: 205, endPoint x: 597, endPoint y: 229, distance: 346.9
click at [597, 229] on div "It is also a spiritual experience that emphasizes mindfulness and aesthetics." at bounding box center [657, 228] width 294 height 17
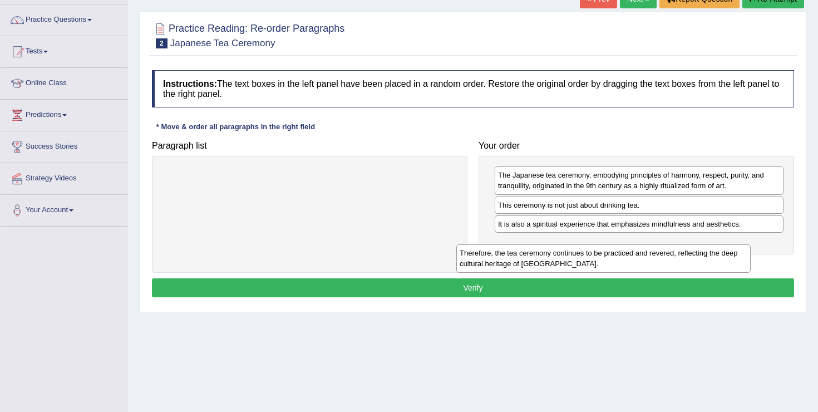
drag, startPoint x: 380, startPoint y: 186, endPoint x: 676, endPoint y: 262, distance: 305.7
click at [676, 262] on div "Therefore, the tea ceremony continues to be practiced and revered, reflecting t…" at bounding box center [603, 258] width 294 height 28
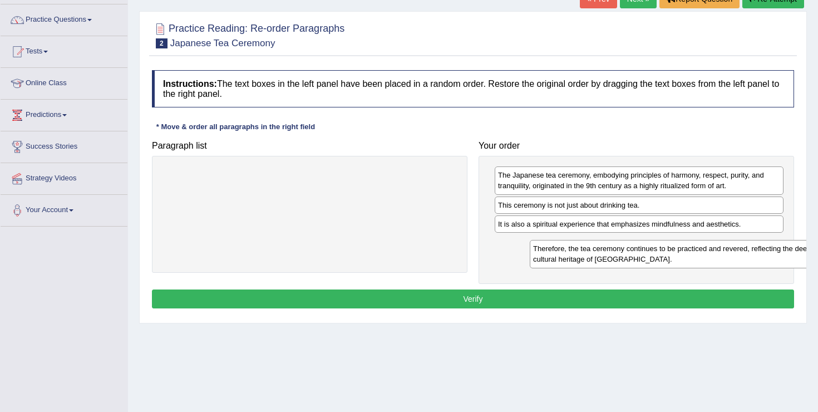
drag, startPoint x: 252, startPoint y: 183, endPoint x: 617, endPoint y: 256, distance: 372.4
click at [617, 256] on div "Therefore, the tea ceremony continues to be practiced and revered, reflecting t…" at bounding box center [677, 254] width 294 height 28
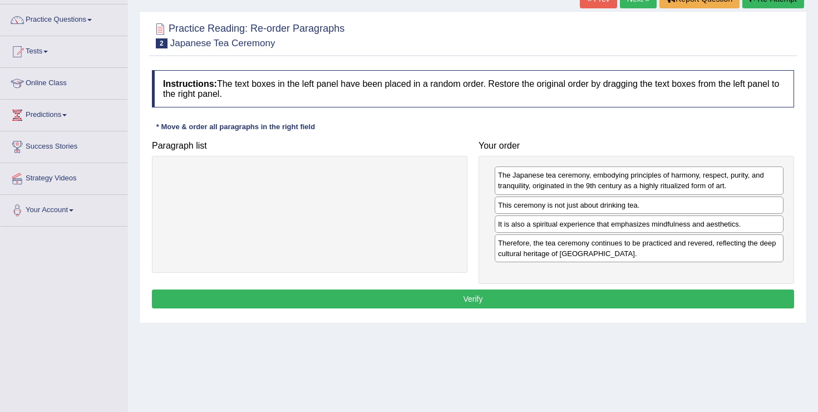
click at [444, 299] on button "Verify" at bounding box center [473, 298] width 642 height 19
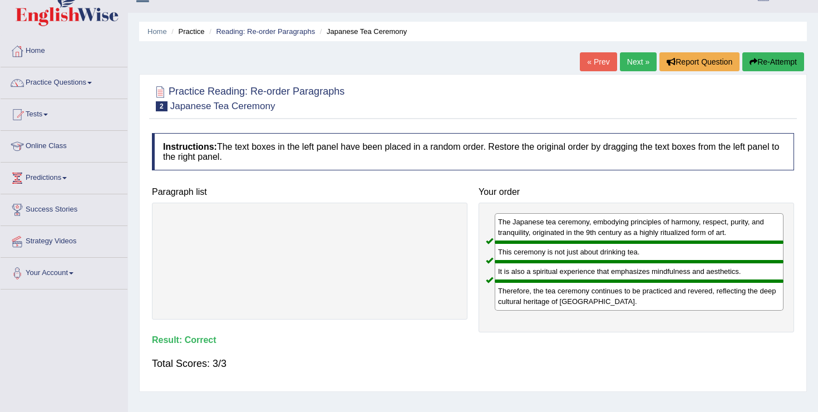
scroll to position [19, 0]
click at [631, 62] on link "Next »" at bounding box center [638, 62] width 37 height 19
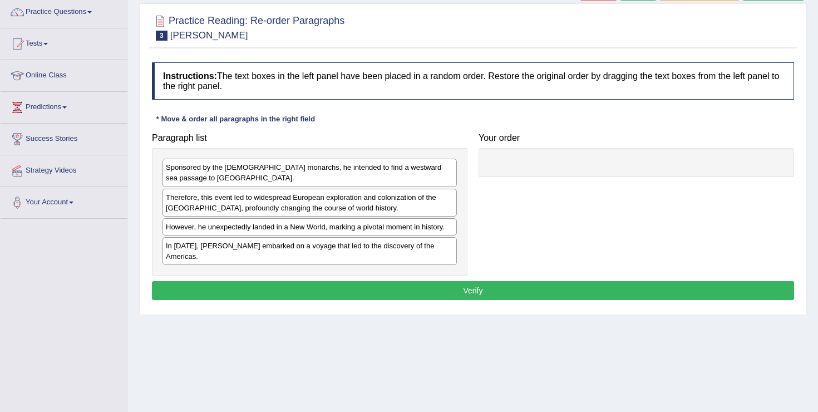
scroll to position [91, 0]
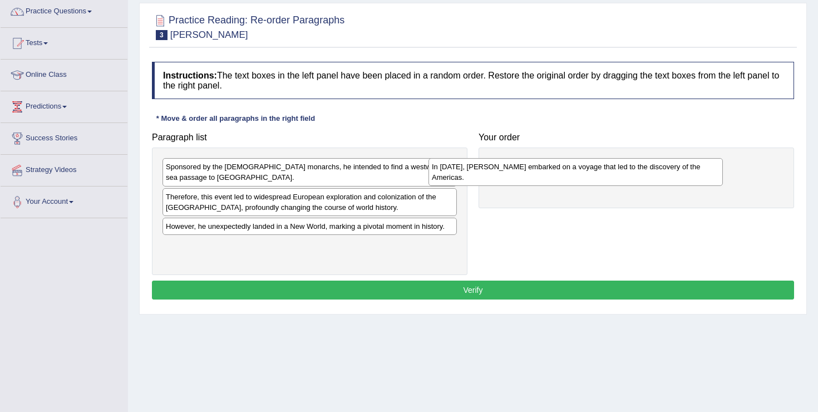
drag, startPoint x: 250, startPoint y: 253, endPoint x: 517, endPoint y: 174, distance: 277.9
click at [517, 174] on div "In 1492, Christopher Columbus embarked on a voyage that led to the discovery of…" at bounding box center [576, 172] width 294 height 28
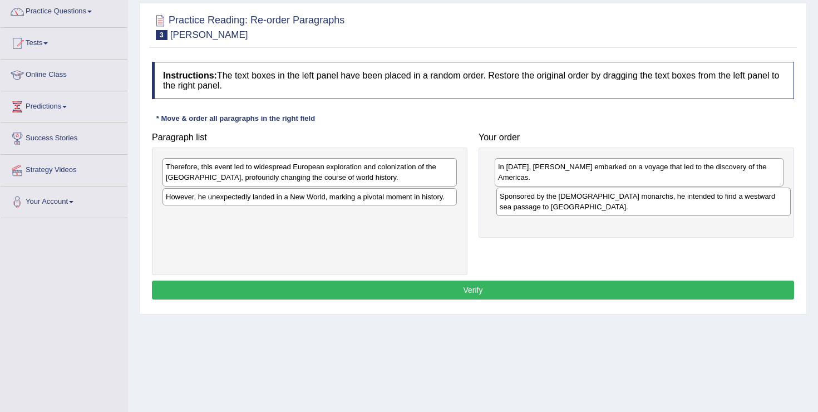
drag, startPoint x: 219, startPoint y: 175, endPoint x: 553, endPoint y: 205, distance: 335.2
click at [553, 205] on div "Sponsored by the Spanish monarchs, he intended to find a westward sea passage t…" at bounding box center [643, 202] width 294 height 28
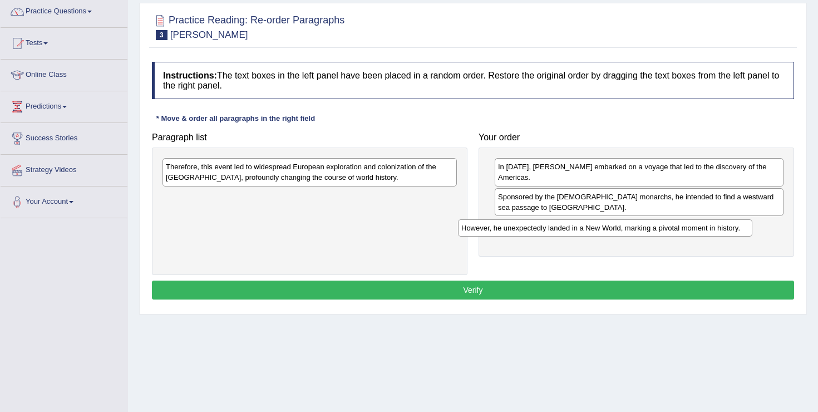
drag, startPoint x: 296, startPoint y: 198, endPoint x: 593, endPoint y: 223, distance: 298.8
click at [593, 223] on div "However, he unexpectedly landed in a New World, marking a pivotal moment in his…" at bounding box center [605, 227] width 294 height 17
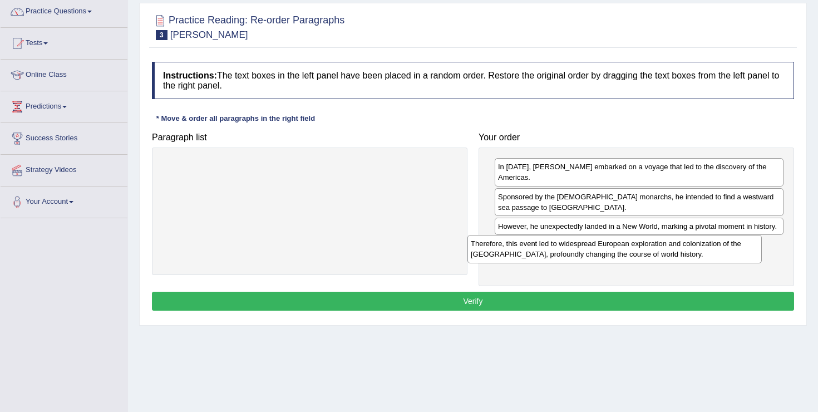
drag, startPoint x: 375, startPoint y: 176, endPoint x: 680, endPoint y: 253, distance: 314.5
click at [680, 253] on div "Therefore, this event led to widespread European exploration and colonization o…" at bounding box center [614, 249] width 294 height 28
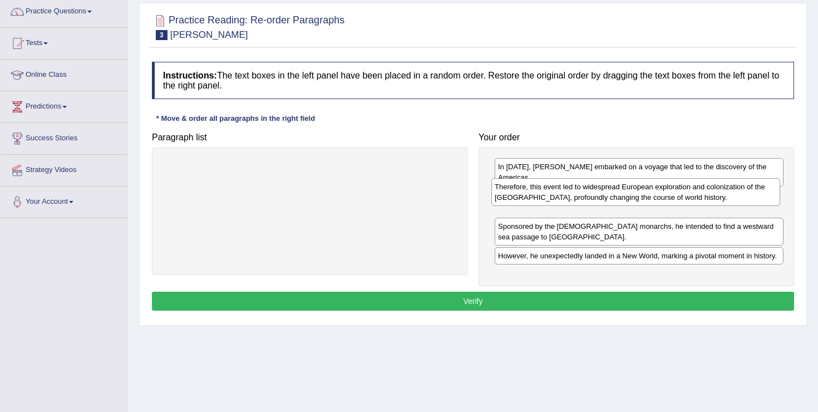
drag, startPoint x: 603, startPoint y: 262, endPoint x: 599, endPoint y: 208, distance: 53.6
click at [599, 206] on div "Therefore, this event led to widespread European exploration and colonization o…" at bounding box center [635, 192] width 289 height 28
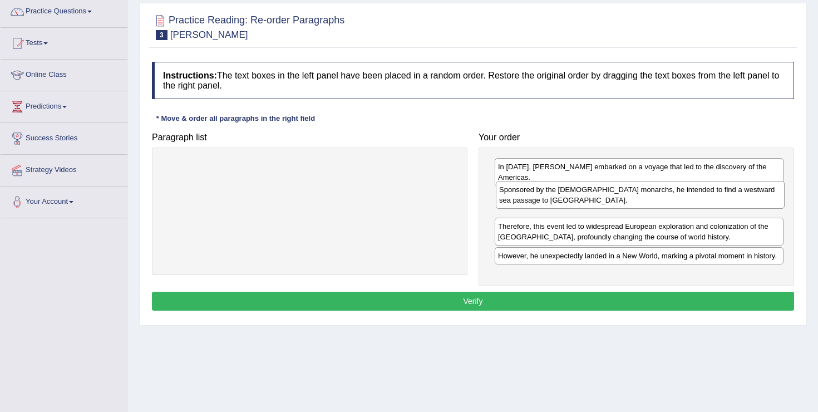
drag, startPoint x: 548, startPoint y: 232, endPoint x: 549, endPoint y: 195, distance: 36.7
click at [549, 195] on div "Sponsored by the Spanish monarchs, he intended to find a westward sea passage t…" at bounding box center [640, 195] width 289 height 28
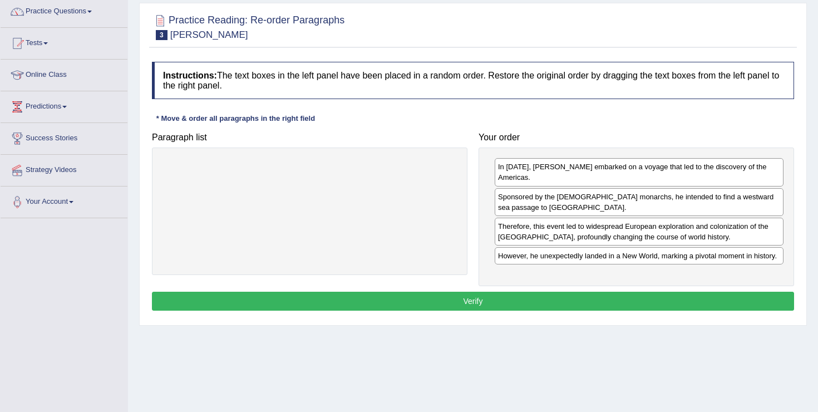
click at [524, 301] on button "Verify" at bounding box center [473, 301] width 642 height 19
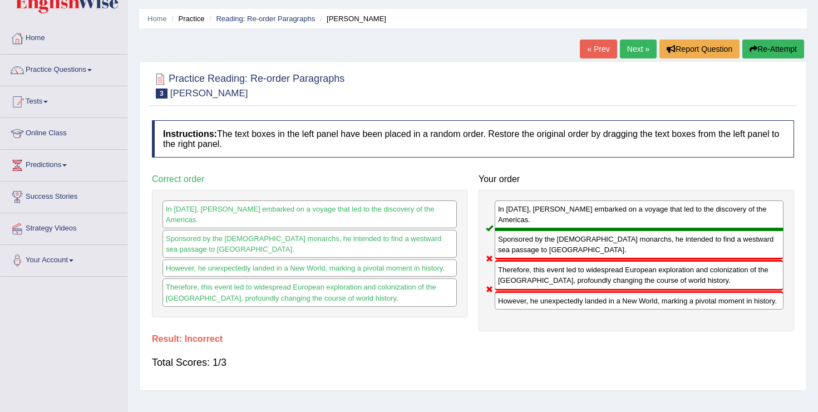
scroll to position [0, 0]
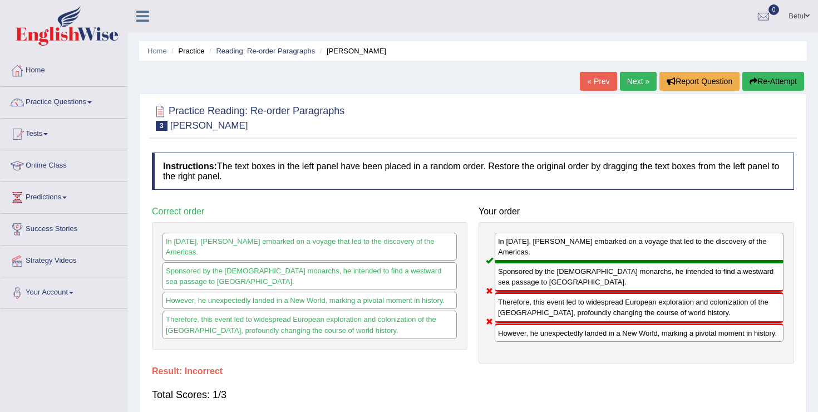
click at [632, 80] on link "Next »" at bounding box center [638, 81] width 37 height 19
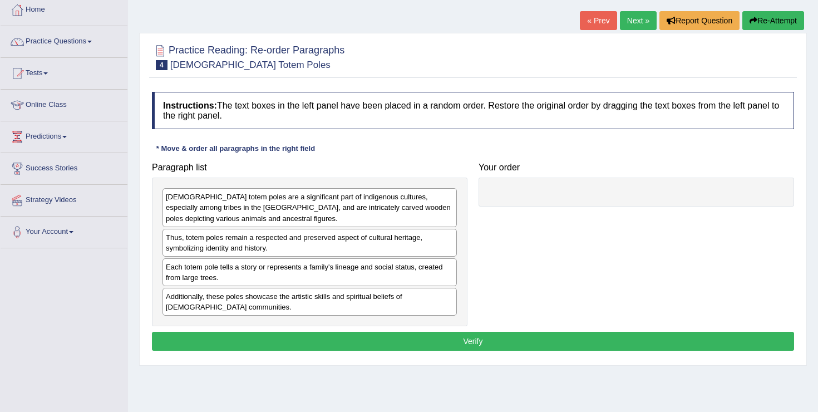
scroll to position [63, 0]
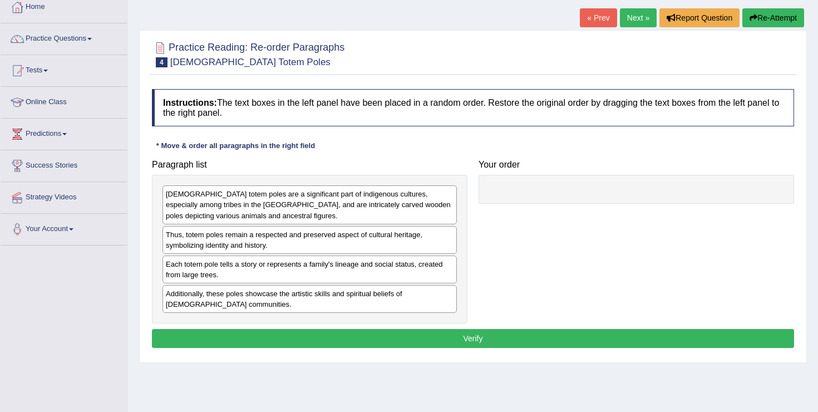
click at [273, 188] on div "[DEMOGRAPHIC_DATA] totem poles are a significant part of indigenous cultures, e…" at bounding box center [310, 204] width 294 height 38
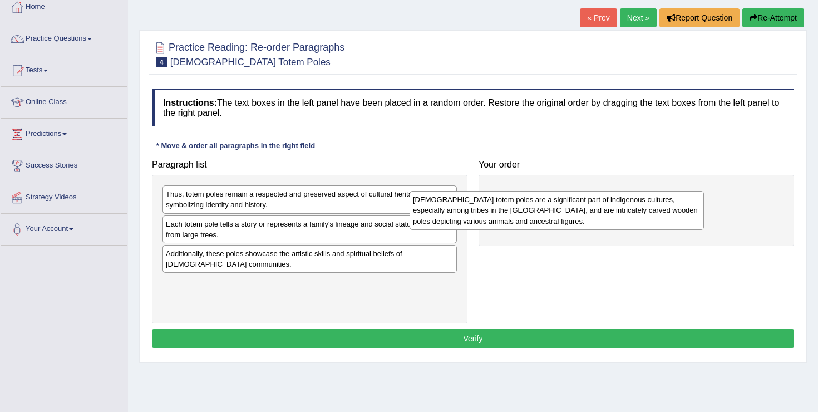
drag, startPoint x: 263, startPoint y: 197, endPoint x: 511, endPoint y: 201, distance: 248.2
click at [511, 201] on div "[DEMOGRAPHIC_DATA] totem poles are a significant part of indigenous cultures, e…" at bounding box center [557, 210] width 294 height 38
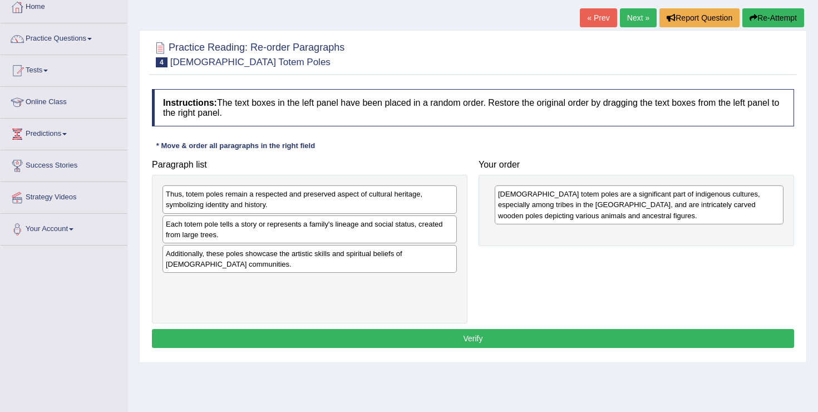
scroll to position [0, 0]
